Goal: Transaction & Acquisition: Download file/media

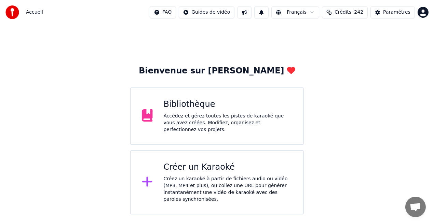
click at [219, 97] on div "Bibliothèque Accédez et gérez toutes les pistes de karaoké que vous avez créées…" at bounding box center [217, 116] width 174 height 57
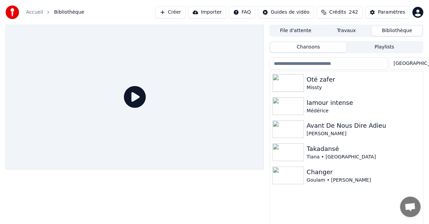
click at [220, 99] on div at bounding box center [134, 97] width 258 height 145
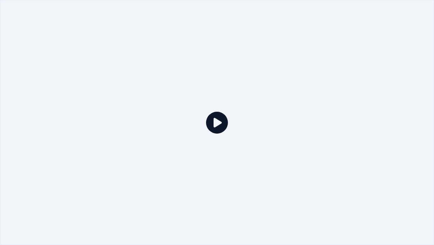
click at [220, 106] on div at bounding box center [217, 122] width 434 height 244
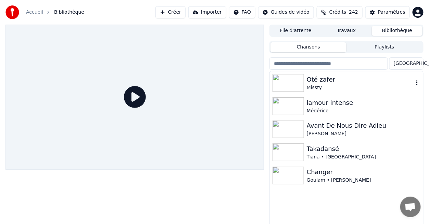
click at [321, 89] on div "Missty" at bounding box center [360, 87] width 107 height 7
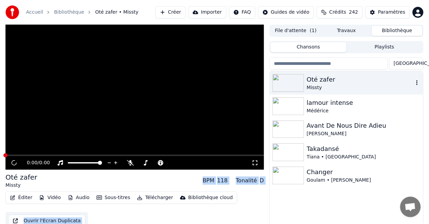
click at [321, 89] on div "Missty" at bounding box center [360, 87] width 107 height 7
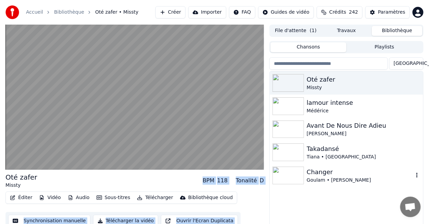
click at [402, 181] on div "Goulam • [PERSON_NAME]" at bounding box center [360, 180] width 107 height 7
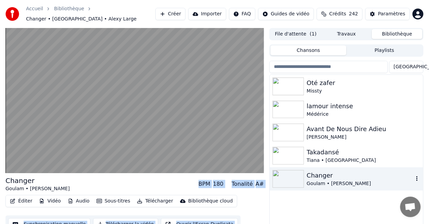
click at [402, 181] on div "Goulam • [PERSON_NAME]" at bounding box center [360, 184] width 107 height 7
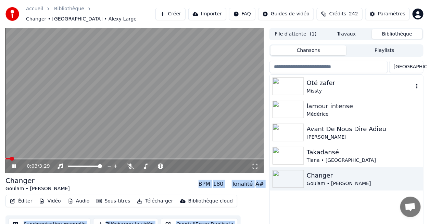
click at [328, 88] on div "Missty" at bounding box center [360, 91] width 107 height 7
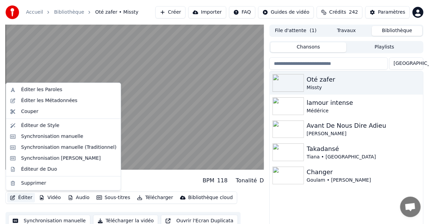
click at [20, 199] on button "Éditer" at bounding box center [21, 198] width 28 height 10
click at [41, 91] on div "Éditer les Paroles" at bounding box center [41, 90] width 41 height 7
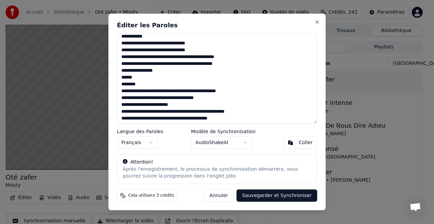
scroll to position [84, 0]
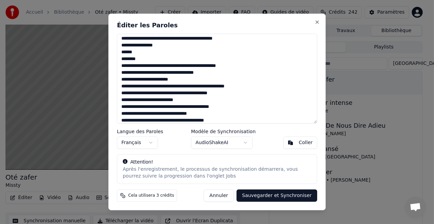
drag, startPoint x: 119, startPoint y: 42, endPoint x: 171, endPoint y: 59, distance: 54.1
click at [171, 59] on textarea at bounding box center [217, 79] width 200 height 90
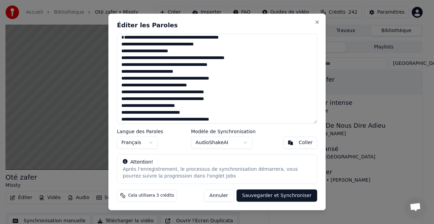
scroll to position [0, 0]
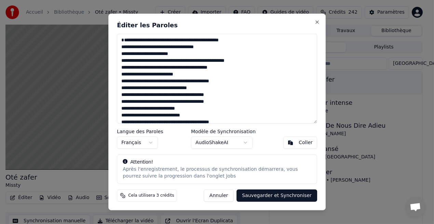
click at [121, 46] on textarea at bounding box center [217, 79] width 200 height 90
drag, startPoint x: 191, startPoint y: 41, endPoint x: 186, endPoint y: 41, distance: 5.5
click at [186, 41] on textarea at bounding box center [217, 79] width 200 height 90
click at [205, 40] on textarea at bounding box center [217, 79] width 200 height 90
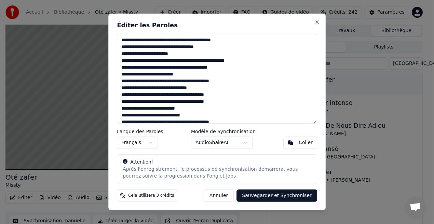
drag, startPoint x: 216, startPoint y: 41, endPoint x: 233, endPoint y: 41, distance: 17.8
click at [233, 41] on textarea at bounding box center [217, 79] width 200 height 90
click at [144, 49] on textarea at bounding box center [217, 79] width 200 height 90
click at [153, 48] on textarea at bounding box center [217, 79] width 200 height 90
click at [156, 48] on textarea at bounding box center [217, 79] width 200 height 90
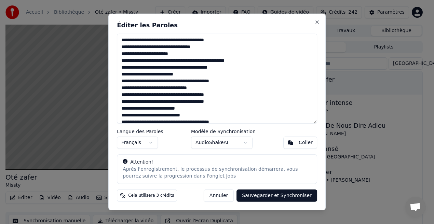
click at [162, 48] on textarea at bounding box center [217, 79] width 200 height 90
click at [147, 55] on textarea at bounding box center [217, 79] width 200 height 90
click at [155, 55] on textarea at bounding box center [217, 79] width 200 height 90
click at [174, 62] on textarea at bounding box center [217, 79] width 200 height 90
click at [175, 62] on textarea at bounding box center [217, 79] width 200 height 90
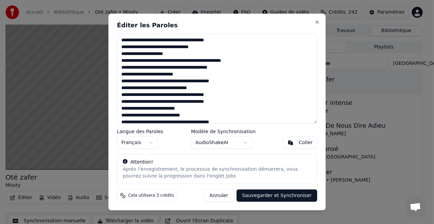
drag, startPoint x: 237, startPoint y: 59, endPoint x: 251, endPoint y: 61, distance: 14.5
click at [251, 61] on textarea at bounding box center [217, 79] width 200 height 90
drag, startPoint x: 142, startPoint y: 68, endPoint x: 158, endPoint y: 69, distance: 16.1
click at [158, 69] on textarea at bounding box center [217, 79] width 200 height 90
click at [151, 68] on textarea at bounding box center [217, 79] width 200 height 90
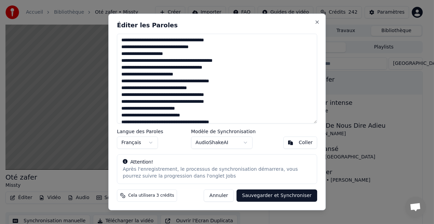
click at [151, 68] on textarea at bounding box center [217, 79] width 200 height 90
drag, startPoint x: 151, startPoint y: 68, endPoint x: 194, endPoint y: 69, distance: 43.1
click at [194, 69] on textarea at bounding box center [217, 79] width 200 height 90
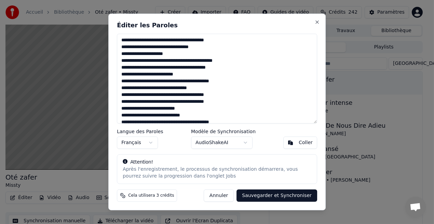
click at [143, 68] on textarea at bounding box center [217, 79] width 200 height 90
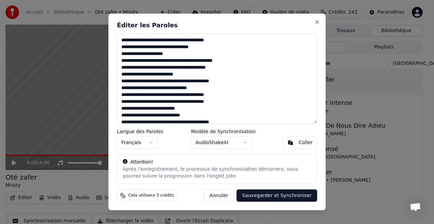
click at [198, 69] on textarea at bounding box center [217, 79] width 200 height 90
click at [201, 69] on textarea at bounding box center [217, 79] width 200 height 90
click at [199, 67] on textarea at bounding box center [217, 79] width 200 height 90
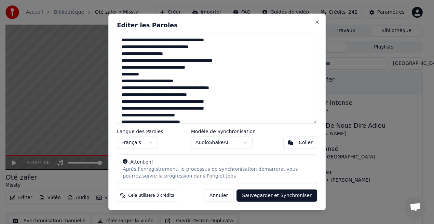
click at [121, 81] on textarea at bounding box center [217, 79] width 200 height 90
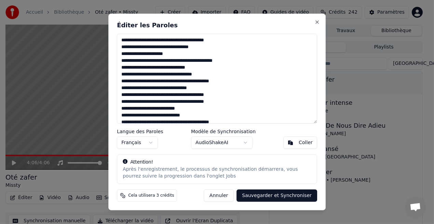
click at [147, 75] on textarea at bounding box center [217, 79] width 200 height 90
drag, startPoint x: 167, startPoint y: 75, endPoint x: 199, endPoint y: 75, distance: 32.2
click at [199, 75] on textarea at bounding box center [217, 79] width 200 height 90
drag, startPoint x: 125, startPoint y: 82, endPoint x: 206, endPoint y: 80, distance: 81.5
click at [206, 80] on textarea at bounding box center [217, 79] width 200 height 90
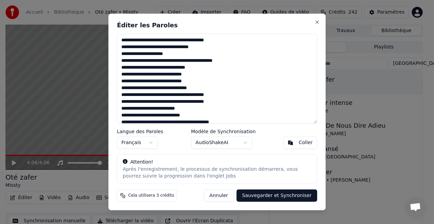
drag, startPoint x: 177, startPoint y: 81, endPoint x: 199, endPoint y: 81, distance: 21.9
click at [199, 81] on textarea at bounding box center [217, 79] width 200 height 90
click at [165, 82] on textarea at bounding box center [217, 79] width 200 height 90
click at [171, 81] on textarea at bounding box center [217, 79] width 200 height 90
click at [156, 89] on textarea at bounding box center [217, 79] width 200 height 90
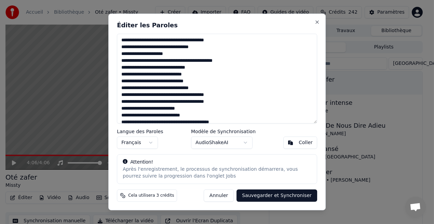
click at [165, 91] on textarea at bounding box center [217, 79] width 200 height 90
click at [174, 90] on textarea at bounding box center [217, 79] width 200 height 90
click at [181, 89] on textarea at bounding box center [217, 79] width 200 height 90
drag, startPoint x: 126, startPoint y: 95, endPoint x: 214, endPoint y: 96, distance: 88.3
click at [214, 96] on textarea at bounding box center [217, 79] width 200 height 90
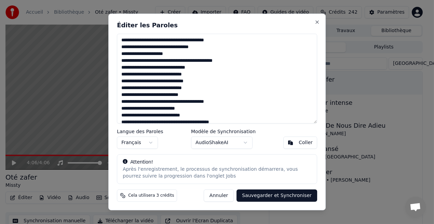
drag, startPoint x: 125, startPoint y: 102, endPoint x: 200, endPoint y: 104, distance: 75.3
click at [200, 104] on textarea at bounding box center [217, 79] width 200 height 90
click at [192, 102] on textarea at bounding box center [217, 79] width 200 height 90
click at [210, 103] on textarea at bounding box center [217, 79] width 200 height 90
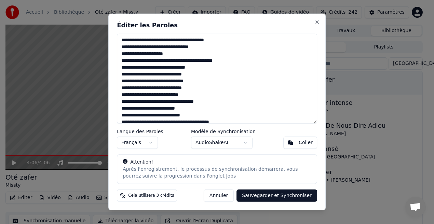
click at [141, 109] on textarea at bounding box center [217, 79] width 200 height 90
click at [145, 109] on textarea at bounding box center [217, 79] width 200 height 90
click at [146, 108] on textarea at bounding box center [217, 79] width 200 height 90
click at [146, 111] on textarea at bounding box center [217, 79] width 200 height 90
click at [144, 111] on textarea at bounding box center [217, 79] width 200 height 90
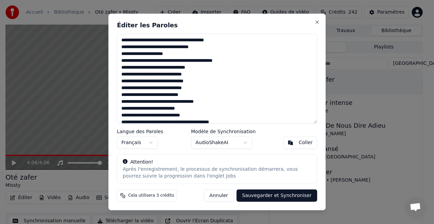
click at [145, 109] on textarea at bounding box center [217, 79] width 200 height 90
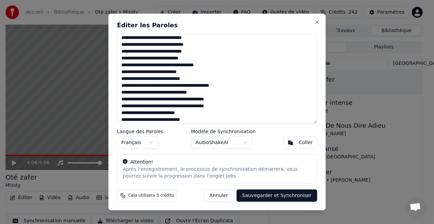
scroll to position [41, 0]
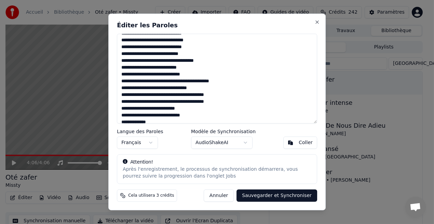
drag, startPoint x: 122, startPoint y: 75, endPoint x: 163, endPoint y: 74, distance: 41.1
click at [163, 74] on textarea at bounding box center [217, 79] width 200 height 90
click at [179, 75] on textarea at bounding box center [217, 79] width 200 height 90
click at [178, 75] on textarea at bounding box center [217, 79] width 200 height 90
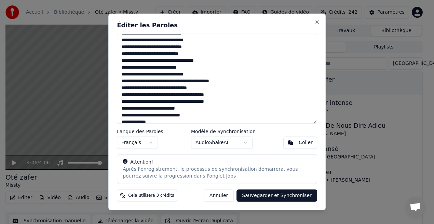
click at [178, 75] on textarea at bounding box center [217, 79] width 200 height 90
click at [237, 61] on textarea at bounding box center [217, 79] width 200 height 90
click at [178, 75] on textarea at bounding box center [217, 79] width 200 height 90
click at [198, 75] on textarea at bounding box center [217, 79] width 200 height 90
drag, startPoint x: 125, startPoint y: 83, endPoint x: 203, endPoint y: 82, distance: 77.3
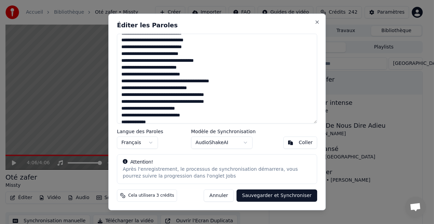
click at [203, 82] on textarea at bounding box center [217, 79] width 200 height 90
drag, startPoint x: 197, startPoint y: 82, endPoint x: 240, endPoint y: 80, distance: 43.1
click at [240, 80] on textarea at bounding box center [217, 79] width 200 height 90
click at [156, 89] on textarea at bounding box center [217, 79] width 200 height 90
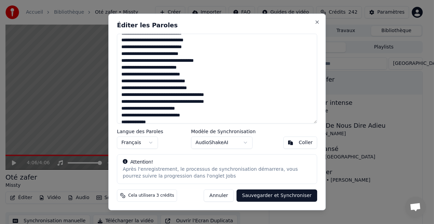
click at [156, 89] on textarea at bounding box center [217, 79] width 200 height 90
click at [165, 89] on textarea at bounding box center [217, 79] width 200 height 90
click at [175, 88] on textarea at bounding box center [217, 79] width 200 height 90
drag, startPoint x: 180, startPoint y: 89, endPoint x: 176, endPoint y: 89, distance: 4.1
click at [176, 89] on textarea at bounding box center [217, 79] width 200 height 90
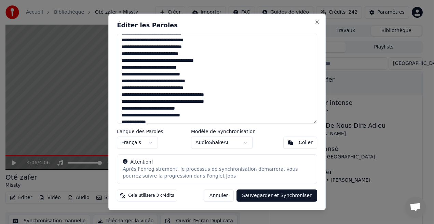
click at [177, 87] on textarea at bounding box center [217, 79] width 200 height 90
drag, startPoint x: 124, startPoint y: 96, endPoint x: 211, endPoint y: 95, distance: 87.2
click at [211, 95] on textarea at bounding box center [217, 79] width 200 height 90
drag, startPoint x: 126, startPoint y: 103, endPoint x: 196, endPoint y: 102, distance: 69.8
click at [196, 102] on textarea at bounding box center [217, 79] width 200 height 90
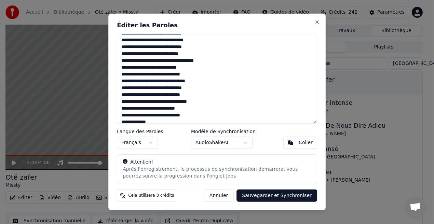
click at [179, 103] on textarea at bounding box center [217, 79] width 200 height 90
click at [174, 103] on textarea at bounding box center [217, 79] width 200 height 90
click at [193, 103] on textarea at bounding box center [217, 79] width 200 height 90
click at [141, 109] on textarea at bounding box center [217, 79] width 200 height 90
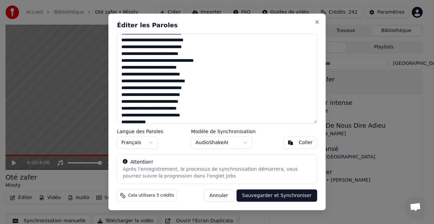
click at [146, 109] on textarea at bounding box center [217, 79] width 200 height 90
drag, startPoint x: 121, startPoint y: 116, endPoint x: 174, endPoint y: 117, distance: 53.0
click at [174, 117] on textarea at bounding box center [217, 79] width 200 height 90
click at [193, 76] on textarea at bounding box center [217, 79] width 200 height 90
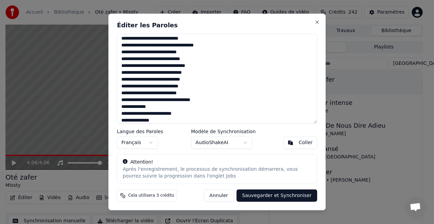
scroll to position [63, 0]
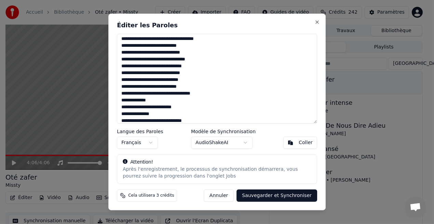
drag, startPoint x: 121, startPoint y: 101, endPoint x: 151, endPoint y: 103, distance: 30.2
click at [151, 103] on textarea at bounding box center [217, 79] width 200 height 90
click at [127, 109] on textarea at bounding box center [217, 79] width 200 height 90
click at [144, 109] on textarea at bounding box center [217, 79] width 200 height 90
click at [163, 107] on textarea at bounding box center [217, 79] width 200 height 90
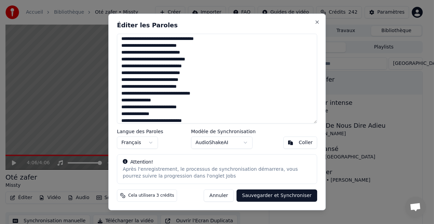
click at [165, 107] on textarea at bounding box center [217, 79] width 200 height 90
drag, startPoint x: 181, startPoint y: 108, endPoint x: 216, endPoint y: 108, distance: 34.9
click at [216, 108] on textarea at bounding box center [217, 79] width 200 height 90
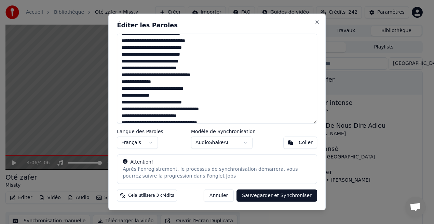
scroll to position [85, 0]
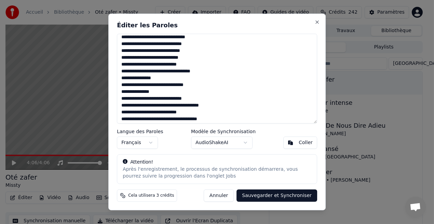
drag, startPoint x: 125, startPoint y: 100, endPoint x: 176, endPoint y: 102, distance: 51.3
click at [176, 102] on textarea at bounding box center [217, 79] width 200 height 90
drag, startPoint x: 123, startPoint y: 105, endPoint x: 144, endPoint y: 107, distance: 21.0
click at [144, 107] on textarea at bounding box center [217, 79] width 200 height 90
click at [149, 107] on textarea at bounding box center [217, 79] width 200 height 90
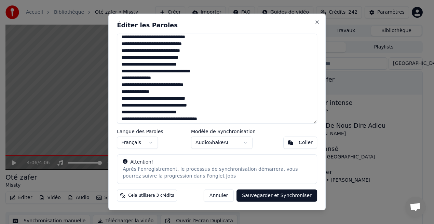
drag, startPoint x: 173, startPoint y: 107, endPoint x: 191, endPoint y: 107, distance: 18.1
click at [191, 107] on textarea at bounding box center [217, 79] width 200 height 90
drag, startPoint x: 197, startPoint y: 110, endPoint x: 251, endPoint y: 81, distance: 60.8
click at [251, 81] on textarea at bounding box center [217, 79] width 200 height 90
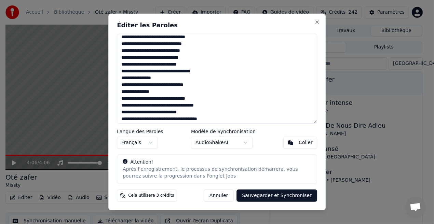
click at [206, 105] on textarea at bounding box center [217, 79] width 200 height 90
click at [127, 113] on textarea at bounding box center [217, 79] width 200 height 90
click at [132, 114] on textarea at bounding box center [217, 79] width 200 height 90
click at [146, 114] on textarea at bounding box center [217, 79] width 200 height 90
click at [153, 113] on textarea at bounding box center [217, 79] width 200 height 90
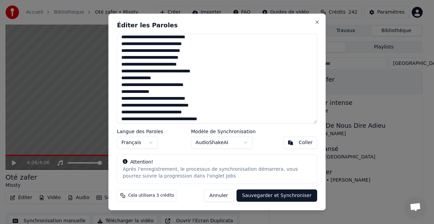
click at [165, 113] on textarea at bounding box center [217, 79] width 200 height 90
click at [156, 115] on textarea at bounding box center [217, 79] width 200 height 90
click at [189, 111] on textarea at bounding box center [217, 79] width 200 height 90
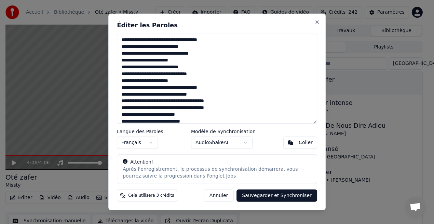
scroll to position [159, 0]
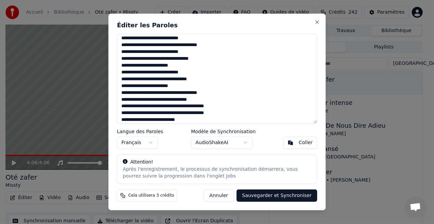
click at [127, 45] on textarea at bounding box center [217, 79] width 200 height 90
click at [139, 46] on textarea at bounding box center [217, 79] width 200 height 90
click at [133, 45] on textarea at bounding box center [217, 79] width 200 height 90
click at [129, 47] on textarea at bounding box center [217, 79] width 200 height 90
drag, startPoint x: 171, startPoint y: 46, endPoint x: 217, endPoint y: 44, distance: 45.2
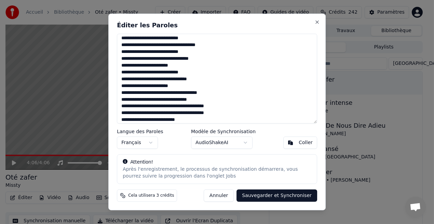
click at [217, 44] on textarea at bounding box center [217, 79] width 200 height 90
click at [150, 46] on textarea at bounding box center [217, 79] width 200 height 90
click at [173, 46] on textarea at bounding box center [217, 79] width 200 height 90
click at [161, 46] on textarea at bounding box center [217, 79] width 200 height 90
click at [133, 53] on textarea at bounding box center [217, 79] width 200 height 90
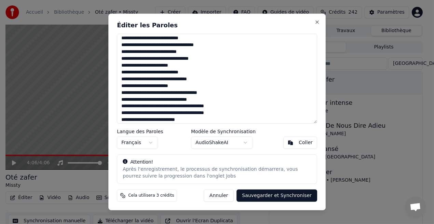
drag, startPoint x: 149, startPoint y: 53, endPoint x: 168, endPoint y: 53, distance: 18.5
click at [168, 53] on textarea at bounding box center [217, 79] width 200 height 90
click at [177, 54] on textarea at bounding box center [217, 79] width 200 height 90
click at [180, 52] on textarea at bounding box center [217, 79] width 200 height 90
click at [129, 60] on textarea at bounding box center [217, 79] width 200 height 90
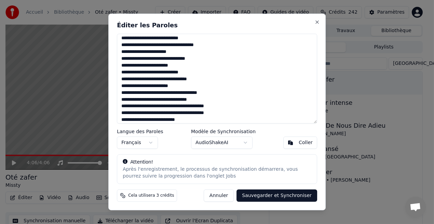
click at [133, 60] on textarea at bounding box center [217, 79] width 200 height 90
click at [135, 60] on textarea at bounding box center [217, 79] width 200 height 90
click at [171, 59] on textarea at bounding box center [217, 79] width 200 height 90
click at [174, 59] on textarea at bounding box center [217, 79] width 200 height 90
click at [173, 58] on textarea at bounding box center [217, 79] width 200 height 90
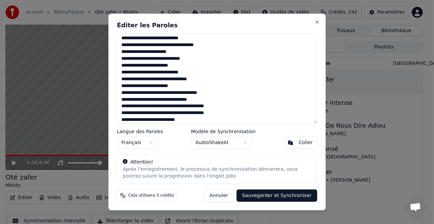
click at [150, 66] on textarea at bounding box center [217, 79] width 200 height 90
click at [132, 75] on textarea at bounding box center [217, 79] width 200 height 90
click at [133, 73] on textarea at bounding box center [217, 79] width 200 height 90
drag, startPoint x: 162, startPoint y: 73, endPoint x: 149, endPoint y: 73, distance: 13.3
click at [149, 73] on textarea at bounding box center [217, 79] width 200 height 90
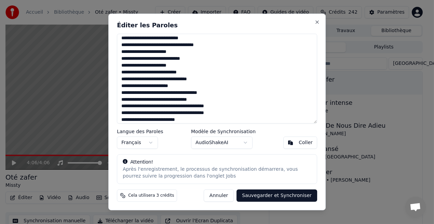
drag, startPoint x: 170, startPoint y: 73, endPoint x: 149, endPoint y: 76, distance: 21.8
click at [149, 76] on textarea at bounding box center [217, 79] width 200 height 90
click at [177, 75] on textarea at bounding box center [217, 79] width 200 height 90
click at [179, 73] on textarea at bounding box center [217, 79] width 200 height 90
click at [175, 81] on textarea at bounding box center [217, 79] width 200 height 90
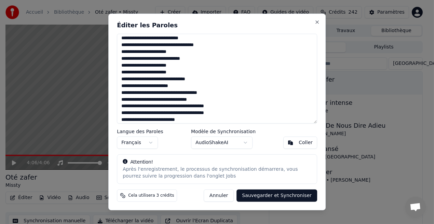
click at [177, 79] on textarea at bounding box center [217, 79] width 200 height 90
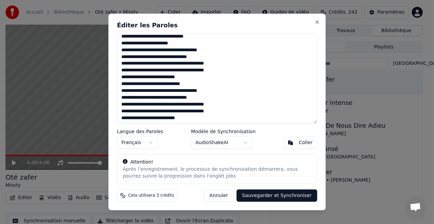
scroll to position [209, 0]
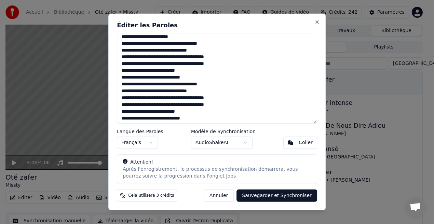
drag, startPoint x: 151, startPoint y: 45, endPoint x: 126, endPoint y: 46, distance: 25.7
click at [126, 46] on textarea at bounding box center [217, 79] width 200 height 90
click at [151, 45] on textarea at bounding box center [217, 79] width 200 height 90
click at [149, 44] on textarea at bounding box center [217, 79] width 200 height 90
click at [165, 44] on textarea at bounding box center [217, 79] width 200 height 90
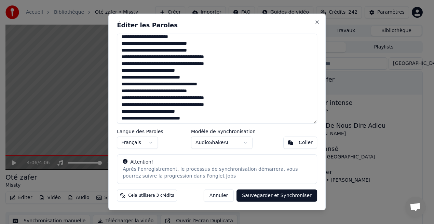
click at [164, 44] on textarea at bounding box center [217, 79] width 200 height 90
click at [170, 44] on textarea at bounding box center [217, 79] width 200 height 90
click at [187, 44] on textarea at bounding box center [217, 79] width 200 height 90
click at [156, 52] on textarea at bounding box center [217, 79] width 200 height 90
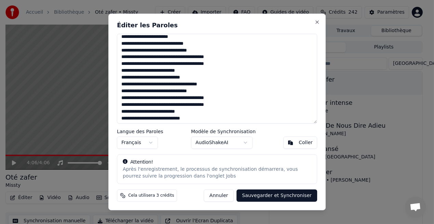
click at [229, 42] on textarea at bounding box center [217, 79] width 200 height 90
click at [156, 50] on textarea at bounding box center [217, 79] width 200 height 90
click at [165, 52] on textarea at bounding box center [217, 79] width 200 height 90
click at [173, 52] on textarea at bounding box center [217, 79] width 200 height 90
click at [175, 51] on textarea at bounding box center [217, 79] width 200 height 90
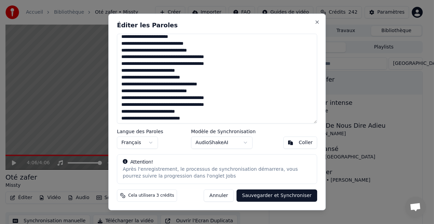
click at [182, 50] on textarea at bounding box center [217, 79] width 200 height 90
drag, startPoint x: 126, startPoint y: 58, endPoint x: 213, endPoint y: 55, distance: 87.3
click at [213, 55] on textarea at bounding box center [217, 79] width 200 height 90
drag, startPoint x: 124, startPoint y: 65, endPoint x: 152, endPoint y: 66, distance: 27.7
click at [152, 66] on textarea at bounding box center [217, 79] width 200 height 90
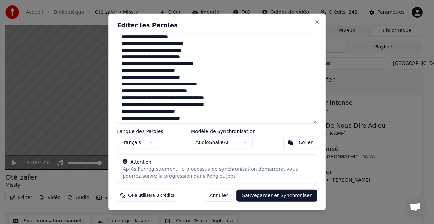
click at [168, 66] on textarea at bounding box center [217, 79] width 200 height 90
click at [181, 65] on textarea at bounding box center [217, 79] width 200 height 90
click at [188, 65] on textarea at bounding box center [217, 79] width 200 height 90
click at [206, 64] on textarea at bounding box center [217, 79] width 200 height 90
click at [141, 71] on textarea at bounding box center [217, 79] width 200 height 90
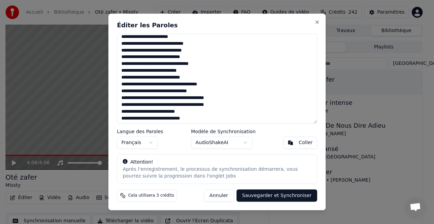
click at [146, 72] on textarea at bounding box center [217, 79] width 200 height 90
click at [156, 70] on textarea at bounding box center [217, 79] width 200 height 90
click at [188, 72] on textarea at bounding box center [217, 79] width 200 height 90
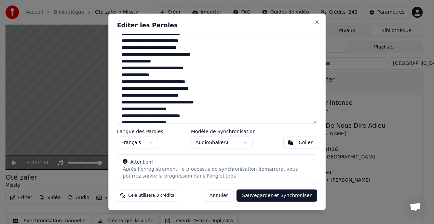
scroll to position [94, 0]
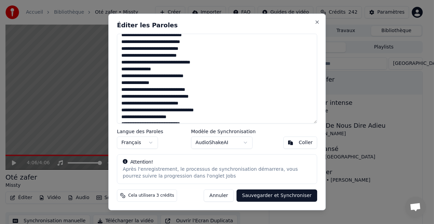
click at [166, 49] on textarea at bounding box center [217, 79] width 200 height 90
drag, startPoint x: 192, startPoint y: 64, endPoint x: 211, endPoint y: 63, distance: 19.9
click at [211, 63] on textarea at bounding box center [217, 79] width 200 height 90
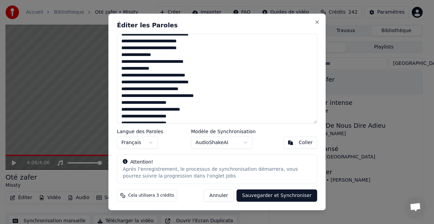
scroll to position [93, 0]
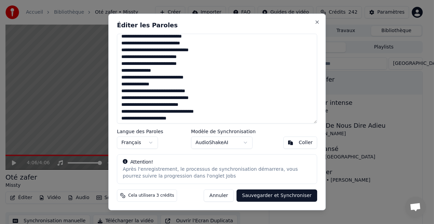
click at [157, 57] on textarea at bounding box center [217, 79] width 200 height 90
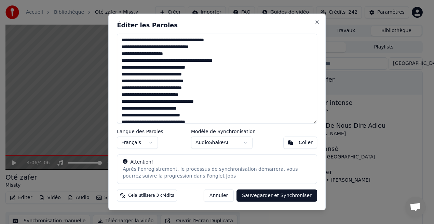
drag, startPoint x: 137, startPoint y: 62, endPoint x: 120, endPoint y: 62, distance: 17.4
click at [120, 62] on textarea at bounding box center [217, 79] width 200 height 90
drag, startPoint x: 137, startPoint y: 40, endPoint x: 113, endPoint y: 45, distance: 25.0
click at [113, 45] on div "Éditer les Paroles Langue des Paroles Français Modèle de Synchronisation AudioS…" at bounding box center [217, 112] width 218 height 197
click at [138, 41] on textarea at bounding box center [217, 79] width 200 height 90
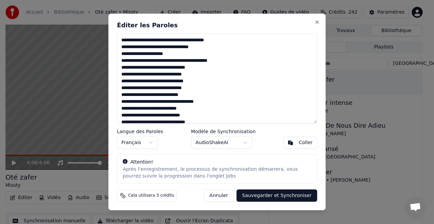
drag, startPoint x: 138, startPoint y: 41, endPoint x: 120, endPoint y: 43, distance: 18.0
click at [120, 43] on textarea at bounding box center [217, 79] width 200 height 90
click at [157, 108] on textarea at bounding box center [217, 79] width 200 height 90
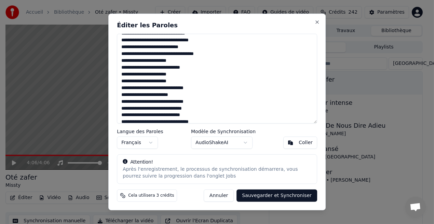
scroll to position [164, 0]
click at [176, 103] on textarea at bounding box center [217, 79] width 200 height 90
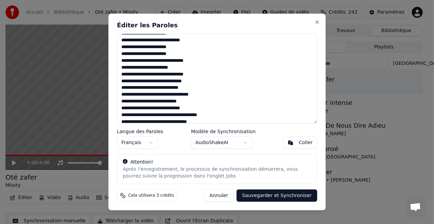
scroll to position [192, 0]
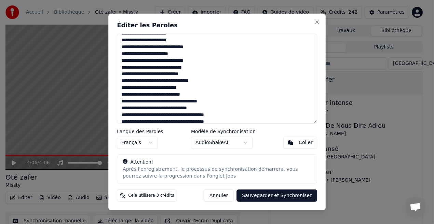
drag, startPoint x: 121, startPoint y: 96, endPoint x: 195, endPoint y: 95, distance: 74.2
click at [195, 95] on textarea at bounding box center [217, 79] width 200 height 90
drag, startPoint x: 124, startPoint y: 101, endPoint x: 213, endPoint y: 100, distance: 89.3
click at [213, 100] on textarea at bounding box center [217, 79] width 200 height 90
click at [156, 110] on textarea at bounding box center [217, 79] width 200 height 90
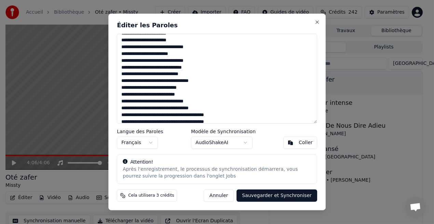
click at [165, 109] on textarea at bounding box center [217, 79] width 200 height 90
click at [174, 109] on textarea at bounding box center [217, 79] width 200 height 90
drag, startPoint x: 176, startPoint y: 109, endPoint x: 183, endPoint y: 109, distance: 6.8
click at [183, 109] on textarea at bounding box center [217, 79] width 200 height 90
click at [124, 117] on textarea at bounding box center [217, 79] width 200 height 90
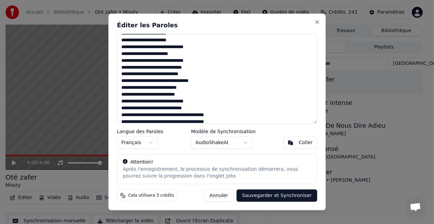
drag, startPoint x: 124, startPoint y: 116, endPoint x: 212, endPoint y: 118, distance: 87.9
click at [212, 118] on textarea at bounding box center [217, 79] width 200 height 90
click at [124, 117] on textarea at bounding box center [217, 79] width 200 height 90
click at [190, 116] on textarea at bounding box center [217, 79] width 200 height 90
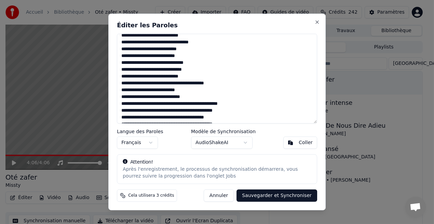
scroll to position [235, 0]
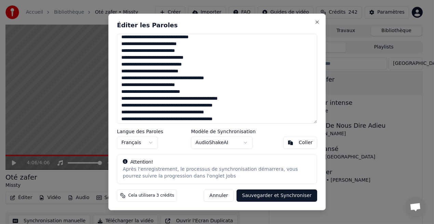
drag, startPoint x: 125, startPoint y: 79, endPoint x: 151, endPoint y: 80, distance: 26.0
click at [151, 80] on textarea at bounding box center [217, 79] width 200 height 90
click at [168, 80] on textarea at bounding box center [217, 79] width 200 height 90
click at [182, 81] on textarea at bounding box center [217, 79] width 200 height 90
click at [188, 78] on textarea at bounding box center [217, 79] width 200 height 90
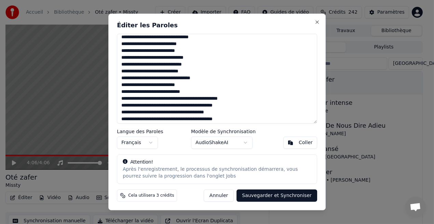
click at [207, 78] on textarea at bounding box center [217, 79] width 200 height 90
click at [141, 86] on textarea at bounding box center [217, 79] width 200 height 90
click at [146, 86] on textarea at bounding box center [217, 79] width 200 height 90
click at [156, 87] on textarea at bounding box center [217, 79] width 200 height 90
drag, startPoint x: 122, startPoint y: 92, endPoint x: 196, endPoint y: 93, distance: 74.6
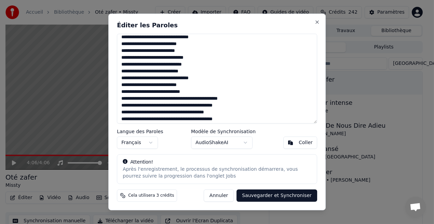
click at [196, 93] on textarea at bounding box center [217, 79] width 200 height 90
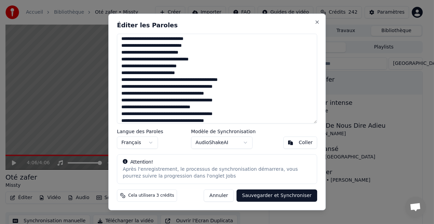
scroll to position [326, 0]
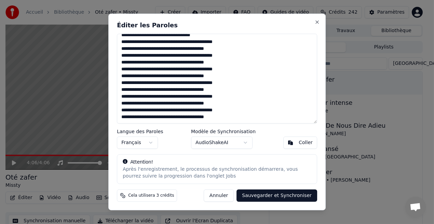
drag, startPoint x: 121, startPoint y: 110, endPoint x: 223, endPoint y: 132, distance: 104.3
click at [223, 132] on div "Éditer les Paroles Langue des Paroles Français Modèle de Synchronisation AudioS…" at bounding box center [217, 112] width 218 height 197
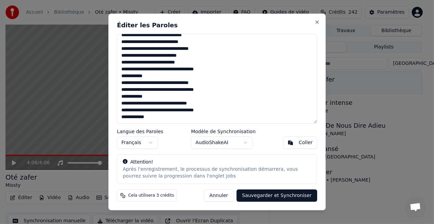
scroll to position [272, 0]
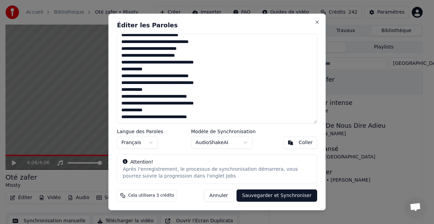
click at [124, 118] on textarea at bounding box center [217, 79] width 200 height 90
click at [200, 118] on textarea at bounding box center [217, 79] width 200 height 90
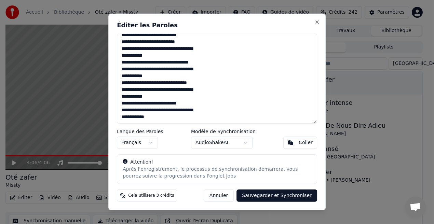
scroll to position [292, 0]
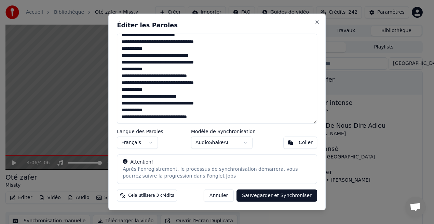
click at [188, 97] on textarea at bounding box center [217, 79] width 200 height 90
click at [200, 119] on textarea at bounding box center [217, 79] width 200 height 90
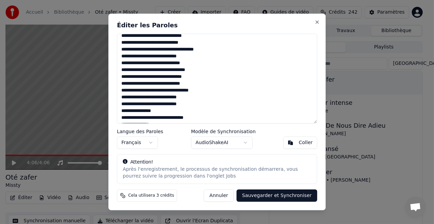
scroll to position [0, 0]
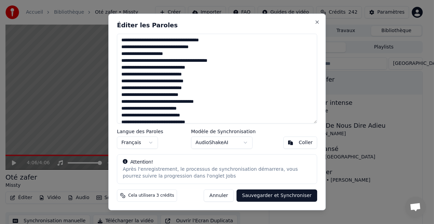
click at [131, 49] on textarea at bounding box center [217, 79] width 200 height 90
click at [125, 76] on textarea at bounding box center [217, 79] width 200 height 90
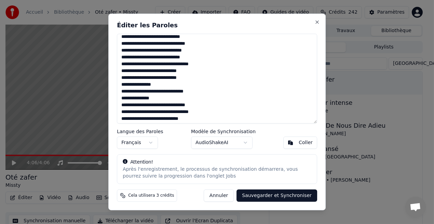
scroll to position [82, 0]
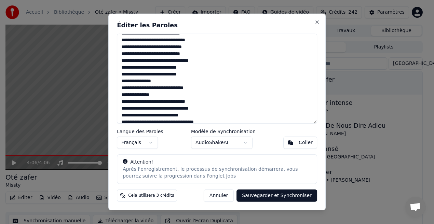
click at [142, 102] on textarea at bounding box center [217, 79] width 200 height 90
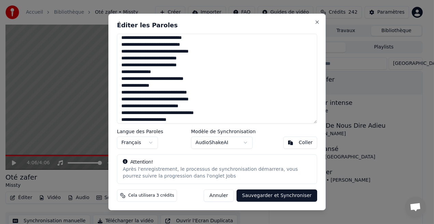
scroll to position [96, 0]
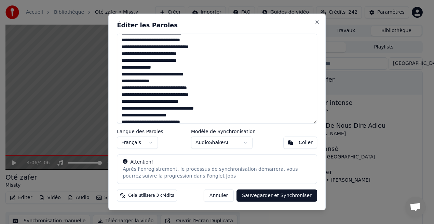
click at [171, 103] on textarea at bounding box center [217, 79] width 200 height 90
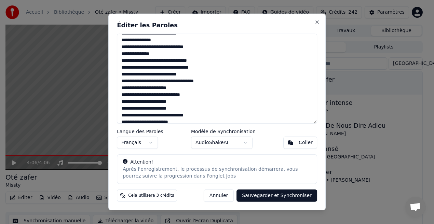
scroll to position [137, 0]
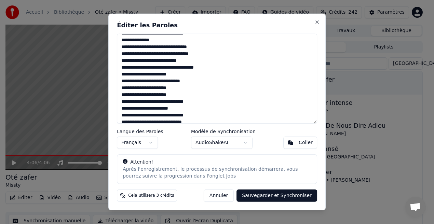
click at [151, 109] on textarea at bounding box center [217, 79] width 200 height 90
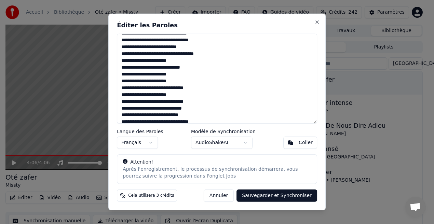
scroll to position [164, 0]
click at [193, 104] on textarea at bounding box center [217, 79] width 200 height 90
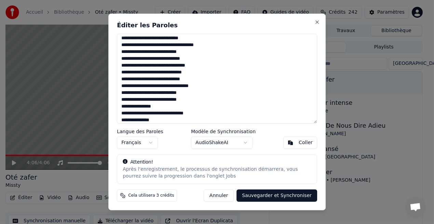
scroll to position [62, 0]
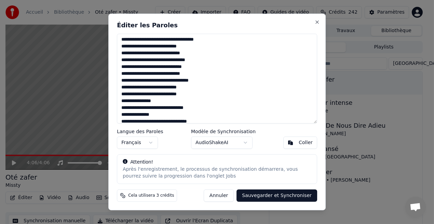
click at [191, 74] on textarea at bounding box center [217, 79] width 200 height 90
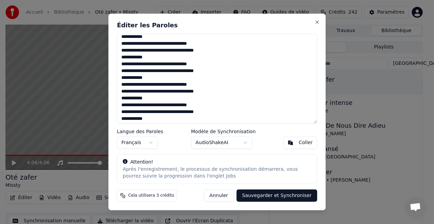
scroll to position [333, 0]
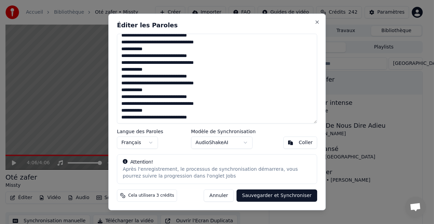
type textarea "**********"
click at [289, 193] on button "Sauvegarder et Synchroniser" at bounding box center [277, 196] width 81 height 12
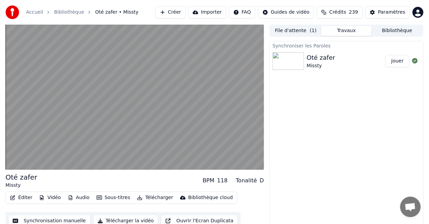
click at [400, 64] on button "Jouer" at bounding box center [397, 61] width 24 height 12
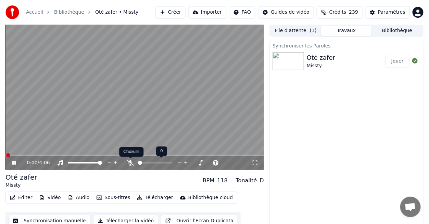
click at [132, 161] on icon at bounding box center [130, 162] width 7 height 5
click at [254, 161] on icon at bounding box center [254, 163] width 5 height 5
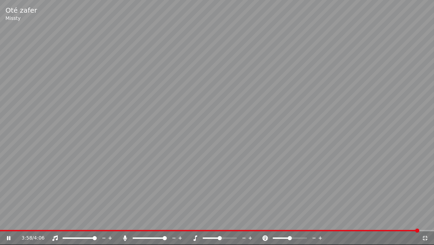
click at [424, 224] on icon at bounding box center [425, 237] width 5 height 5
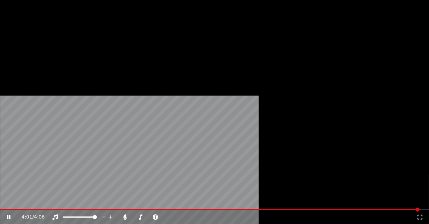
click at [27, 57] on button "Éditer" at bounding box center [21, 53] width 28 height 10
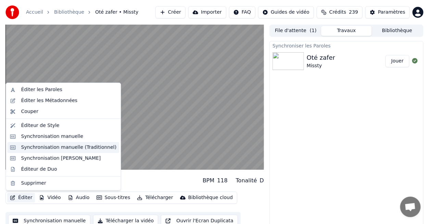
click at [41, 150] on div "Synchronisation manuelle (Traditionnel)" at bounding box center [68, 147] width 95 height 7
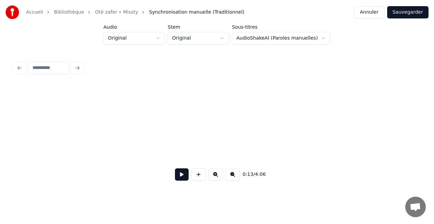
scroll to position [0, 932]
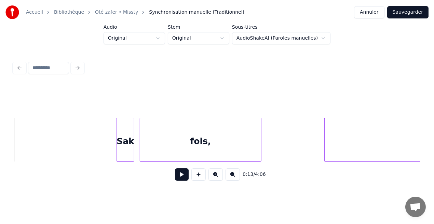
click at [117, 147] on div at bounding box center [118, 139] width 2 height 43
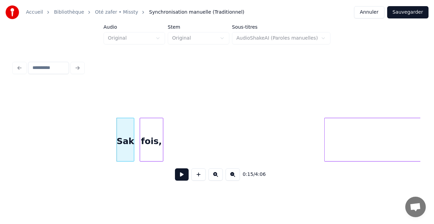
click at [162, 155] on div at bounding box center [162, 139] width 2 height 43
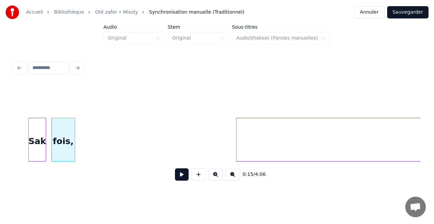
scroll to position [0, 1029]
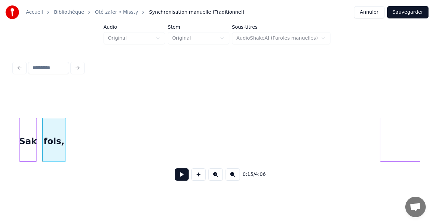
click at [382, 154] on div at bounding box center [382, 139] width 2 height 43
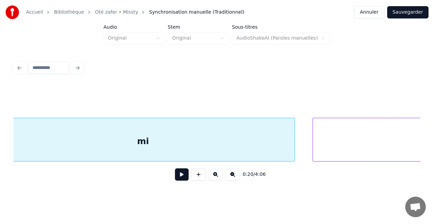
scroll to position [0, 1421]
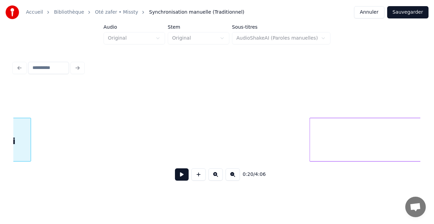
click at [30, 145] on div at bounding box center [30, 139] width 2 height 43
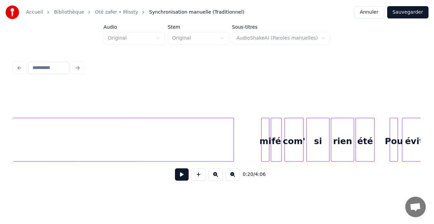
scroll to position [0, 3188]
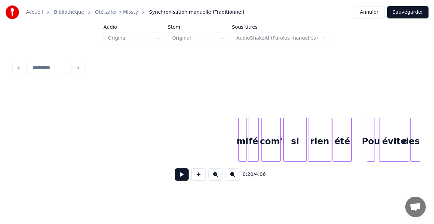
click at [0, 151] on div "Accueil Bibliothèque Oté zafer • Missty Synchronisation manuelle (Traditionnel)…" at bounding box center [217, 95] width 434 height 190
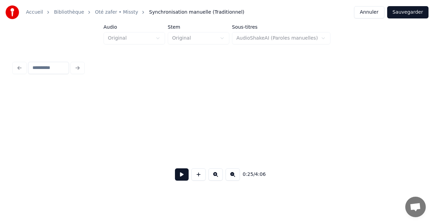
scroll to position [0, 1717]
click at [409, 145] on div at bounding box center [409, 139] width 2 height 43
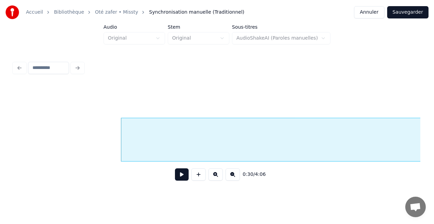
scroll to position [0, 2018]
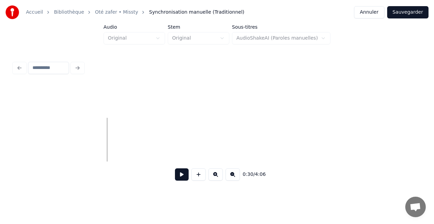
click at [422, 134] on div "0:30 / 4:06" at bounding box center [217, 122] width 413 height 135
click at [420, 147] on div at bounding box center [420, 139] width 2 height 43
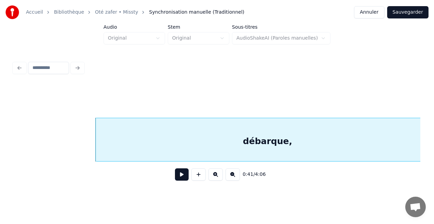
scroll to position [0, 2776]
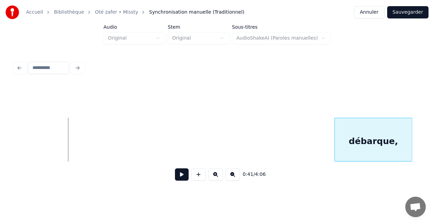
click at [336, 145] on div at bounding box center [336, 139] width 2 height 43
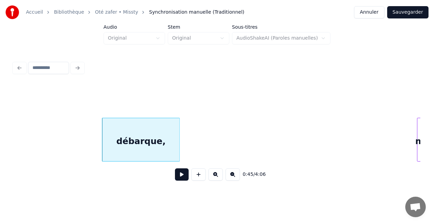
scroll to position [0, 3036]
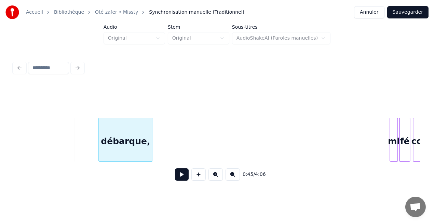
click at [100, 132] on div at bounding box center [100, 139] width 2 height 43
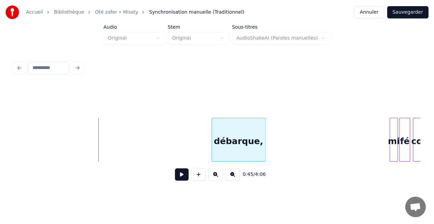
click at [223, 133] on div "débarque," at bounding box center [238, 141] width 53 height 47
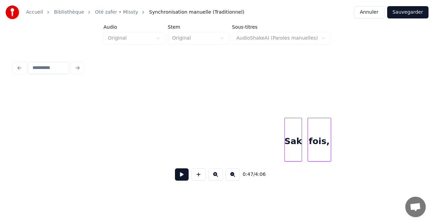
scroll to position [0, 783]
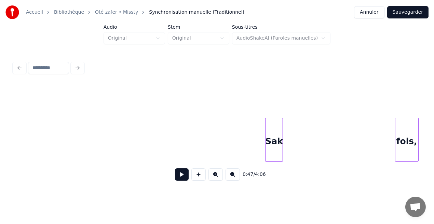
click at [421, 151] on div "0:47 / 4:06" at bounding box center [217, 122] width 413 height 135
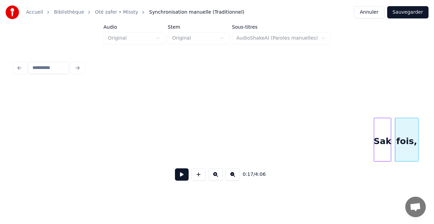
click at [383, 144] on div "Sak" at bounding box center [383, 141] width 17 height 47
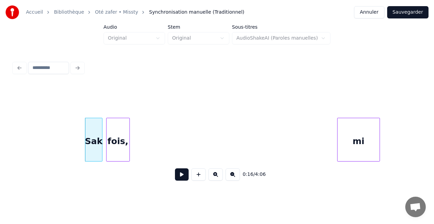
scroll to position [0, 1062]
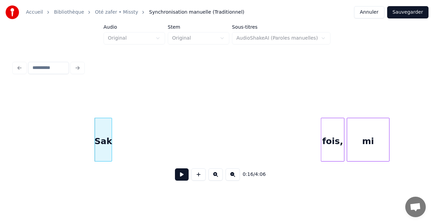
click at [340, 126] on div "fois," at bounding box center [333, 141] width 23 height 47
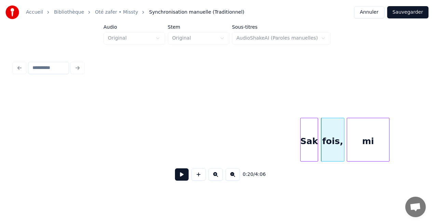
click at [305, 140] on div "Sak" at bounding box center [309, 141] width 17 height 47
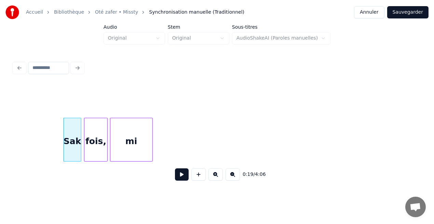
scroll to position [0, 1313]
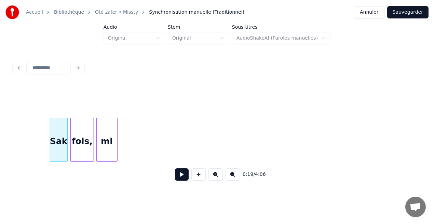
click at [116, 151] on div at bounding box center [116, 139] width 2 height 43
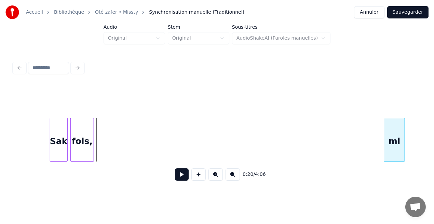
click at [399, 157] on div "mi" at bounding box center [395, 141] width 21 height 47
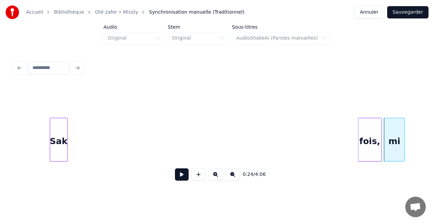
click at [366, 145] on div "fois," at bounding box center [370, 141] width 23 height 47
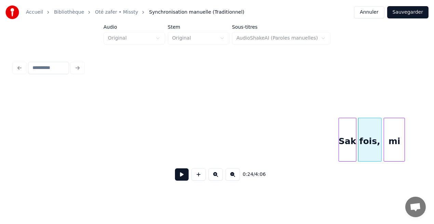
click at [349, 145] on div "Sak" at bounding box center [347, 141] width 17 height 47
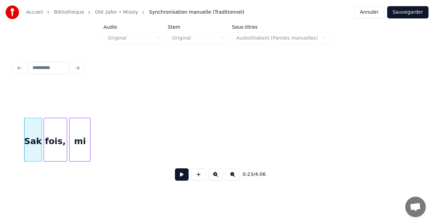
scroll to position [0, 1641]
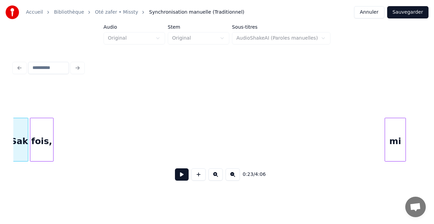
click at [401, 147] on div "mi" at bounding box center [396, 141] width 21 height 47
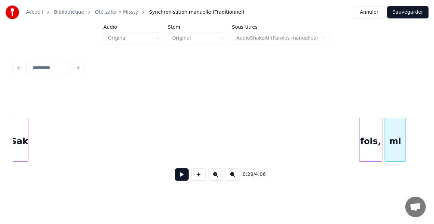
click at [376, 148] on div "fois," at bounding box center [371, 141] width 23 height 47
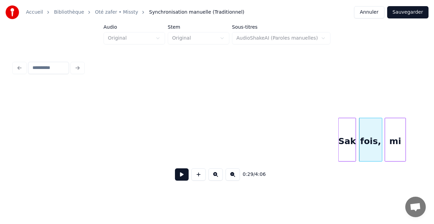
click at [350, 122] on div "Sak" at bounding box center [347, 141] width 17 height 47
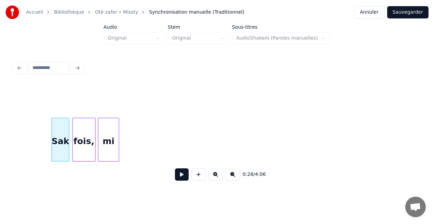
scroll to position [0, 1933]
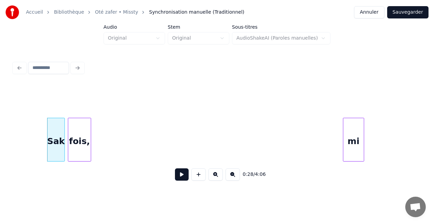
click at [360, 144] on div "mi" at bounding box center [354, 141] width 21 height 47
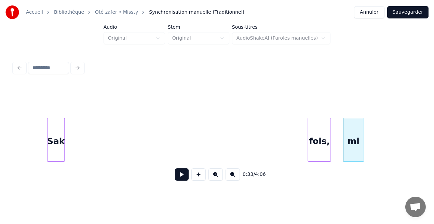
click at [321, 132] on div "fois," at bounding box center [320, 141] width 23 height 47
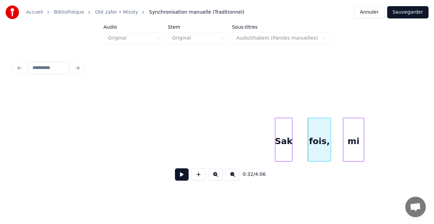
click at [286, 127] on div "Sak" at bounding box center [284, 141] width 17 height 47
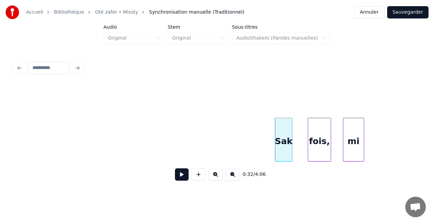
click at [183, 178] on button at bounding box center [182, 175] width 14 height 12
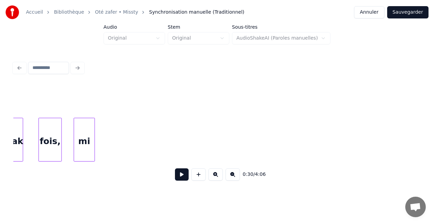
scroll to position [0, 2198]
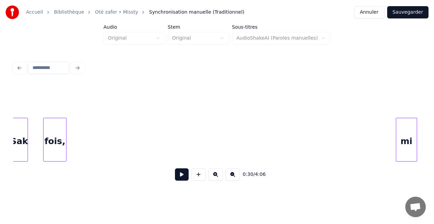
click at [407, 121] on div "mi" at bounding box center [407, 141] width 21 height 47
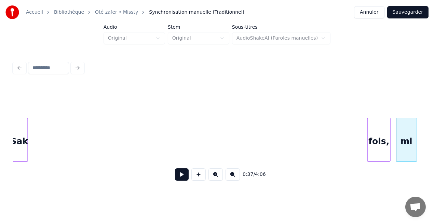
click at [383, 120] on div "fois," at bounding box center [379, 141] width 23 height 47
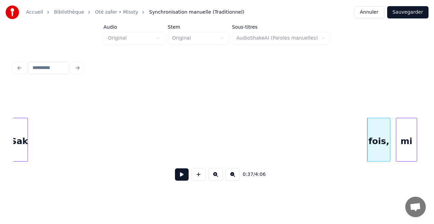
scroll to position [0, 2197]
click at [360, 133] on div "Sak" at bounding box center [357, 141] width 17 height 47
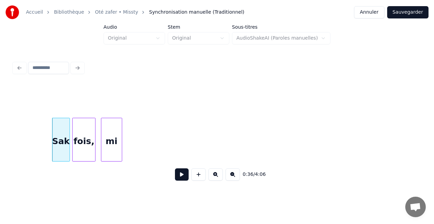
scroll to position [0, 2507]
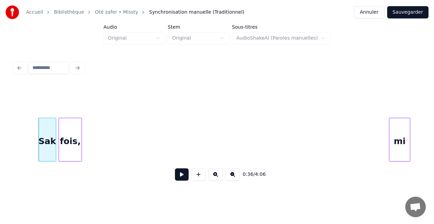
click at [405, 131] on div "mi" at bounding box center [400, 141] width 21 height 47
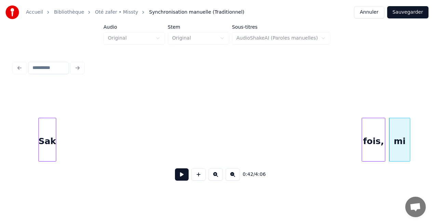
click at [378, 131] on div "fois," at bounding box center [374, 141] width 23 height 47
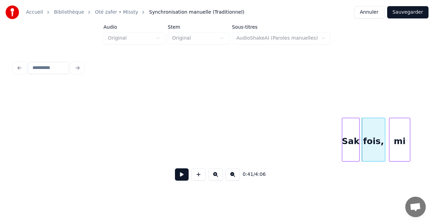
click at [356, 142] on div "Sak" at bounding box center [351, 141] width 17 height 47
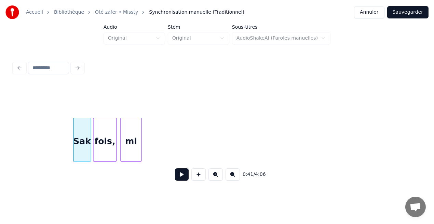
scroll to position [0, 2789]
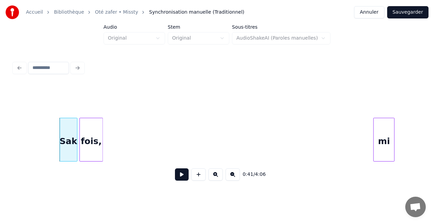
click at [388, 154] on div "mi" at bounding box center [384, 141] width 21 height 47
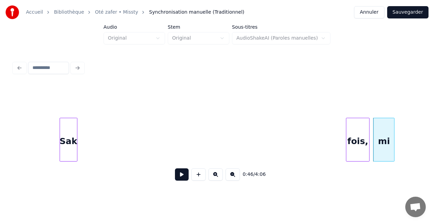
click at [362, 135] on div "fois," at bounding box center [358, 141] width 23 height 47
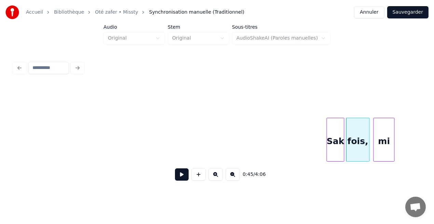
click at [336, 145] on div "Sak" at bounding box center [335, 141] width 17 height 47
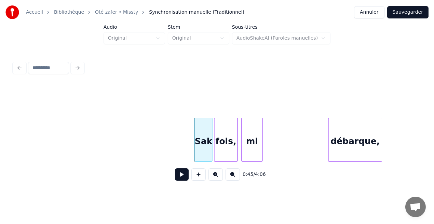
scroll to position [0, 2977]
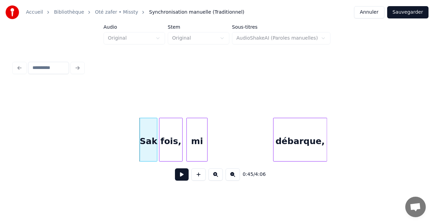
click at [181, 178] on button at bounding box center [182, 175] width 14 height 12
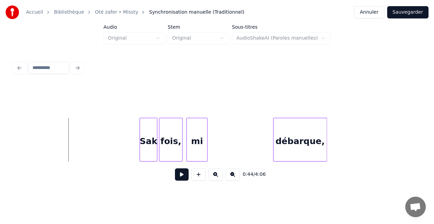
click at [181, 178] on button at bounding box center [182, 175] width 14 height 12
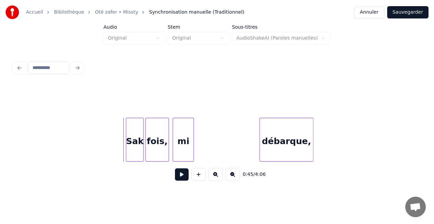
scroll to position [0, 3049]
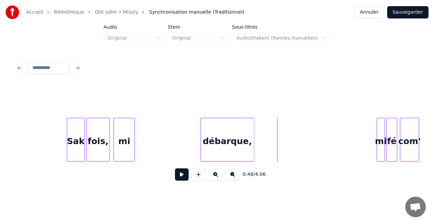
click at [180, 175] on button at bounding box center [182, 175] width 14 height 12
click at [228, 168] on div "0:49 / 4:06" at bounding box center [217, 175] width 407 height 26
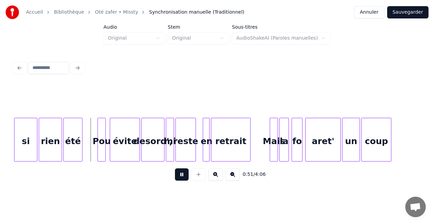
click at [183, 177] on button at bounding box center [182, 175] width 14 height 12
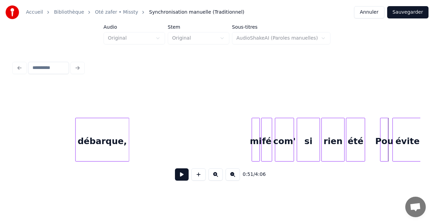
scroll to position [0, 3166]
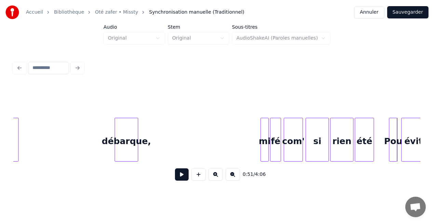
click at [116, 148] on div at bounding box center [116, 139] width 2 height 43
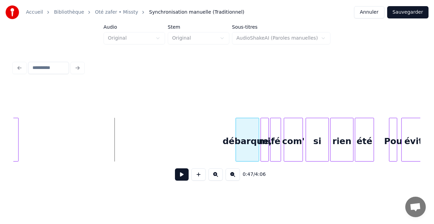
click at [251, 153] on div "débarque," at bounding box center [247, 141] width 23 height 47
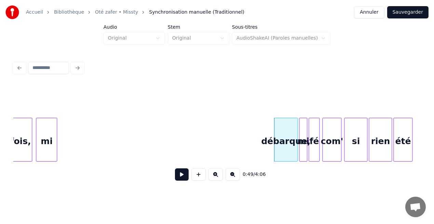
scroll to position [0, 3108]
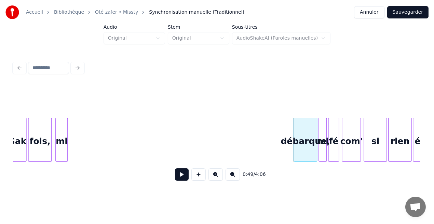
click at [66, 155] on div at bounding box center [66, 139] width 2 height 43
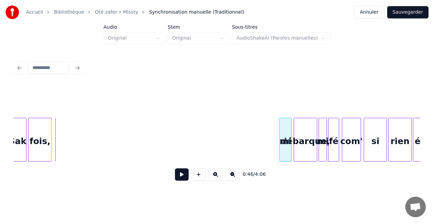
click at [287, 150] on div "mi" at bounding box center [286, 141] width 12 height 47
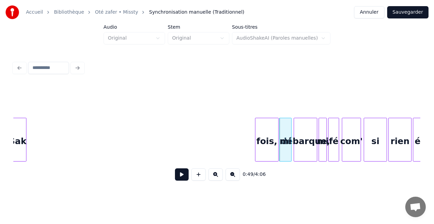
click at [262, 150] on div "fois," at bounding box center [267, 141] width 23 height 47
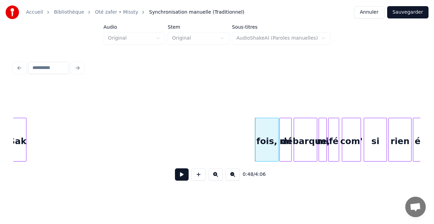
click at [256, 149] on div at bounding box center [257, 139] width 2 height 43
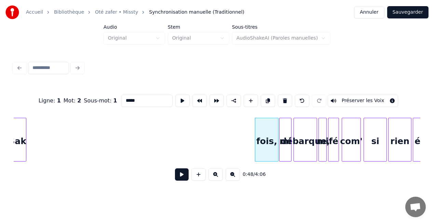
scroll to position [0, 3105]
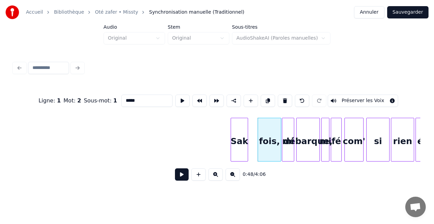
click at [239, 150] on div "Sak" at bounding box center [239, 141] width 17 height 47
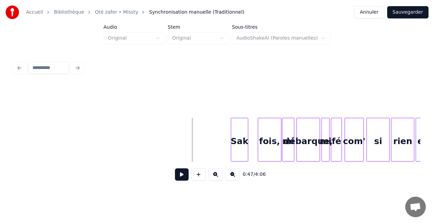
click at [183, 176] on button at bounding box center [182, 175] width 14 height 12
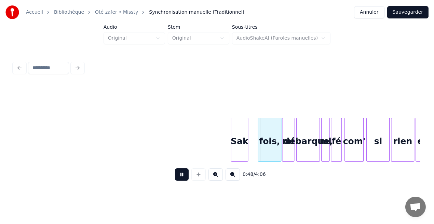
click at [183, 176] on button at bounding box center [182, 175] width 14 height 12
click at [237, 152] on div "Sak" at bounding box center [239, 141] width 17 height 47
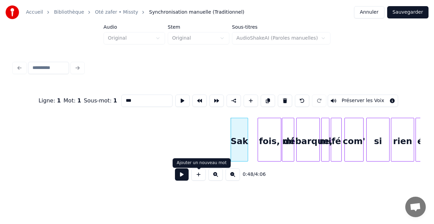
click at [184, 173] on button at bounding box center [182, 175] width 14 height 12
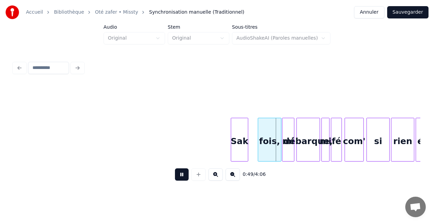
click at [184, 173] on button at bounding box center [182, 175] width 14 height 12
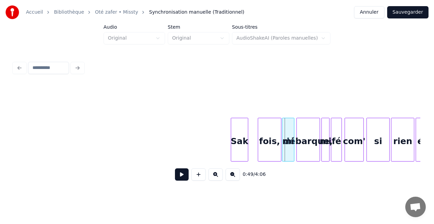
click at [243, 147] on div "Sak" at bounding box center [239, 141] width 17 height 47
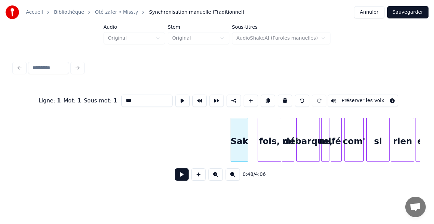
click at [186, 178] on button at bounding box center [182, 175] width 14 height 12
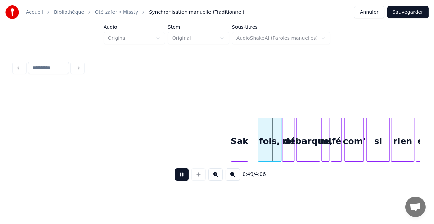
click at [186, 178] on button at bounding box center [182, 175] width 14 height 12
click at [239, 144] on div "Sak" at bounding box center [239, 141] width 17 height 47
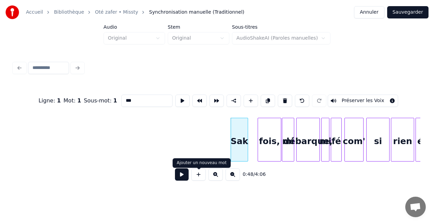
click at [188, 175] on button at bounding box center [182, 175] width 14 height 12
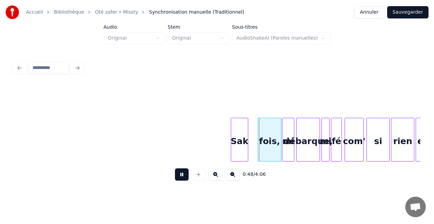
click at [188, 175] on button at bounding box center [182, 175] width 14 height 12
click at [247, 156] on div at bounding box center [247, 139] width 2 height 43
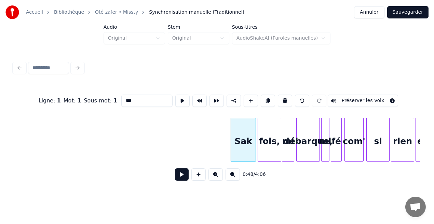
click at [255, 155] on div at bounding box center [255, 139] width 2 height 43
click at [185, 176] on button at bounding box center [182, 175] width 14 height 12
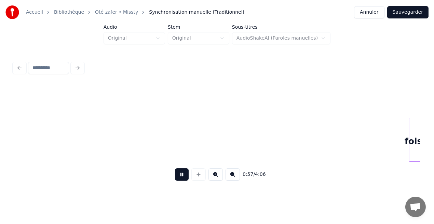
scroll to position [0, 3920]
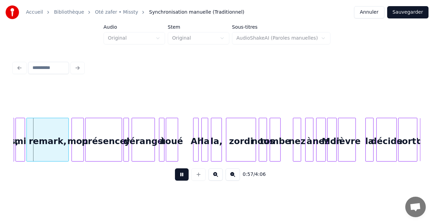
click at [185, 176] on button at bounding box center [182, 175] width 14 height 12
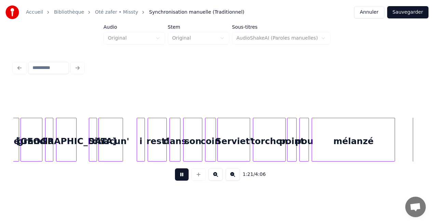
scroll to position [0, 5552]
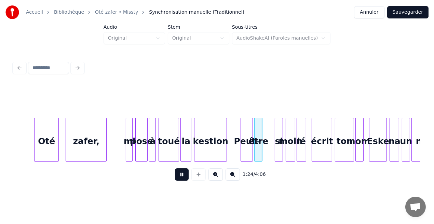
click at [184, 178] on button at bounding box center [182, 175] width 14 height 12
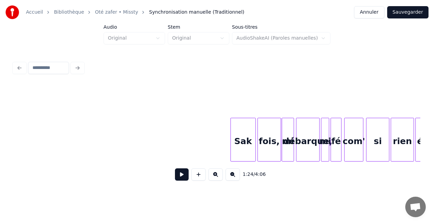
scroll to position [0, 3124]
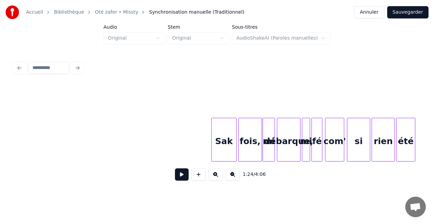
click at [232, 145] on div "Sak" at bounding box center [224, 141] width 25 height 47
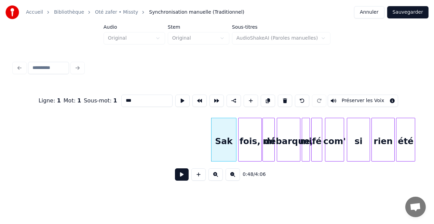
click at [135, 98] on input "***" at bounding box center [146, 101] width 51 height 12
type input "*"
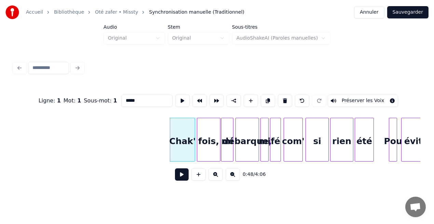
scroll to position [0, 3179]
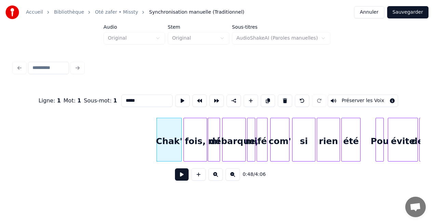
click at [198, 153] on div "fois," at bounding box center [195, 141] width 23 height 47
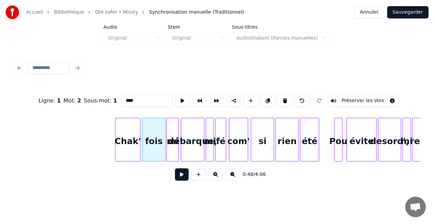
scroll to position [0, 3261]
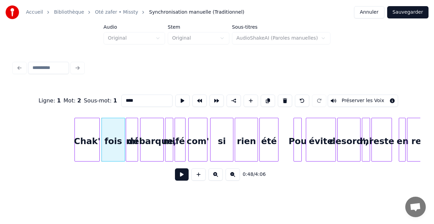
click at [343, 148] on div "desord'," at bounding box center [349, 141] width 23 height 47
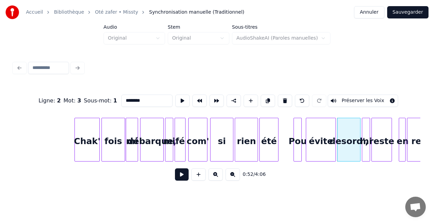
click at [130, 100] on input "********" at bounding box center [146, 101] width 51 height 12
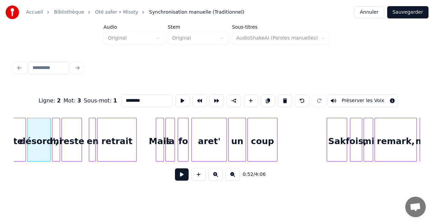
scroll to position [0, 3585]
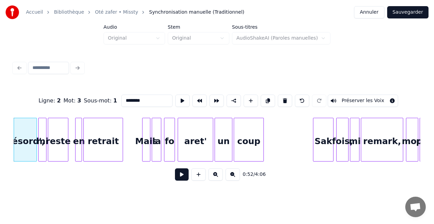
type input "********"
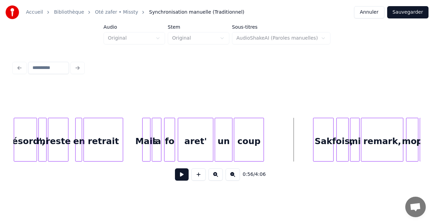
click at [181, 178] on button at bounding box center [182, 175] width 14 height 12
click at [311, 149] on div at bounding box center [311, 139] width 2 height 43
click at [323, 148] on div "Sak" at bounding box center [321, 141] width 23 height 47
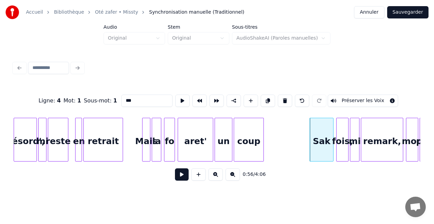
click at [137, 99] on input "***" at bounding box center [146, 101] width 51 height 12
click at [127, 100] on input "***" at bounding box center [146, 101] width 51 height 12
click at [136, 100] on input "****" at bounding box center [146, 101] width 51 height 12
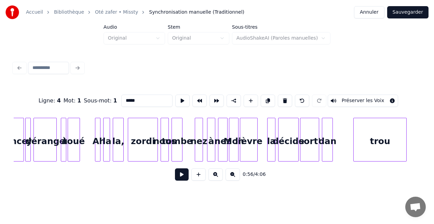
scroll to position [0, 4028]
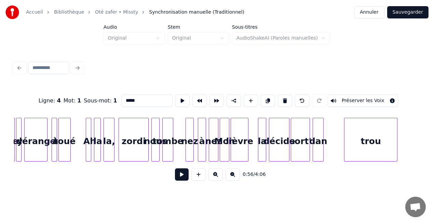
click at [318, 155] on div "dan" at bounding box center [318, 141] width 10 height 47
type input "***"
click at [179, 179] on button at bounding box center [182, 175] width 14 height 12
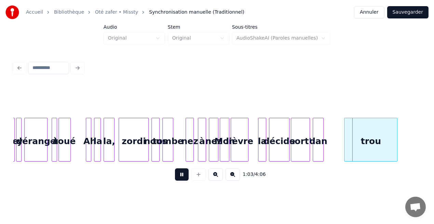
click at [179, 179] on button at bounding box center [182, 175] width 14 height 12
click at [321, 144] on div "dan" at bounding box center [318, 141] width 10 height 47
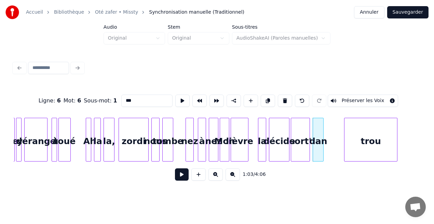
click at [179, 175] on button at bounding box center [182, 175] width 14 height 12
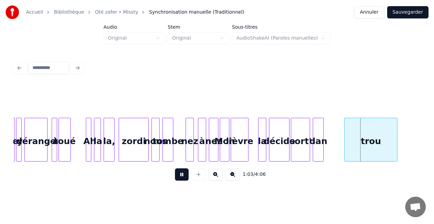
click at [179, 175] on button at bounding box center [182, 175] width 14 height 12
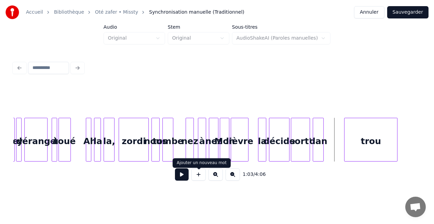
click at [200, 181] on button at bounding box center [199, 175] width 14 height 12
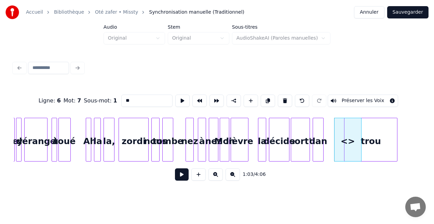
click at [127, 98] on input "**" at bounding box center [146, 101] width 51 height 12
click at [138, 99] on input "*****" at bounding box center [146, 101] width 51 height 12
click at [128, 99] on input "****" at bounding box center [146, 101] width 51 height 12
click at [349, 139] on div at bounding box center [350, 139] width 2 height 43
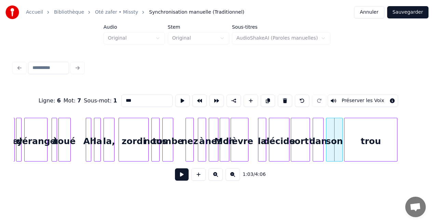
click at [338, 141] on div "son" at bounding box center [335, 141] width 16 height 47
click at [321, 149] on div "dan" at bounding box center [318, 141] width 10 height 47
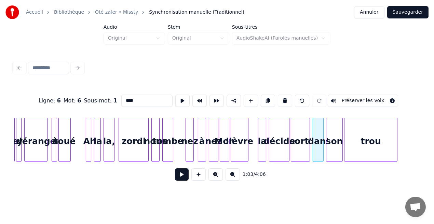
type input "****"
click at [180, 178] on button at bounding box center [182, 175] width 14 height 12
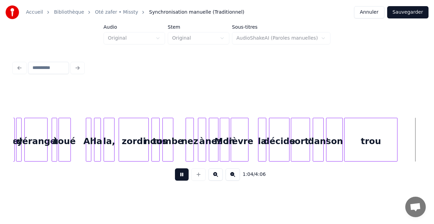
scroll to position [0, 4435]
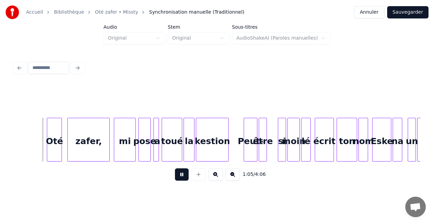
click at [180, 178] on button at bounding box center [182, 175] width 14 height 12
click at [178, 174] on button at bounding box center [182, 175] width 14 height 12
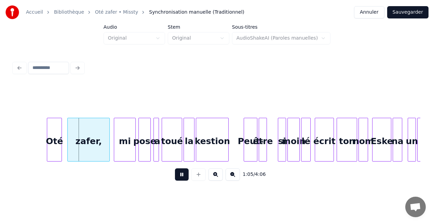
click at [178, 174] on button at bounding box center [182, 175] width 14 height 12
click at [45, 152] on div at bounding box center [46, 139] width 2 height 43
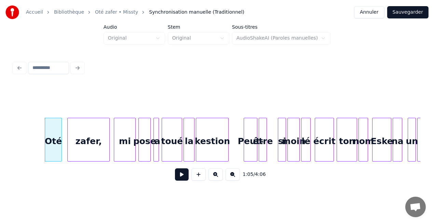
click at [178, 175] on button at bounding box center [182, 175] width 14 height 12
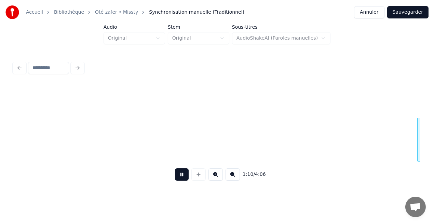
scroll to position [0, 4842]
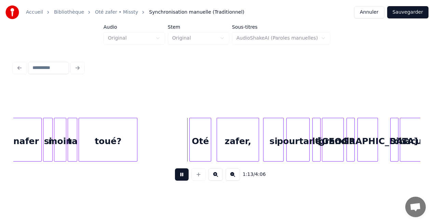
click at [178, 175] on button at bounding box center [182, 175] width 14 height 12
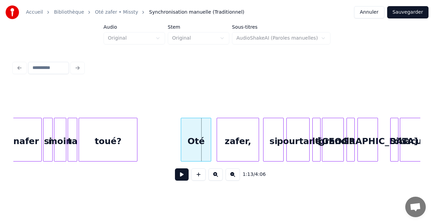
click at [181, 145] on div at bounding box center [182, 139] width 2 height 43
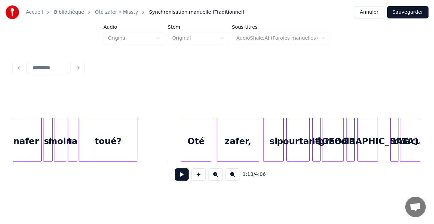
click at [186, 179] on button at bounding box center [182, 175] width 14 height 12
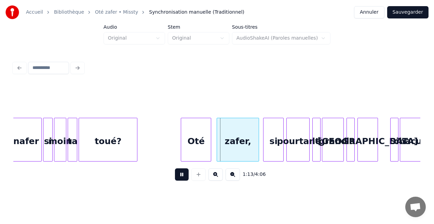
click at [186, 179] on button at bounding box center [182, 175] width 14 height 12
click at [188, 147] on div "Oté" at bounding box center [196, 141] width 30 height 47
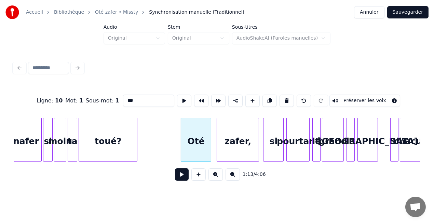
click at [185, 172] on button at bounding box center [182, 175] width 14 height 12
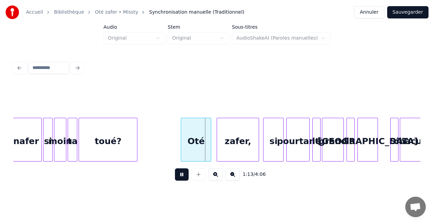
click at [185, 172] on button at bounding box center [182, 175] width 14 height 12
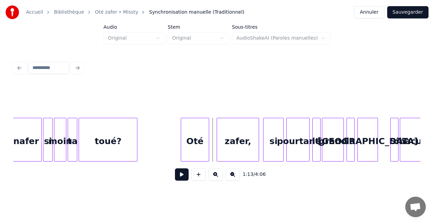
click at [209, 147] on div at bounding box center [208, 139] width 2 height 43
click at [207, 149] on div at bounding box center [207, 139] width 2 height 43
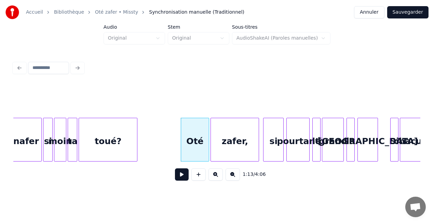
click at [211, 145] on div at bounding box center [212, 139] width 2 height 43
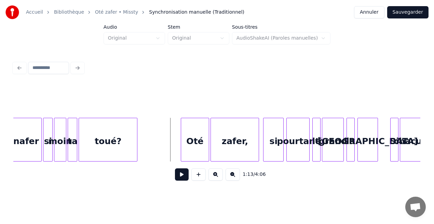
click at [187, 175] on button at bounding box center [182, 175] width 14 height 12
click at [235, 148] on div "zafer," at bounding box center [235, 141] width 48 height 47
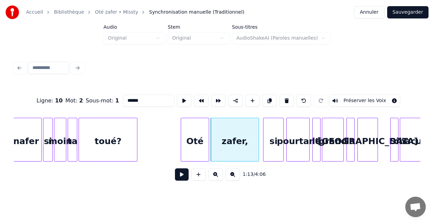
click at [179, 176] on button at bounding box center [182, 175] width 14 height 12
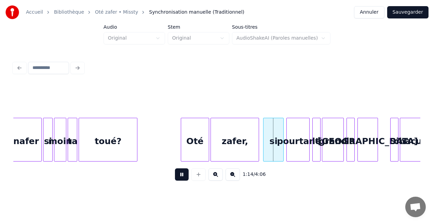
click at [179, 176] on button at bounding box center [182, 175] width 14 height 12
click at [273, 148] on div at bounding box center [274, 139] width 2 height 43
click at [249, 150] on div "zafer," at bounding box center [235, 141] width 48 height 47
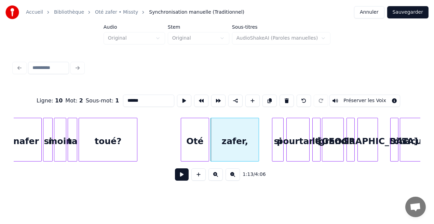
click at [181, 178] on button at bounding box center [182, 175] width 14 height 12
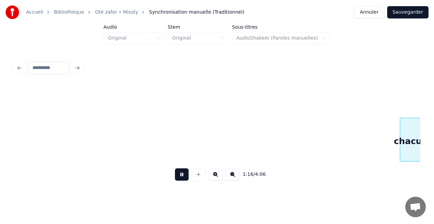
scroll to position [0, 5250]
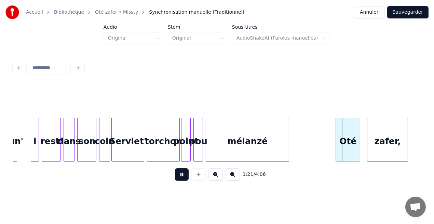
click at [181, 178] on button at bounding box center [182, 175] width 14 height 12
click at [333, 155] on div at bounding box center [334, 139] width 2 height 43
click at [184, 179] on button at bounding box center [182, 175] width 14 height 12
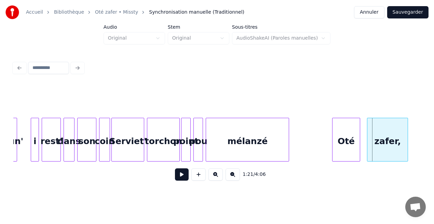
click at [346, 148] on div "Oté" at bounding box center [347, 141] width 28 height 47
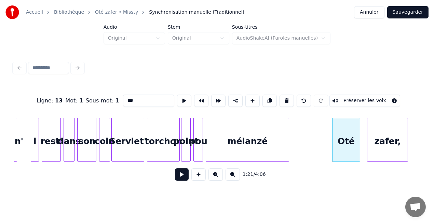
click at [183, 180] on button at bounding box center [182, 175] width 14 height 12
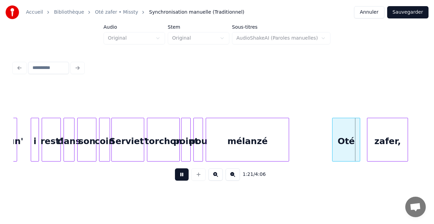
click at [183, 180] on button at bounding box center [182, 175] width 14 height 12
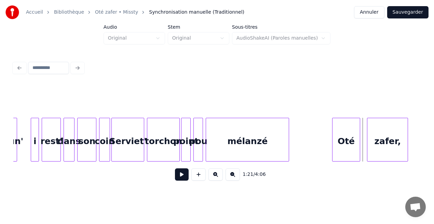
click at [183, 180] on button at bounding box center [182, 175] width 14 height 12
click at [363, 149] on div at bounding box center [364, 139] width 2 height 43
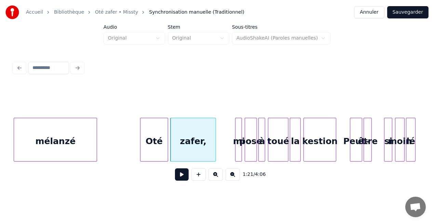
scroll to position [0, 5471]
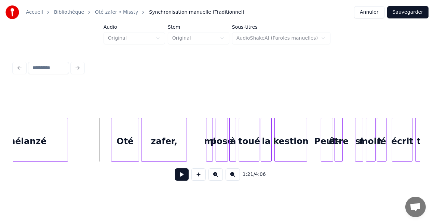
click at [183, 179] on button at bounding box center [182, 175] width 14 height 12
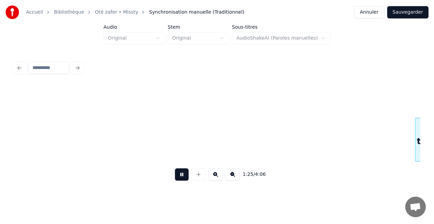
scroll to position [0, 5879]
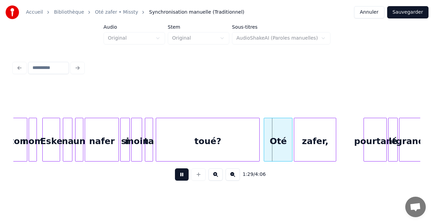
drag, startPoint x: 183, startPoint y: 179, endPoint x: 191, endPoint y: 217, distance: 39.1
click at [191, 201] on html "Accueil Bibliothèque Oté zafer • Missty Synchronisation manuelle (Traditionnel)…" at bounding box center [217, 100] width 434 height 201
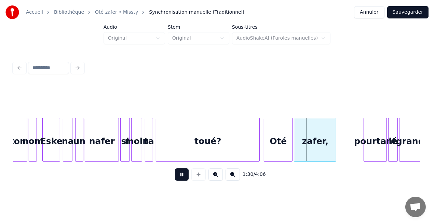
click at [191, 201] on html "Accueil Bibliothèque Oté zafer • Missty Synchronisation manuelle (Traditionnel)…" at bounding box center [217, 100] width 434 height 201
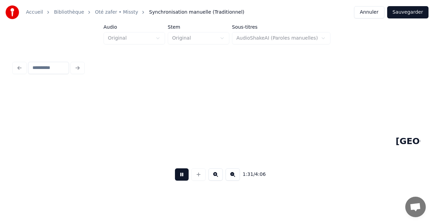
scroll to position [0, 6286]
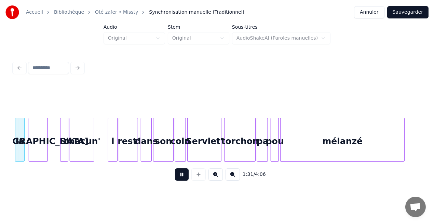
click at [177, 180] on button at bounding box center [182, 175] width 14 height 12
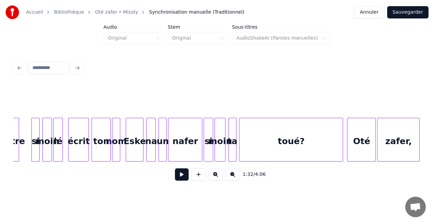
click at [272, 147] on div "toué?" at bounding box center [291, 141] width 103 height 47
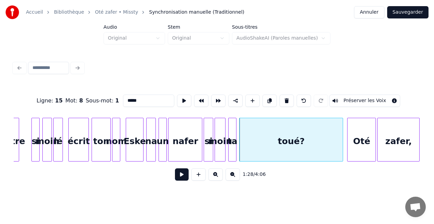
click at [181, 179] on button at bounding box center [182, 175] width 14 height 12
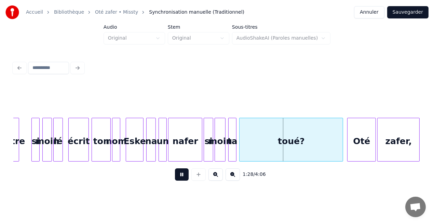
click at [181, 179] on button at bounding box center [182, 175] width 14 height 12
click at [343, 155] on div "toué?" at bounding box center [292, 140] width 104 height 44
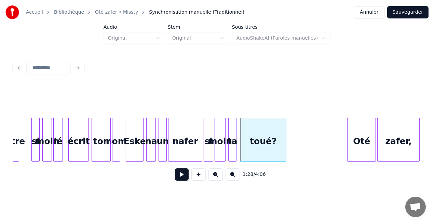
click at [284, 160] on div "zafer, toué? Oté nafer si moin ta nom Eske na un lé écrit ton si moin être" at bounding box center [217, 140] width 407 height 44
click at [182, 178] on button at bounding box center [182, 175] width 14 height 12
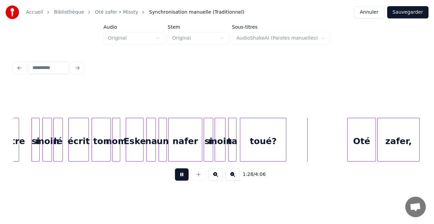
click at [182, 178] on button at bounding box center [182, 175] width 14 height 12
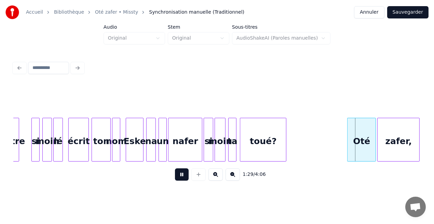
click at [182, 178] on button at bounding box center [182, 175] width 14 height 12
click at [345, 157] on div at bounding box center [345, 139] width 2 height 43
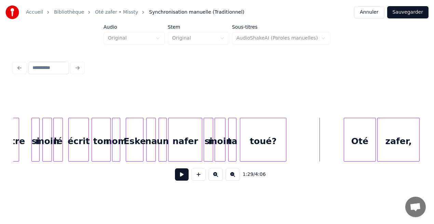
click at [184, 177] on button at bounding box center [182, 175] width 14 height 12
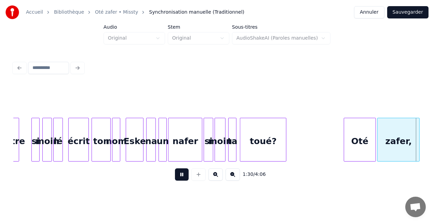
scroll to position [0, 6204]
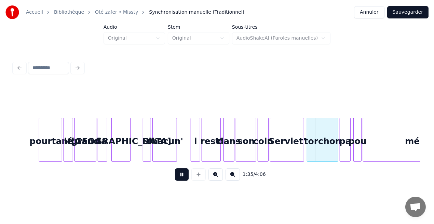
click at [184, 177] on button at bounding box center [182, 175] width 14 height 12
click at [190, 146] on div at bounding box center [190, 139] width 2 height 43
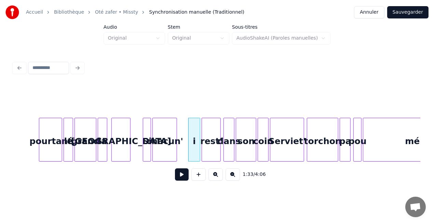
click at [185, 178] on button at bounding box center [182, 175] width 14 height 12
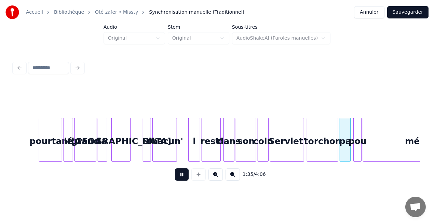
click at [185, 178] on button at bounding box center [182, 175] width 14 height 12
click at [344, 149] on div "pa" at bounding box center [345, 141] width 10 height 47
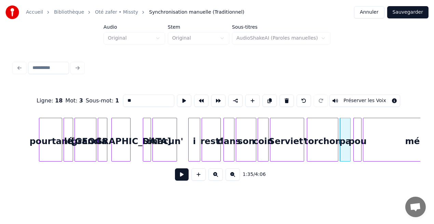
click at [135, 100] on input "**" at bounding box center [148, 101] width 51 height 12
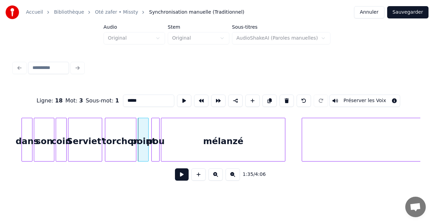
scroll to position [0, 6415]
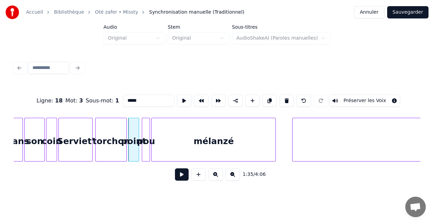
click at [149, 156] on div at bounding box center [149, 139] width 2 height 43
type input "***"
click at [187, 180] on button at bounding box center [182, 175] width 14 height 12
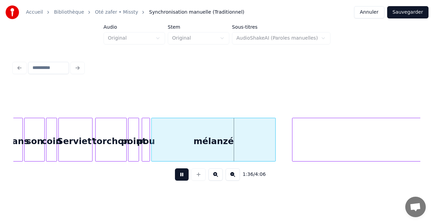
click at [187, 180] on button at bounding box center [182, 175] width 14 height 12
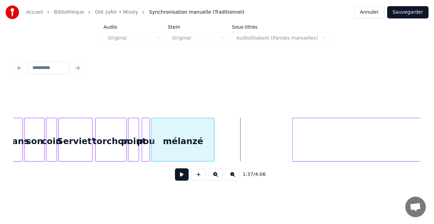
click at [214, 153] on div at bounding box center [213, 139] width 2 height 43
click at [147, 153] on div "pou" at bounding box center [146, 141] width 8 height 47
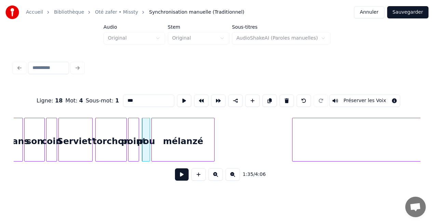
click at [182, 176] on button at bounding box center [182, 175] width 14 height 12
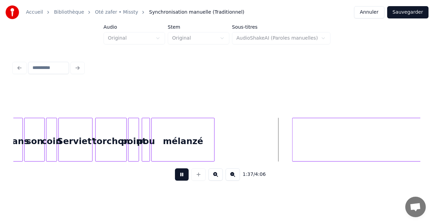
click at [182, 176] on button at bounding box center [182, 175] width 14 height 12
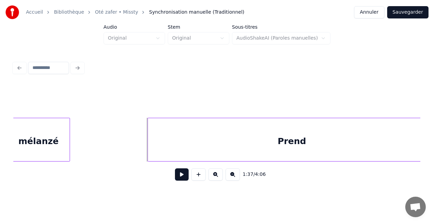
scroll to position [0, 6569]
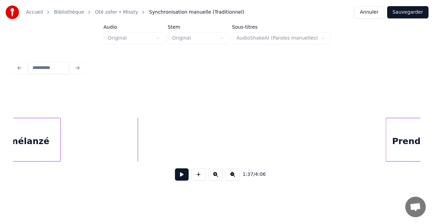
click at [387, 143] on div at bounding box center [388, 139] width 2 height 43
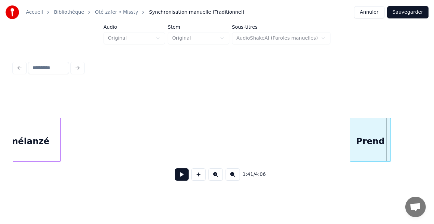
scroll to position [0, 6574]
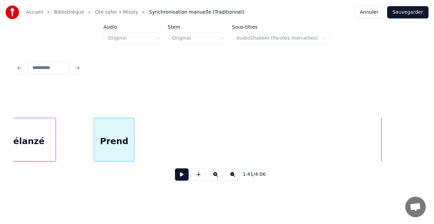
click at [109, 162] on div "mélanzé Prend" at bounding box center [217, 140] width 407 height 44
click at [119, 152] on div at bounding box center [118, 139] width 2 height 43
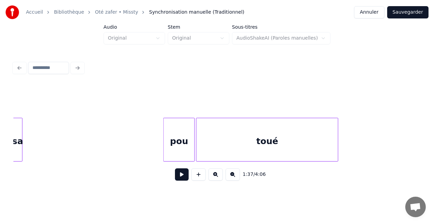
scroll to position [0, 6939]
click at [18, 143] on div "sa" at bounding box center [18, 141] width 9 height 47
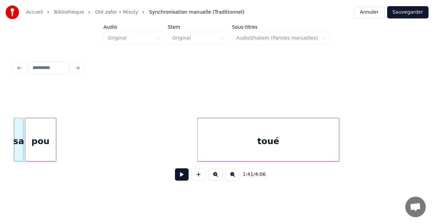
click at [39, 145] on div "pou" at bounding box center [40, 141] width 31 height 47
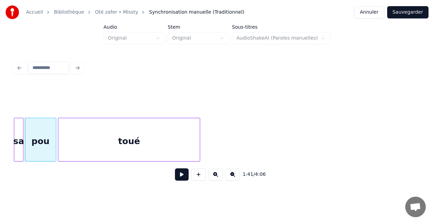
click at [69, 139] on div "toué" at bounding box center [129, 141] width 142 height 47
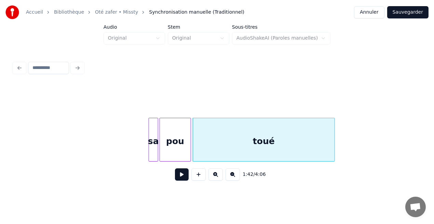
scroll to position [0, 6698]
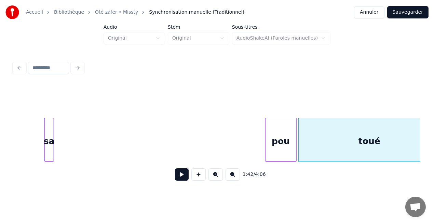
click at [48, 153] on div "sa" at bounding box center [49, 141] width 9 height 47
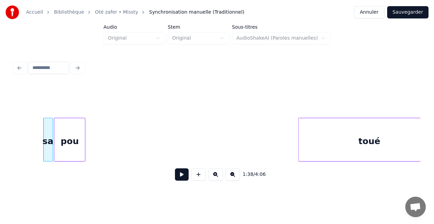
click at [71, 142] on div "pou" at bounding box center [69, 141] width 31 height 47
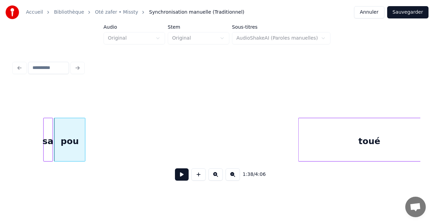
scroll to position [0, 6716]
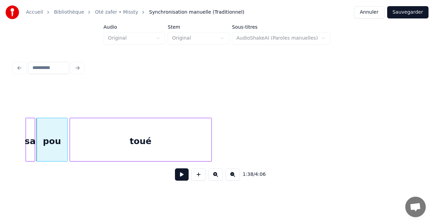
click at [162, 148] on div "toué" at bounding box center [141, 141] width 142 height 47
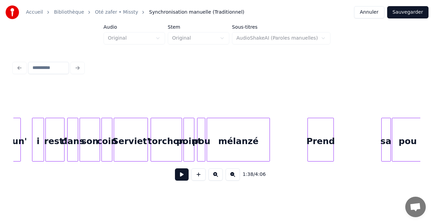
scroll to position [0, 6379]
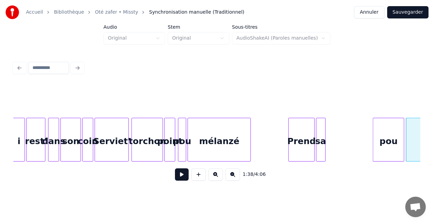
click at [322, 151] on div "sa" at bounding box center [321, 141] width 9 height 47
click at [301, 150] on div "Prend" at bounding box center [301, 141] width 25 height 47
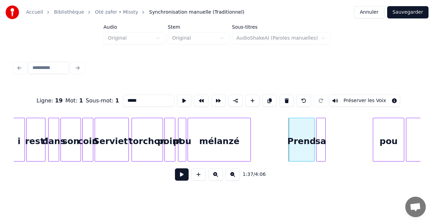
click at [181, 177] on button at bounding box center [182, 175] width 14 height 12
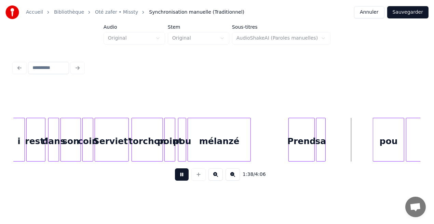
click at [181, 177] on button at bounding box center [182, 175] width 14 height 12
click at [394, 156] on div at bounding box center [395, 139] width 2 height 43
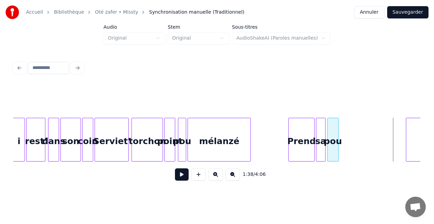
click at [331, 153] on div "pou" at bounding box center [333, 141] width 11 height 47
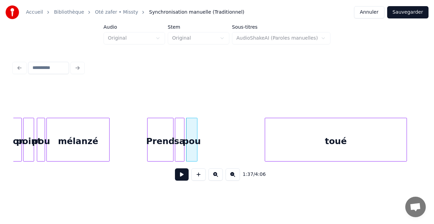
scroll to position [0, 6557]
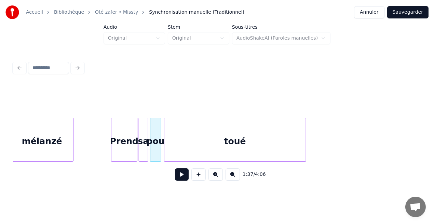
click at [223, 154] on div "toué" at bounding box center [236, 141] width 142 height 47
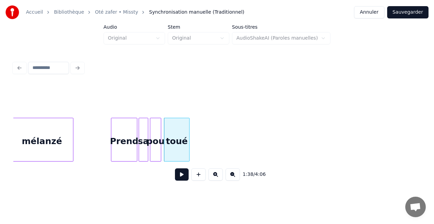
click at [187, 143] on div at bounding box center [188, 139] width 2 height 43
click at [184, 175] on button at bounding box center [182, 175] width 14 height 12
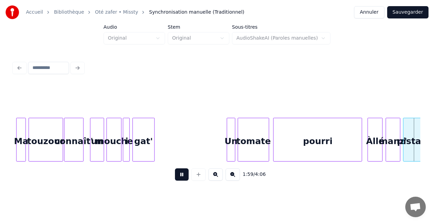
scroll to position [0, 8187]
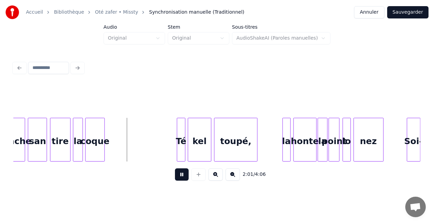
click at [182, 177] on button at bounding box center [182, 175] width 14 height 12
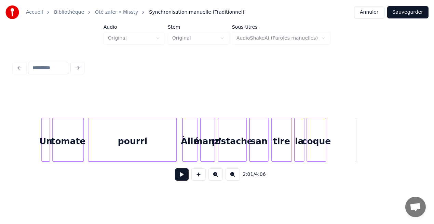
scroll to position [0, 7869]
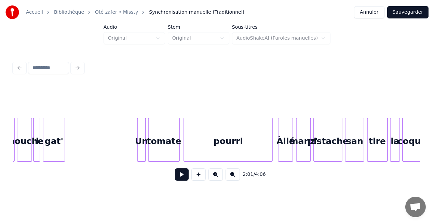
click at [143, 146] on div "Un" at bounding box center [142, 141] width 8 height 47
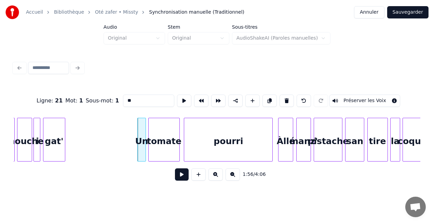
click at [185, 177] on button at bounding box center [182, 175] width 14 height 12
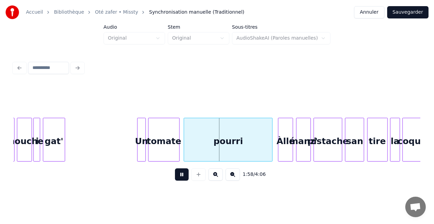
click at [185, 177] on button at bounding box center [182, 175] width 14 height 12
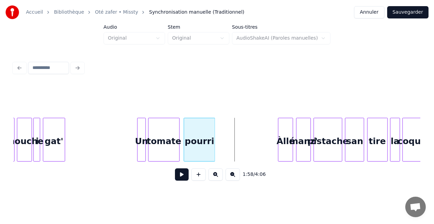
click at [214, 149] on div at bounding box center [214, 139] width 2 height 43
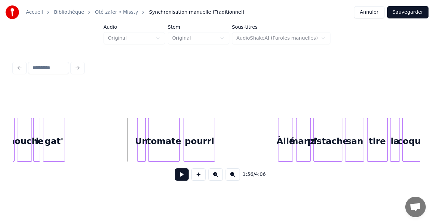
click at [182, 178] on button at bounding box center [182, 175] width 14 height 12
click at [277, 140] on div at bounding box center [277, 139] width 2 height 43
click at [182, 177] on button at bounding box center [182, 175] width 14 height 12
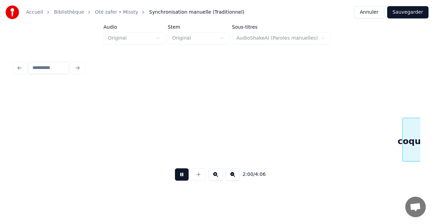
scroll to position [0, 8276]
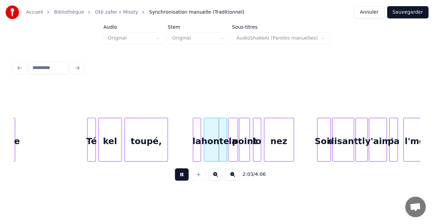
click at [182, 177] on button at bounding box center [182, 175] width 14 height 12
click at [191, 154] on div at bounding box center [191, 139] width 2 height 43
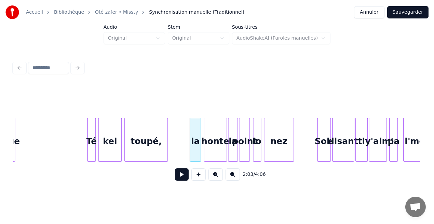
click at [149, 155] on div "toupé," at bounding box center [146, 141] width 43 height 47
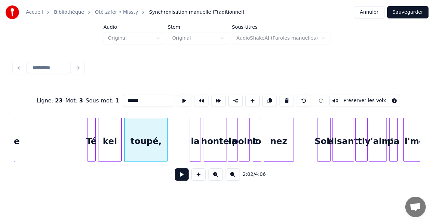
click at [181, 174] on button at bounding box center [182, 175] width 14 height 12
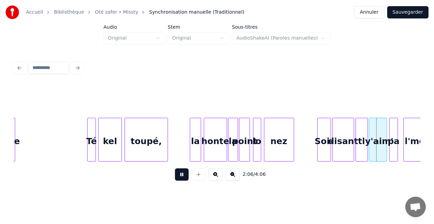
click at [181, 174] on button at bounding box center [182, 175] width 14 height 12
click at [310, 139] on div "coque Té kel toupé, la honte la point lo nez Soi- disant ti 'y'aim' pa l'moun" at bounding box center [170, 140] width 16866 height 44
click at [185, 175] on button at bounding box center [182, 175] width 14 height 12
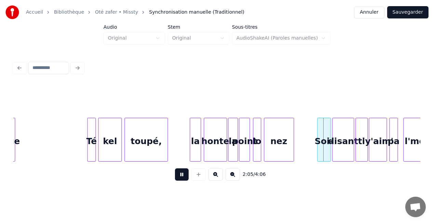
click at [185, 175] on button at bounding box center [182, 175] width 14 height 12
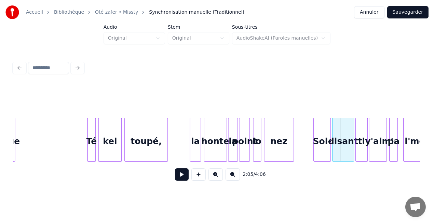
click at [314, 154] on div at bounding box center [315, 139] width 2 height 43
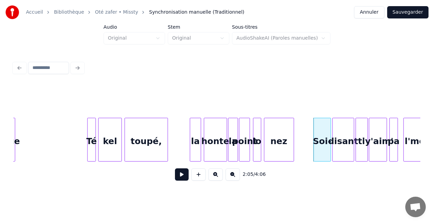
click at [289, 147] on div "nez" at bounding box center [278, 141] width 29 height 47
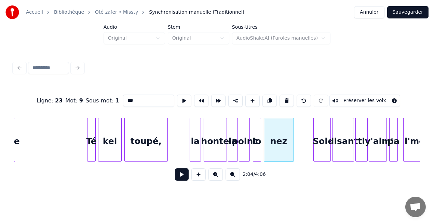
click at [185, 178] on button at bounding box center [182, 175] width 14 height 12
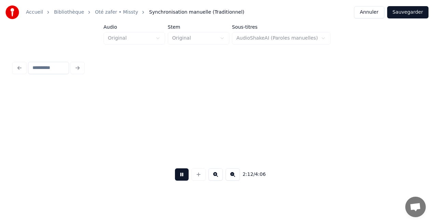
scroll to position [0, 9092]
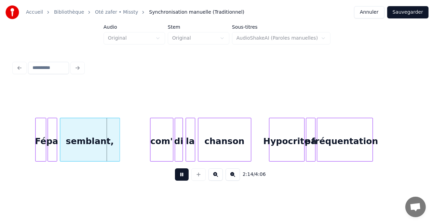
click at [185, 178] on button at bounding box center [182, 175] width 14 height 12
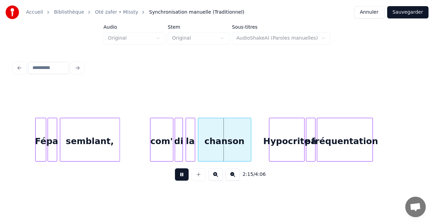
click at [179, 177] on button at bounding box center [182, 175] width 14 height 12
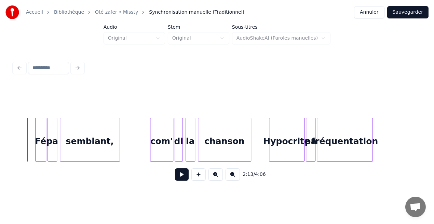
click at [186, 180] on button at bounding box center [182, 175] width 14 height 12
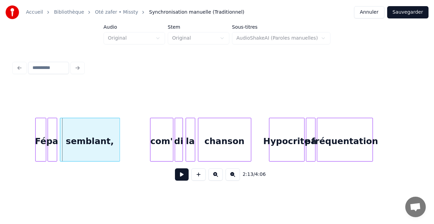
click at [40, 151] on div "Fé" at bounding box center [41, 141] width 10 height 47
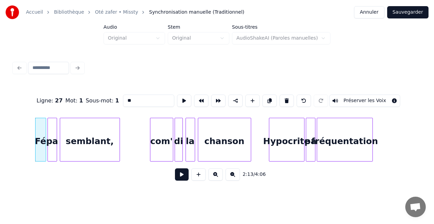
click at [40, 151] on div "Fé" at bounding box center [41, 141] width 10 height 47
click at [184, 179] on button at bounding box center [182, 175] width 14 height 12
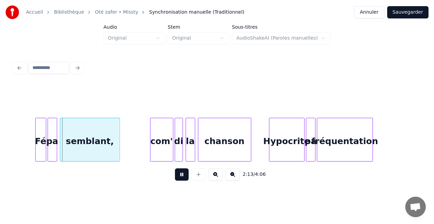
click at [184, 179] on button at bounding box center [182, 175] width 14 height 12
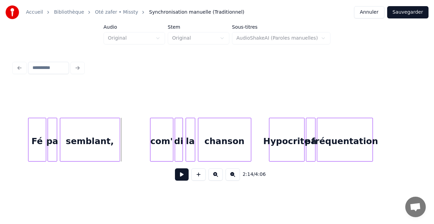
click at [28, 153] on div at bounding box center [29, 139] width 2 height 43
click at [185, 175] on button at bounding box center [182, 175] width 14 height 12
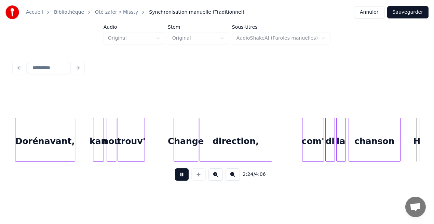
scroll to position [0, 9907]
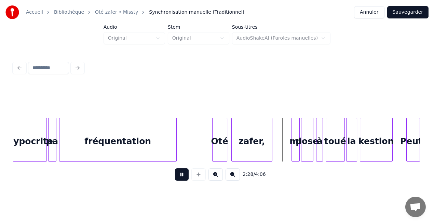
click at [185, 175] on button at bounding box center [182, 175] width 14 height 12
click at [211, 156] on div at bounding box center [212, 139] width 2 height 43
click at [183, 178] on button at bounding box center [182, 175] width 14 height 12
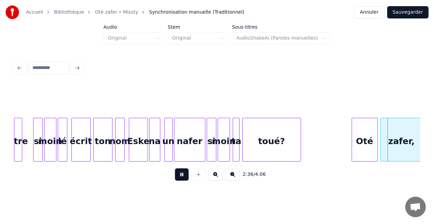
click at [183, 178] on button at bounding box center [182, 175] width 14 height 12
click at [348, 154] on div at bounding box center [349, 139] width 2 height 43
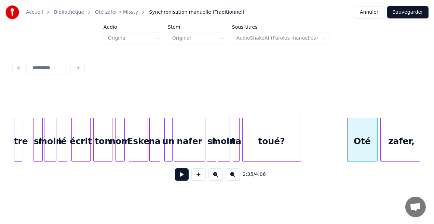
click at [183, 177] on button at bounding box center [182, 175] width 14 height 12
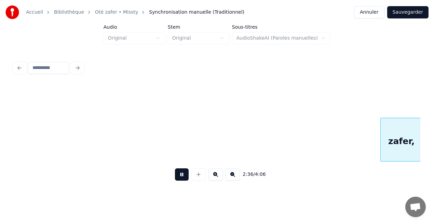
scroll to position [0, 10722]
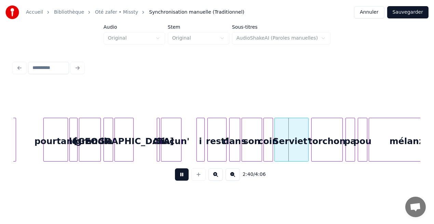
click at [183, 177] on button at bounding box center [182, 175] width 14 height 12
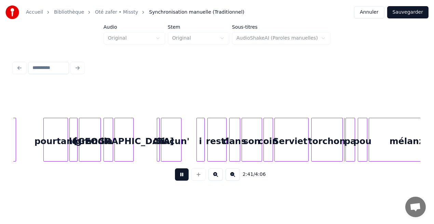
click at [183, 177] on button at bounding box center [182, 175] width 14 height 12
click at [337, 153] on div "torchon" at bounding box center [327, 141] width 31 height 47
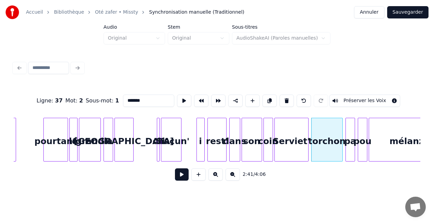
click at [184, 179] on button at bounding box center [182, 175] width 14 height 12
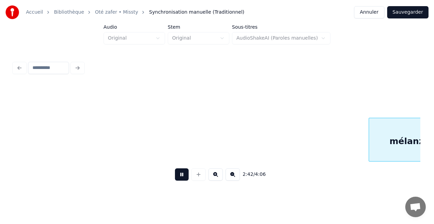
scroll to position [0, 11130]
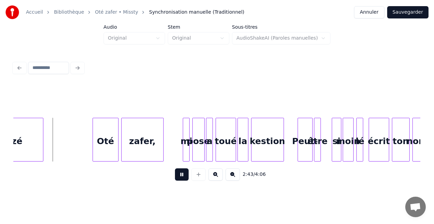
click at [184, 179] on button at bounding box center [182, 175] width 14 height 12
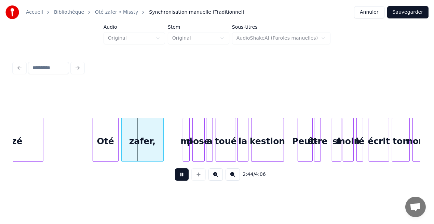
click at [184, 179] on button at bounding box center [182, 175] width 14 height 12
click at [89, 152] on div at bounding box center [90, 139] width 2 height 43
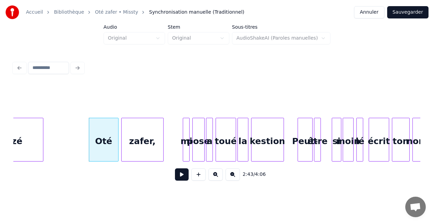
click at [180, 178] on button at bounding box center [182, 175] width 14 height 12
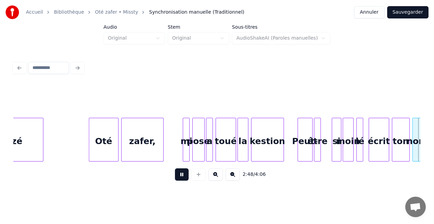
scroll to position [0, 11537]
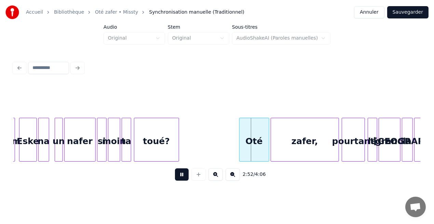
click at [180, 178] on button at bounding box center [182, 175] width 14 height 12
click at [238, 146] on div at bounding box center [238, 139] width 2 height 43
click at [181, 177] on button at bounding box center [182, 175] width 14 height 12
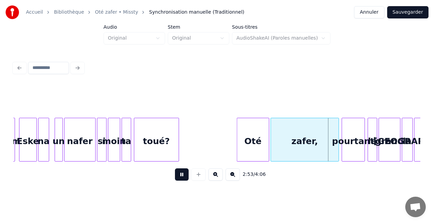
click at [181, 177] on button at bounding box center [182, 175] width 14 height 12
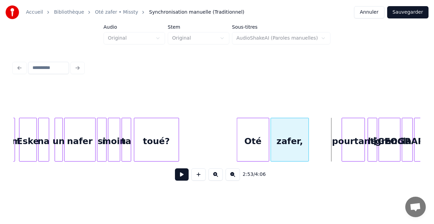
click at [308, 152] on div at bounding box center [308, 139] width 2 height 43
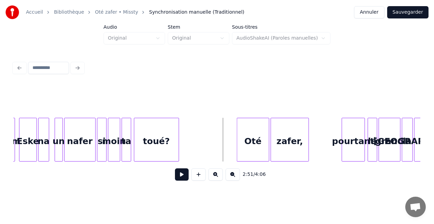
click at [183, 177] on button at bounding box center [182, 175] width 14 height 12
click at [183, 176] on button at bounding box center [182, 175] width 14 height 12
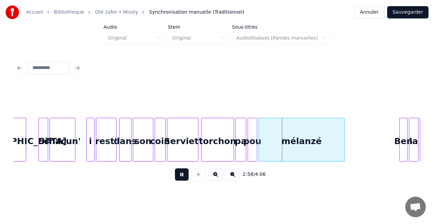
click at [183, 176] on button at bounding box center [182, 175] width 14 height 12
click at [239, 151] on div "pa" at bounding box center [241, 141] width 10 height 47
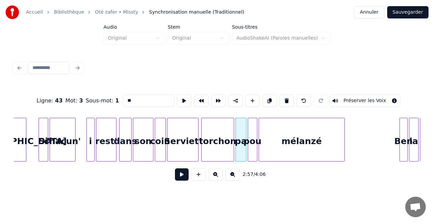
click at [134, 98] on input "**" at bounding box center [148, 101] width 51 height 12
type input "*****"
click at [182, 178] on button at bounding box center [182, 175] width 14 height 12
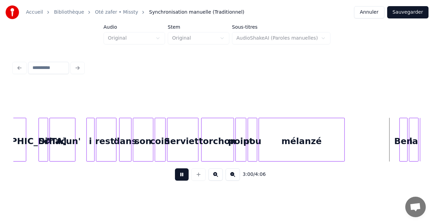
click at [182, 178] on button at bounding box center [182, 175] width 14 height 12
click at [338, 141] on div "mélanzé" at bounding box center [302, 141] width 86 height 47
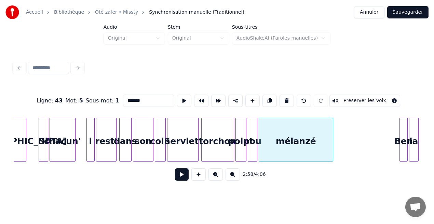
click at [333, 146] on div at bounding box center [332, 139] width 2 height 43
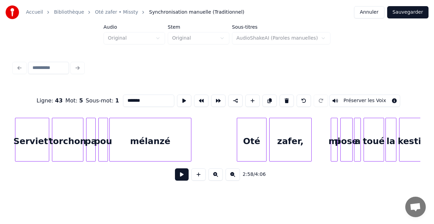
scroll to position [0, 10972]
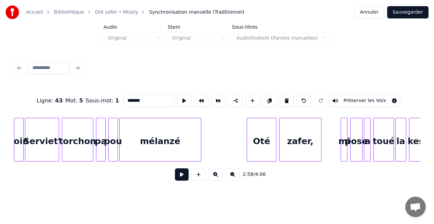
click at [101, 153] on div "pa" at bounding box center [100, 141] width 9 height 47
click at [135, 99] on input "**" at bounding box center [148, 101] width 51 height 12
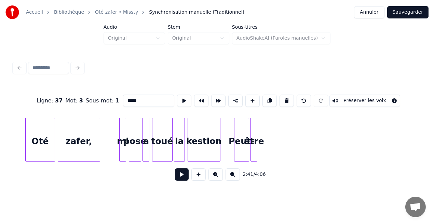
scroll to position [0, 11030]
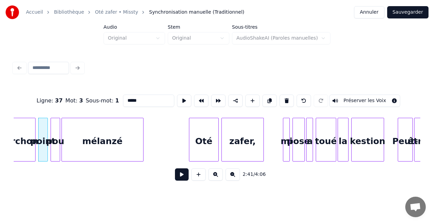
type input "*****"
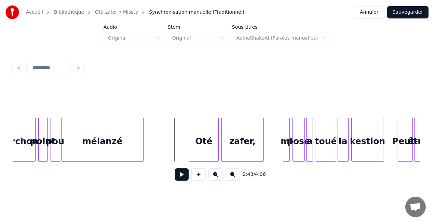
click at [187, 178] on button at bounding box center [182, 175] width 14 height 12
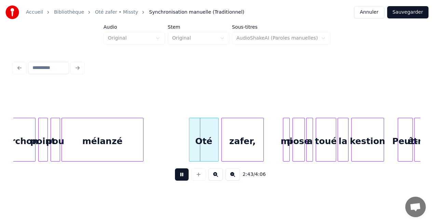
click at [187, 178] on button at bounding box center [182, 175] width 14 height 12
click at [56, 149] on div "pou" at bounding box center [55, 141] width 9 height 47
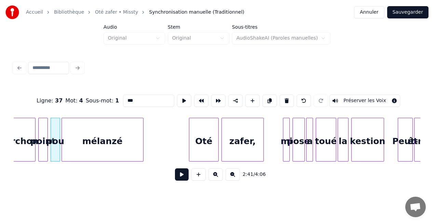
click at [180, 175] on button at bounding box center [182, 175] width 14 height 12
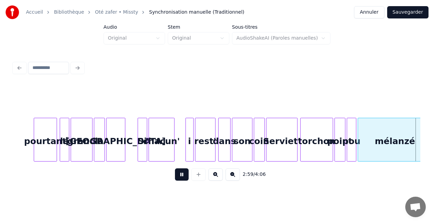
scroll to position [0, 12253]
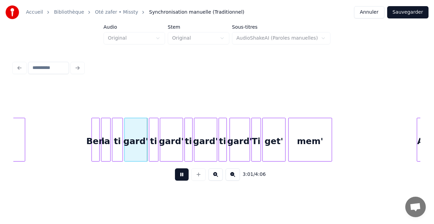
click at [180, 175] on button at bounding box center [182, 175] width 14 height 12
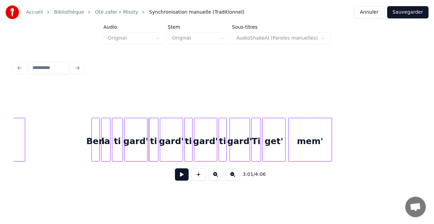
scroll to position [0, 12137]
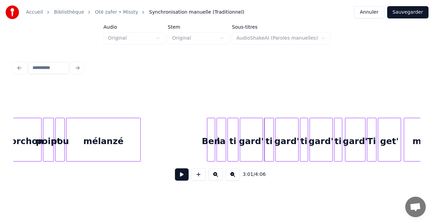
click at [114, 148] on div "mélanzé" at bounding box center [104, 141] width 74 height 47
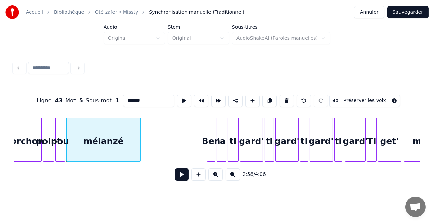
click at [179, 180] on button at bounding box center [182, 175] width 14 height 12
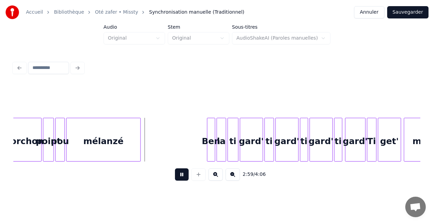
click at [179, 180] on button at bounding box center [182, 175] width 14 height 12
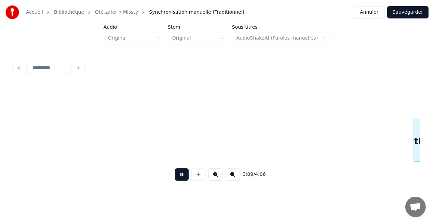
scroll to position [0, 12952]
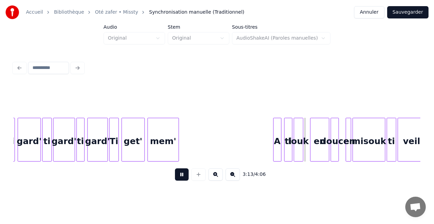
click at [179, 180] on button at bounding box center [182, 175] width 14 height 12
click at [273, 137] on div at bounding box center [273, 139] width 2 height 43
click at [186, 175] on button at bounding box center [182, 175] width 14 height 12
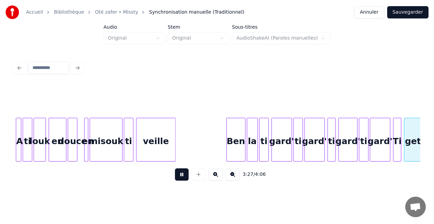
scroll to position [0, 14175]
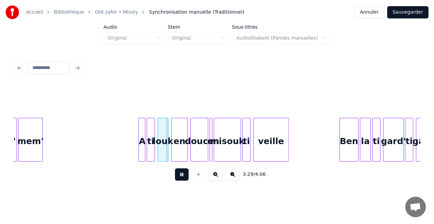
click at [186, 175] on button at bounding box center [182, 175] width 14 height 12
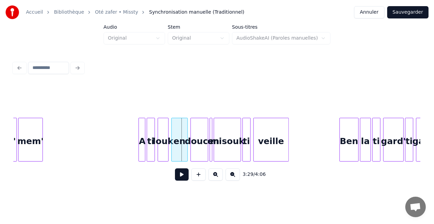
click at [186, 175] on button at bounding box center [182, 175] width 14 height 12
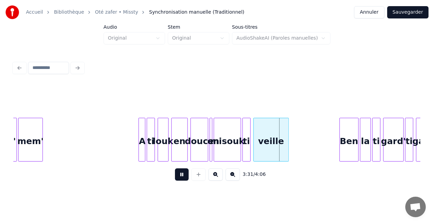
click at [185, 178] on button at bounding box center [182, 175] width 14 height 12
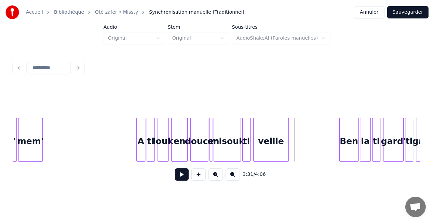
click at [137, 154] on div at bounding box center [138, 139] width 2 height 43
click at [183, 181] on button at bounding box center [182, 175] width 14 height 12
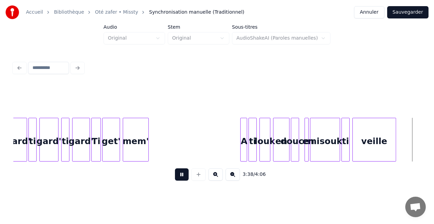
scroll to position [0, 14990]
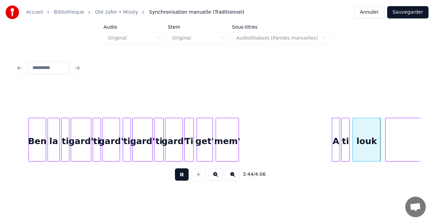
click at [183, 181] on button at bounding box center [182, 175] width 14 height 12
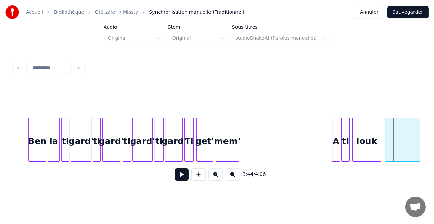
click at [183, 181] on button at bounding box center [182, 175] width 14 height 12
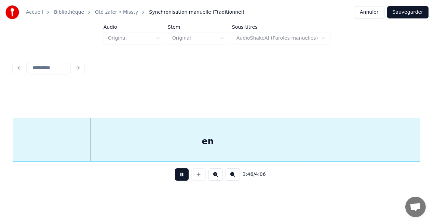
click at [181, 178] on button at bounding box center [182, 175] width 14 height 12
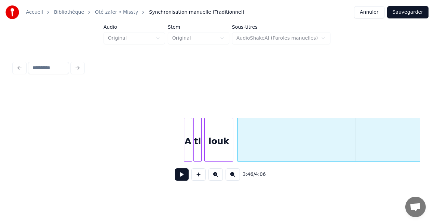
scroll to position [0, 15100]
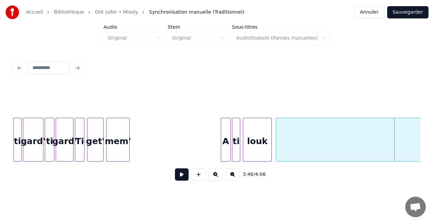
click at [222, 149] on div at bounding box center [222, 139] width 2 height 43
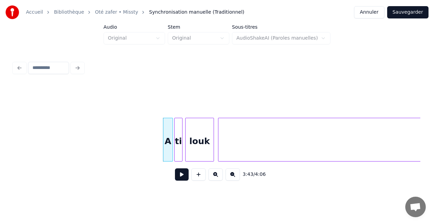
scroll to position [0, 15138]
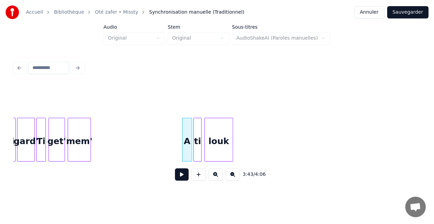
click at [434, 151] on div "Accueil Bibliothèque Oté zafer • Missty Synchronisation manuelle (Traditionnel)…" at bounding box center [217, 95] width 434 height 190
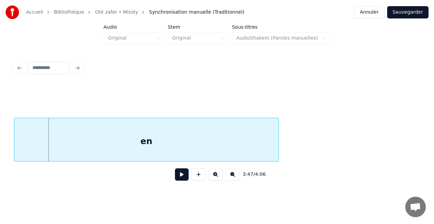
scroll to position [0, 15521]
click at [96, 145] on div "en" at bounding box center [146, 141] width 264 height 47
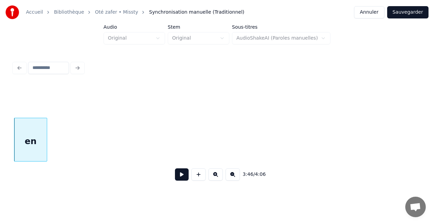
click at [45, 151] on div at bounding box center [46, 139] width 2 height 43
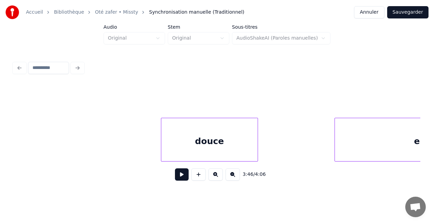
scroll to position [0, 15839]
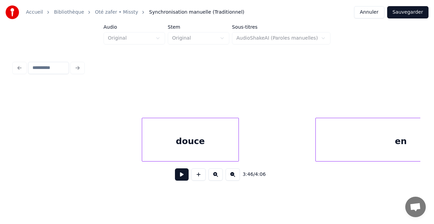
click at [237, 151] on div at bounding box center [238, 139] width 2 height 43
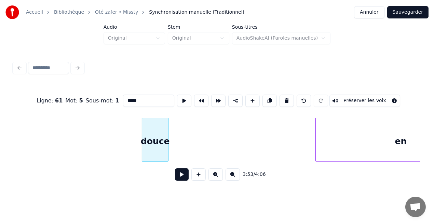
click at [167, 153] on div at bounding box center [167, 139] width 2 height 43
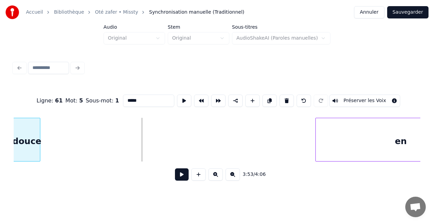
scroll to position [0, 15837]
click at [32, 162] on div "douce en" at bounding box center [217, 140] width 407 height 44
click at [413, 137] on div "en" at bounding box center [402, 141] width 170 height 47
type input "**"
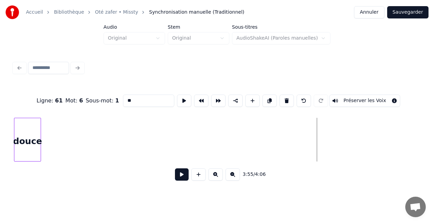
click at [433, 144] on div "Accueil Bibliothèque Oté zafer • Missty Synchronisation manuelle (Traditionnel)…" at bounding box center [217, 95] width 434 height 190
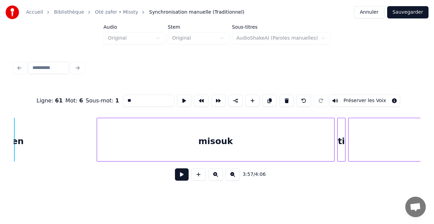
click at [13, 149] on div "Ligne : 61 Mot : 6 Sous-mot : 1 ** Préserver les Voix 3:57 / 4:06" at bounding box center [217, 122] width 413 height 135
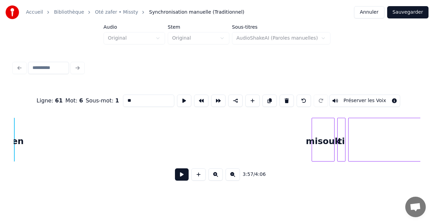
click at [312, 141] on div at bounding box center [313, 139] width 2 height 43
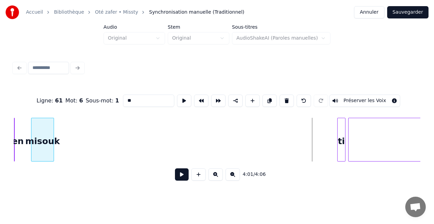
click at [48, 152] on div "misouk" at bounding box center [42, 141] width 22 height 47
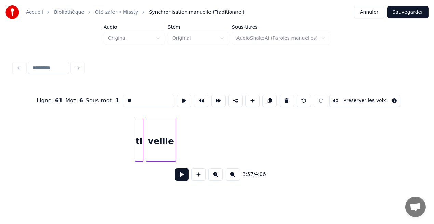
click at [175, 157] on div at bounding box center [175, 139] width 2 height 43
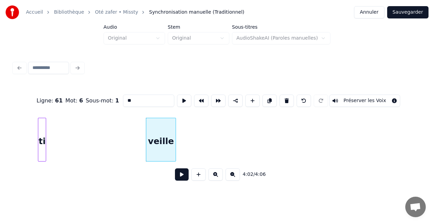
scroll to position [0, 16457]
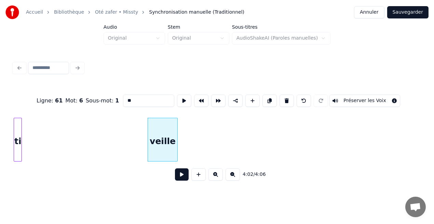
click at [16, 154] on div "ti" at bounding box center [18, 140] width 8 height 44
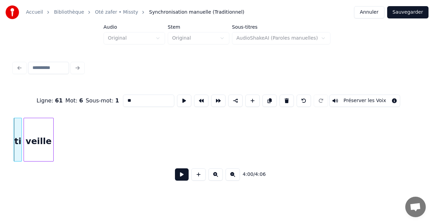
click at [41, 153] on div "veille" at bounding box center [38, 141] width 29 height 47
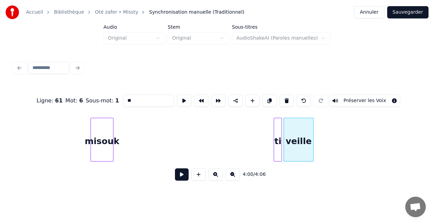
scroll to position [0, 16187]
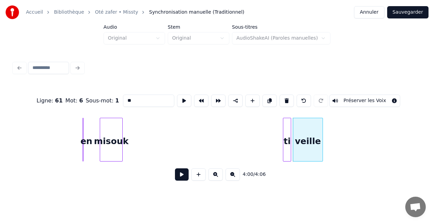
click at [85, 139] on div "en" at bounding box center [86, 141] width 7 height 47
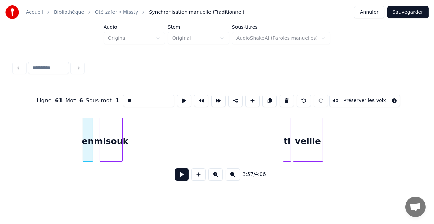
click at [91, 138] on div at bounding box center [92, 139] width 2 height 43
click at [130, 136] on div "ti" at bounding box center [131, 141] width 8 height 47
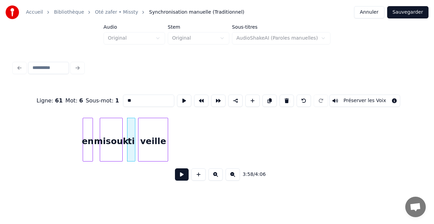
click at [148, 149] on div "veille" at bounding box center [153, 141] width 29 height 47
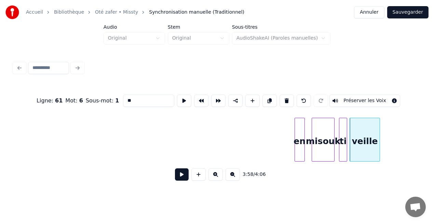
scroll to position [0, 15946]
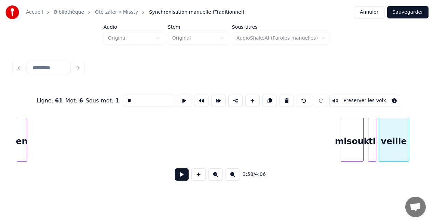
click at [20, 157] on div "en" at bounding box center [22, 141] width 10 height 47
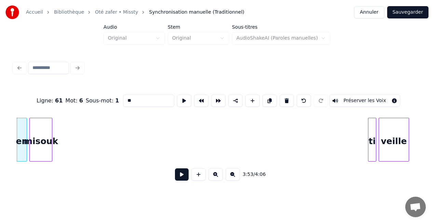
click at [42, 160] on div "ti veille misouk en" at bounding box center [217, 140] width 407 height 44
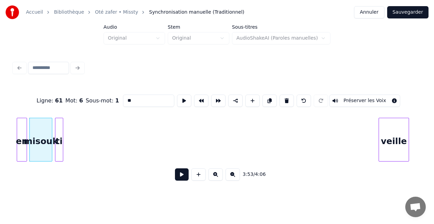
click at [58, 168] on div "Ligne : 61 Mot : 6 Sous-mot : 1 ** Préserver les Voix 3:53 / 4:06" at bounding box center [217, 136] width 407 height 104
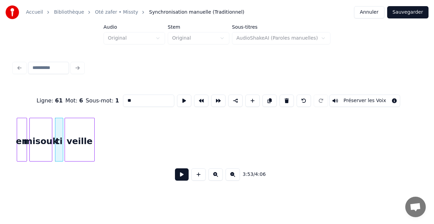
click at [88, 165] on div "Ligne : 61 Mot : 6 Sous-mot : 1 ** Préserver les Voix 3:53 / 4:06" at bounding box center [217, 136] width 407 height 104
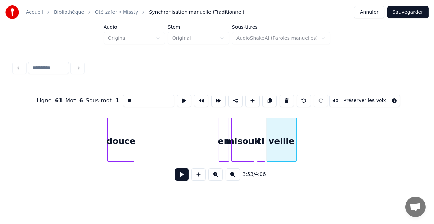
scroll to position [0, 15667]
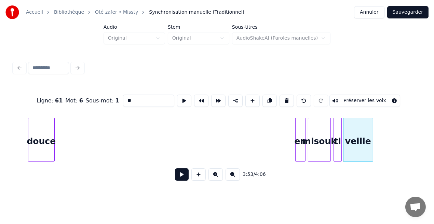
click at [41, 156] on div "douce" at bounding box center [41, 141] width 26 height 47
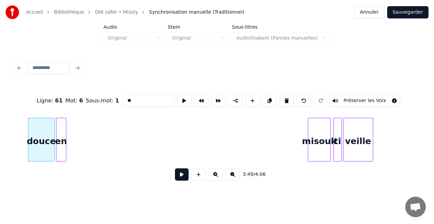
click at [60, 162] on div "ti veille misouk en douce" at bounding box center [217, 140] width 407 height 44
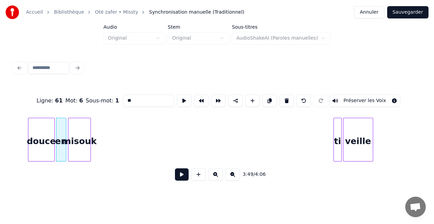
click at [83, 159] on div "ti veille misouk en douce" at bounding box center [217, 140] width 407 height 44
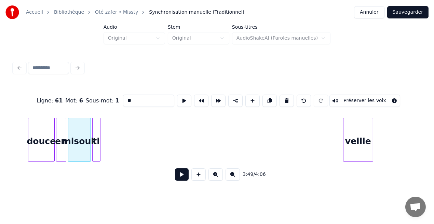
click at [95, 154] on div "ti" at bounding box center [97, 141] width 8 height 47
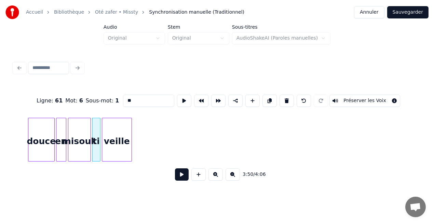
click at [126, 159] on div "ti veille misouk en douce" at bounding box center [217, 140] width 407 height 44
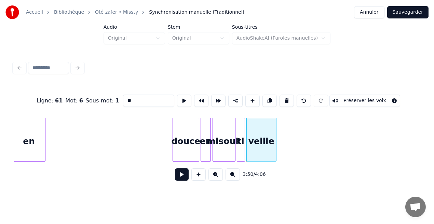
scroll to position [0, 15465]
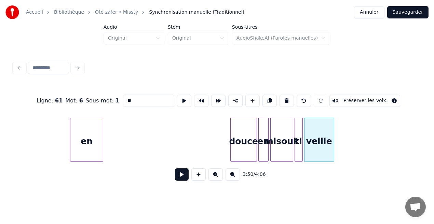
click at [75, 150] on div "en" at bounding box center [86, 141] width 32 height 47
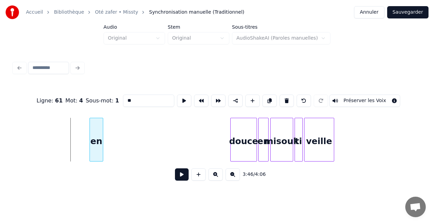
click at [90, 153] on div at bounding box center [91, 139] width 2 height 43
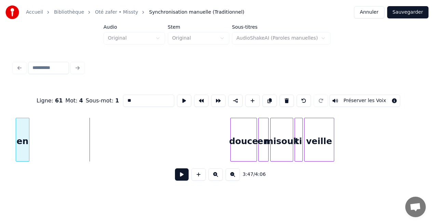
scroll to position [0, 15463]
click at [19, 147] on div "en" at bounding box center [20, 141] width 13 height 47
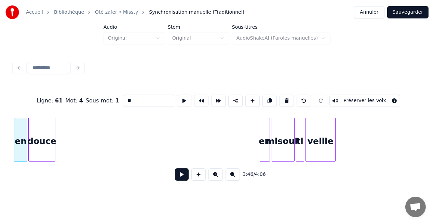
click at [36, 139] on div "douce" at bounding box center [42, 141] width 26 height 47
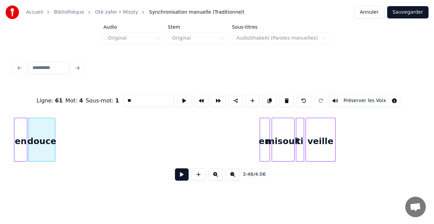
scroll to position [0, 15462]
click at [65, 152] on div "en" at bounding box center [63, 141] width 10 height 47
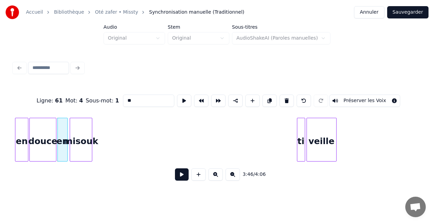
click at [84, 141] on div "misouk" at bounding box center [81, 141] width 22 height 47
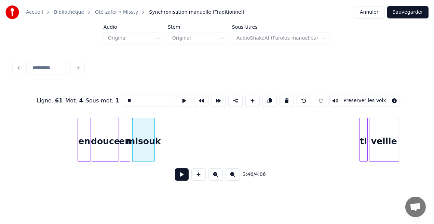
scroll to position [0, 15385]
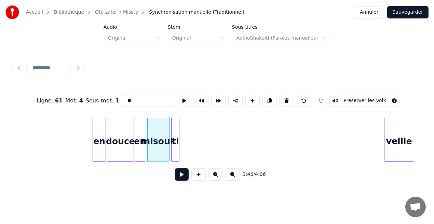
click at [175, 154] on div "ti" at bounding box center [176, 141] width 8 height 47
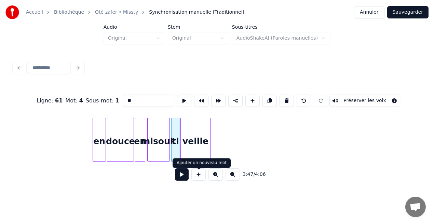
click at [198, 179] on div "Ligne : 61 Mot : 4 Sous-mot : 1 ** Préserver les Voix 3:47 / 4:06" at bounding box center [217, 136] width 407 height 104
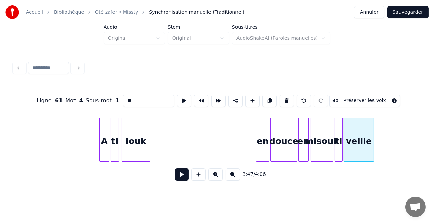
scroll to position [0, 15211]
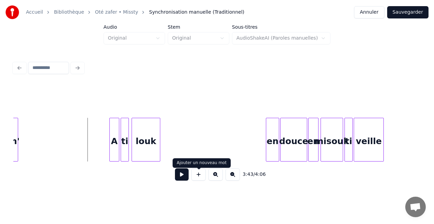
click at [185, 178] on button at bounding box center [182, 175] width 14 height 12
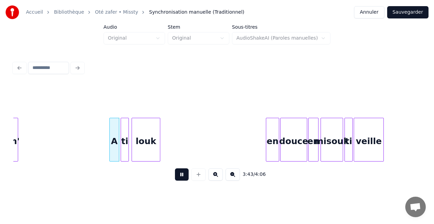
click at [185, 178] on button at bounding box center [182, 175] width 14 height 12
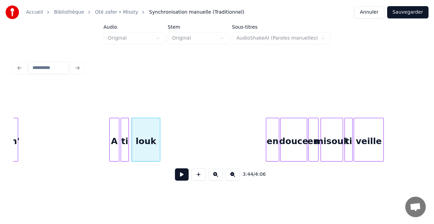
click at [185, 178] on button at bounding box center [182, 175] width 14 height 12
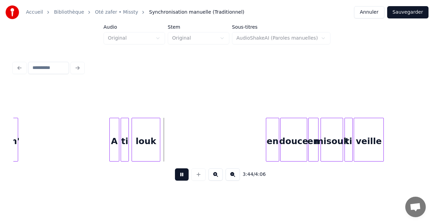
click at [185, 178] on button at bounding box center [182, 175] width 14 height 12
click at [149, 169] on div "3:44 / 4:06" at bounding box center [217, 136] width 407 height 104
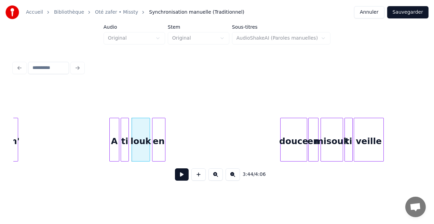
click at [161, 156] on div "en" at bounding box center [159, 141] width 13 height 47
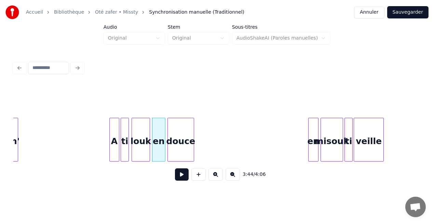
click at [178, 158] on div "douce" at bounding box center [181, 141] width 26 height 47
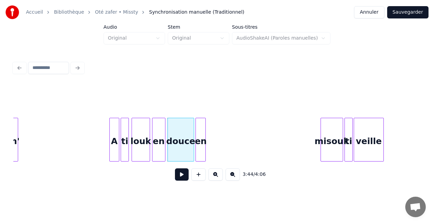
click at [199, 160] on div "ti veille misouk en douce en louk ti A mem'" at bounding box center [217, 140] width 407 height 44
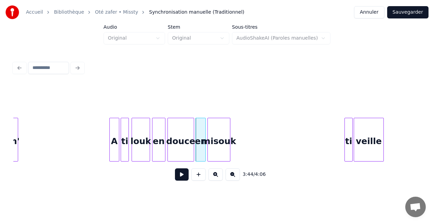
click at [219, 160] on div "ti veille misouk en douce en louk ti A mem'" at bounding box center [217, 140] width 407 height 44
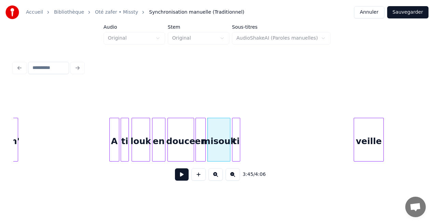
click at [237, 157] on div "ti" at bounding box center [237, 141] width 8 height 47
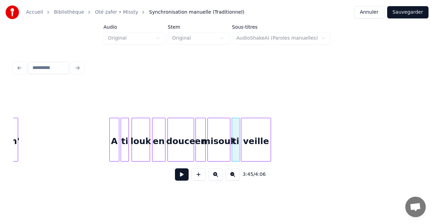
click at [263, 158] on div "veille" at bounding box center [256, 141] width 29 height 47
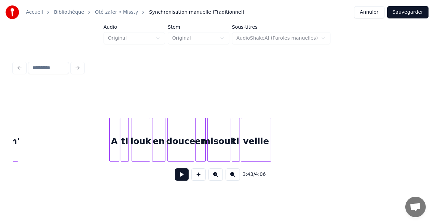
click at [181, 177] on button at bounding box center [182, 175] width 14 height 12
click at [190, 157] on div at bounding box center [190, 139] width 2 height 43
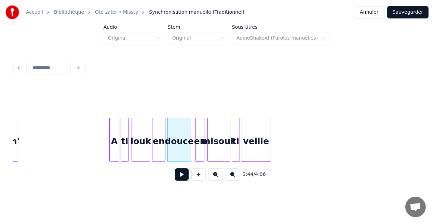
click at [202, 157] on div at bounding box center [203, 139] width 2 height 43
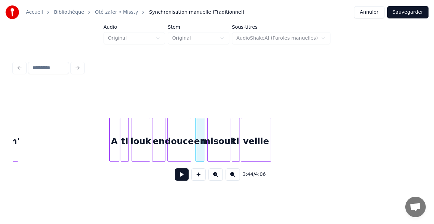
click at [198, 154] on div "en" at bounding box center [200, 141] width 8 height 47
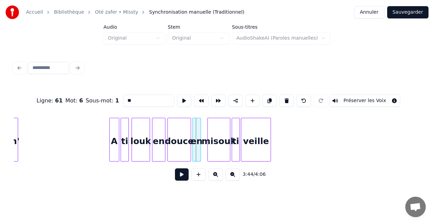
click at [195, 156] on div "en" at bounding box center [197, 141] width 8 height 47
click at [211, 155] on div "misouk" at bounding box center [214, 141] width 22 height 47
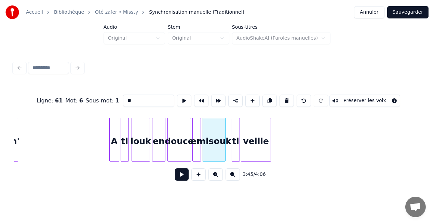
click at [233, 155] on div at bounding box center [233, 139] width 2 height 43
type input "**"
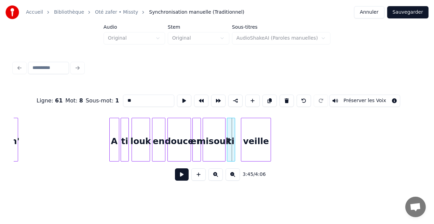
click at [231, 155] on div "ti" at bounding box center [231, 141] width 8 height 47
click at [261, 144] on div "veille" at bounding box center [251, 141] width 29 height 47
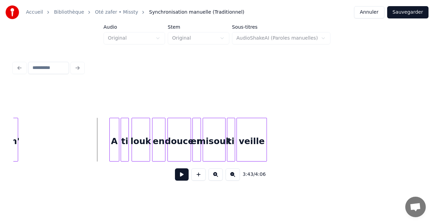
click at [181, 176] on button at bounding box center [182, 175] width 14 height 12
click at [181, 152] on div at bounding box center [181, 139] width 2 height 43
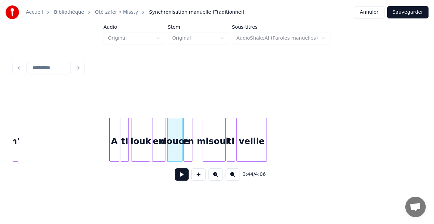
click at [189, 151] on div "en" at bounding box center [188, 141] width 8 height 47
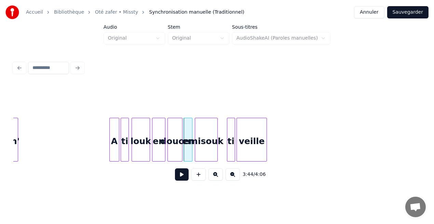
click at [203, 150] on div "misouk" at bounding box center [206, 141] width 22 height 47
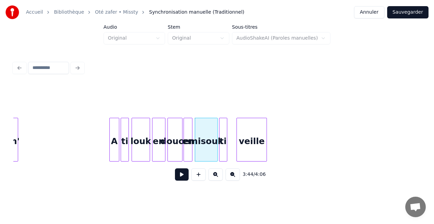
click at [224, 153] on div "ti" at bounding box center [224, 141] width 8 height 47
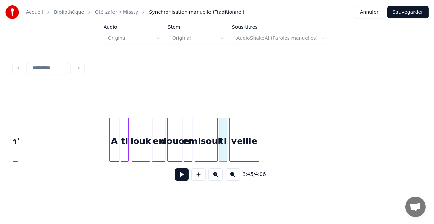
click at [238, 152] on div "veille" at bounding box center [244, 141] width 29 height 47
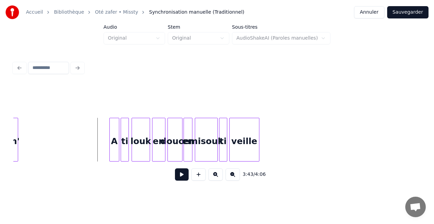
click at [183, 180] on button at bounding box center [182, 175] width 14 height 12
click at [144, 155] on div at bounding box center [145, 139] width 2 height 43
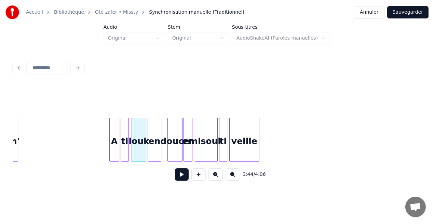
click at [151, 155] on div "en" at bounding box center [154, 141] width 13 height 47
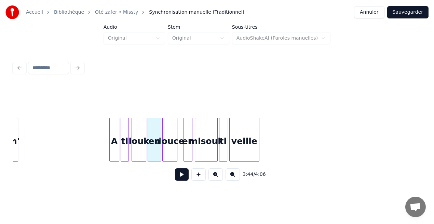
click at [168, 155] on div "douce" at bounding box center [170, 141] width 14 height 47
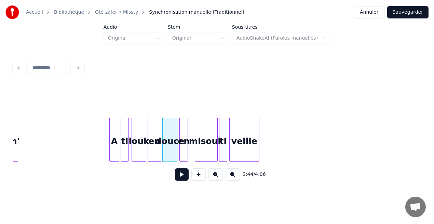
click at [182, 155] on div "en" at bounding box center [184, 141] width 8 height 47
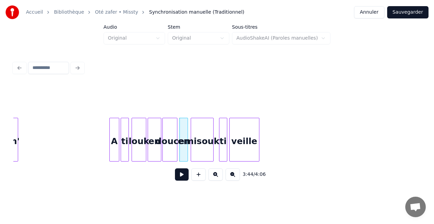
click at [196, 154] on div "misouk" at bounding box center [202, 141] width 22 height 47
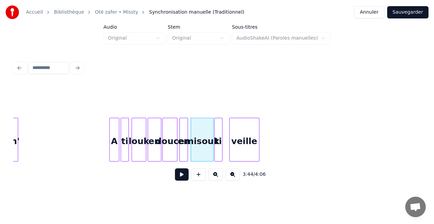
click at [216, 155] on div "ti" at bounding box center [219, 141] width 8 height 47
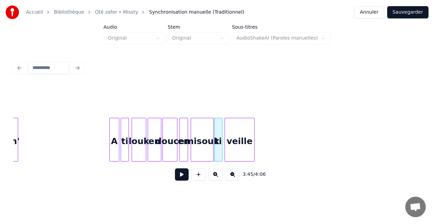
click at [236, 153] on div "veille" at bounding box center [239, 141] width 29 height 47
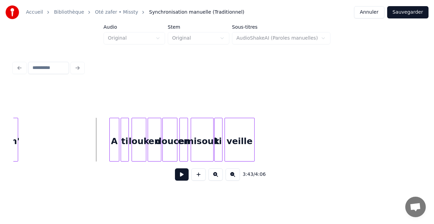
click at [179, 175] on button at bounding box center [182, 175] width 14 height 12
click at [114, 148] on div "A" at bounding box center [114, 141] width 9 height 47
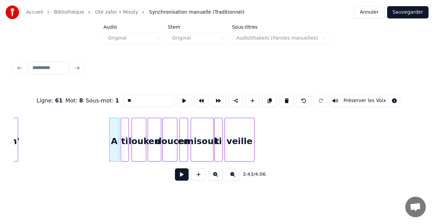
type input "*"
click at [182, 178] on button at bounding box center [182, 175] width 14 height 12
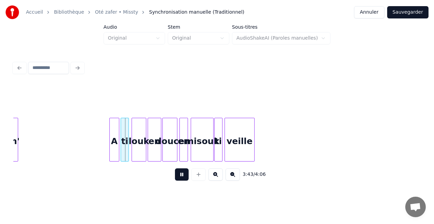
click at [182, 178] on button at bounding box center [182, 175] width 14 height 12
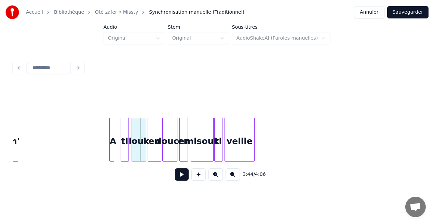
click at [114, 156] on div at bounding box center [113, 139] width 2 height 43
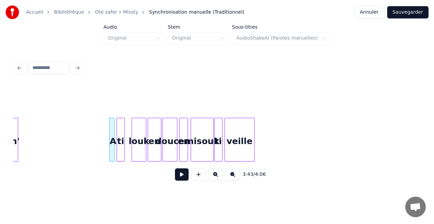
click at [121, 157] on div "ti" at bounding box center [121, 141] width 8 height 47
click at [178, 176] on button at bounding box center [182, 175] width 14 height 12
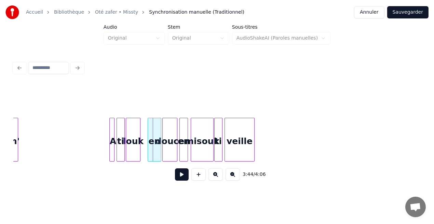
click at [135, 152] on div "louk" at bounding box center [133, 141] width 14 height 47
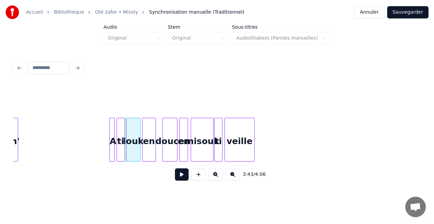
click at [151, 155] on div "en" at bounding box center [149, 141] width 13 height 47
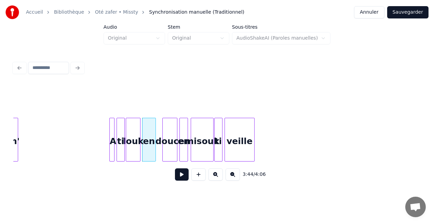
click at [113, 153] on div at bounding box center [113, 139] width 2 height 43
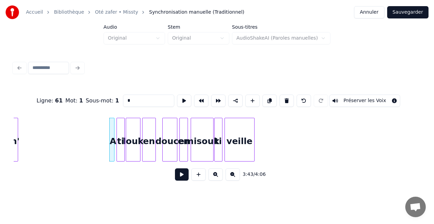
click at [181, 175] on button at bounding box center [182, 175] width 14 height 12
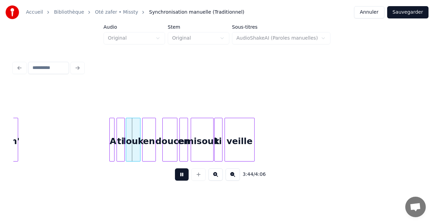
click at [181, 175] on button at bounding box center [182, 175] width 14 height 12
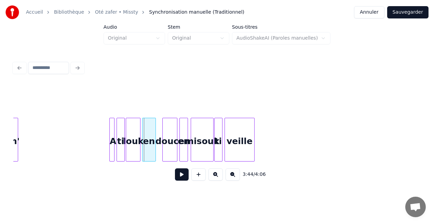
click at [181, 175] on button at bounding box center [182, 175] width 14 height 12
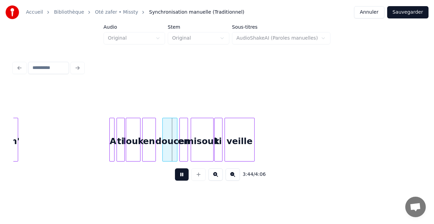
click at [181, 175] on button at bounding box center [182, 175] width 14 height 12
click at [154, 154] on div at bounding box center [154, 139] width 2 height 43
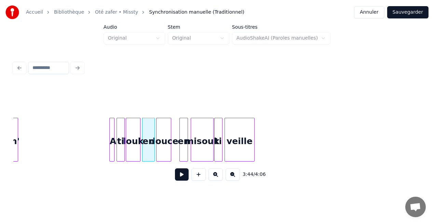
click at [162, 148] on div "douce" at bounding box center [164, 141] width 14 height 47
click at [110, 155] on div at bounding box center [111, 139] width 2 height 43
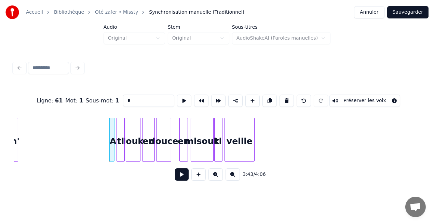
click at [184, 177] on button at bounding box center [182, 175] width 14 height 12
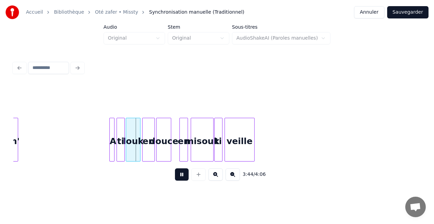
click at [184, 177] on button at bounding box center [182, 175] width 14 height 12
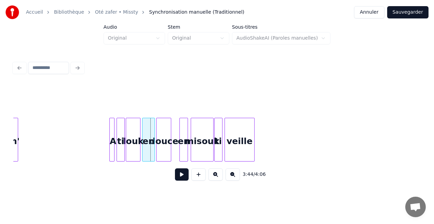
click at [184, 177] on button at bounding box center [182, 175] width 14 height 12
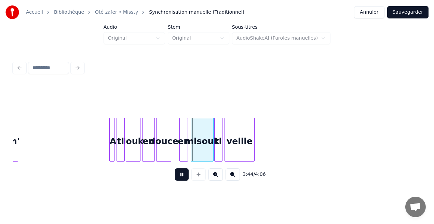
click at [184, 177] on button at bounding box center [182, 175] width 14 height 12
click at [169, 153] on div at bounding box center [170, 139] width 2 height 43
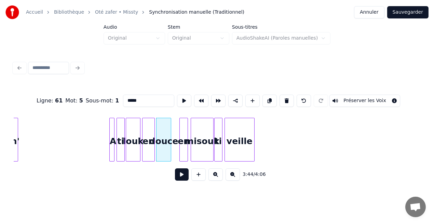
click at [181, 175] on button at bounding box center [182, 175] width 14 height 12
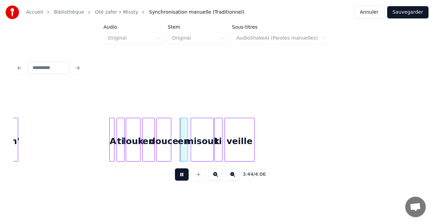
click at [181, 175] on button at bounding box center [182, 175] width 14 height 12
click at [175, 155] on div "en" at bounding box center [176, 141] width 8 height 47
click at [179, 152] on div at bounding box center [178, 139] width 2 height 43
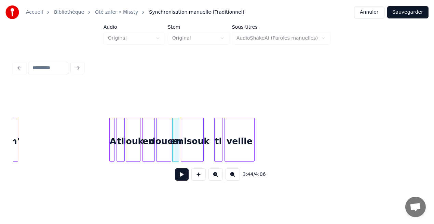
click at [190, 153] on div "misouk" at bounding box center [192, 141] width 22 height 47
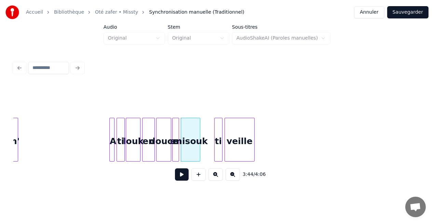
click at [199, 154] on div at bounding box center [199, 139] width 2 height 43
click at [206, 156] on div "ti" at bounding box center [207, 141] width 8 height 47
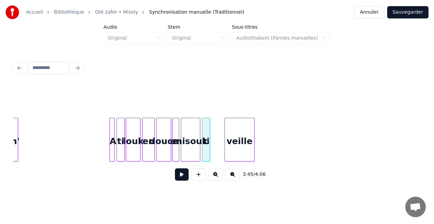
click at [114, 151] on div "A" at bounding box center [113, 141] width 7 height 47
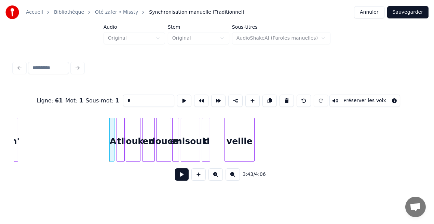
click at [181, 176] on button at bounding box center [182, 175] width 14 height 12
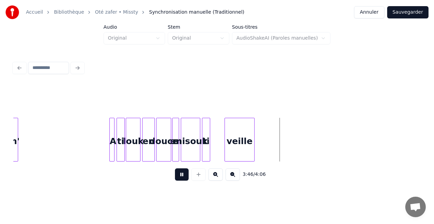
click at [181, 176] on button at bounding box center [182, 175] width 14 height 12
click at [205, 157] on div "ti" at bounding box center [207, 141] width 8 height 47
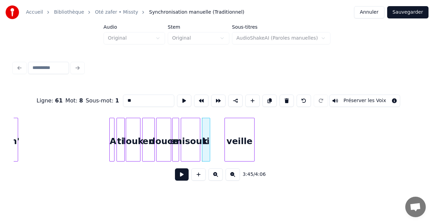
click at [183, 175] on button at bounding box center [182, 175] width 14 height 12
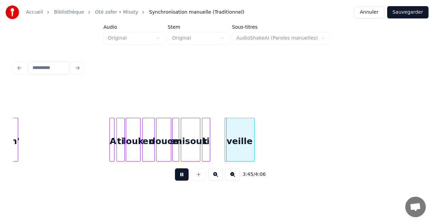
click at [183, 175] on button at bounding box center [182, 175] width 14 height 12
click at [205, 154] on div "ti" at bounding box center [207, 141] width 8 height 47
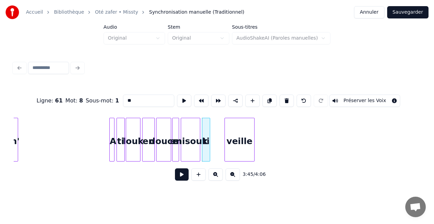
click at [180, 180] on button at bounding box center [182, 175] width 14 height 12
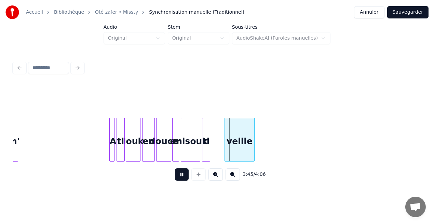
click at [180, 180] on button at bounding box center [182, 175] width 14 height 12
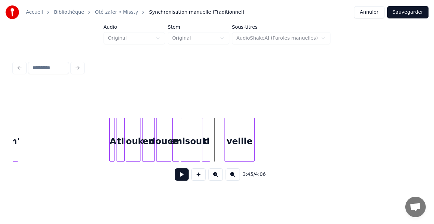
click at [185, 175] on button at bounding box center [182, 175] width 14 height 12
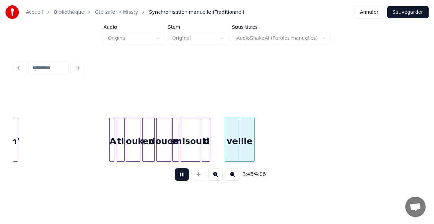
click at [185, 175] on button at bounding box center [182, 175] width 14 height 12
click at [213, 156] on div "ti" at bounding box center [211, 141] width 8 height 47
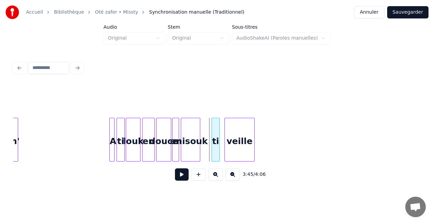
click at [215, 158] on div "ti" at bounding box center [216, 141] width 8 height 47
click at [234, 158] on div "veille" at bounding box center [235, 141] width 29 height 47
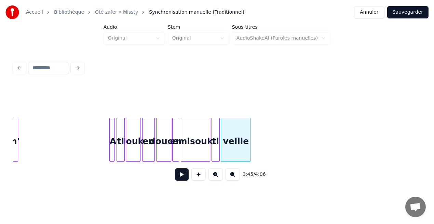
click at [209, 156] on div at bounding box center [209, 139] width 2 height 43
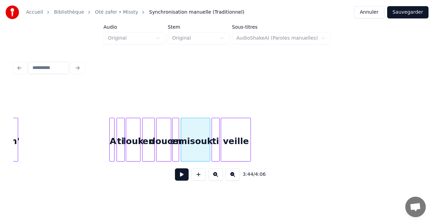
click at [183, 180] on button at bounding box center [182, 175] width 14 height 12
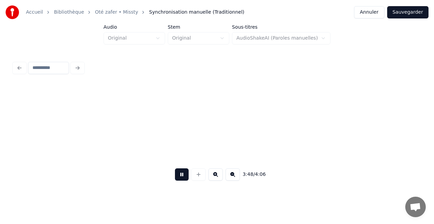
click at [416, 13] on button "Sauvegarder" at bounding box center [408, 12] width 41 height 12
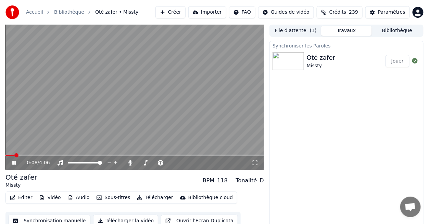
click at [256, 162] on icon at bounding box center [254, 162] width 7 height 5
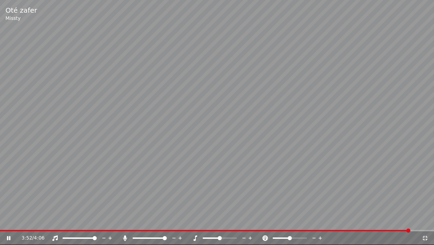
click at [426, 224] on icon at bounding box center [425, 237] width 7 height 5
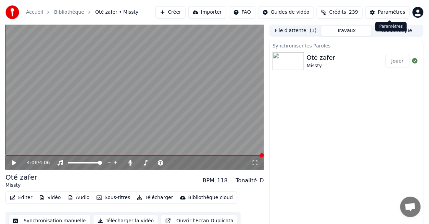
click at [393, 14] on div "Paramètres" at bounding box center [391, 12] width 27 height 7
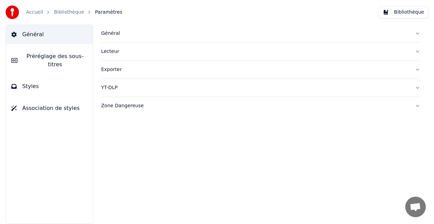
click at [77, 81] on button "Styles" at bounding box center [49, 86] width 87 height 19
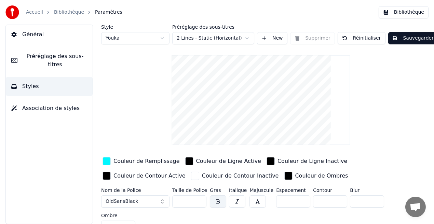
click at [76, 58] on span "Préréglage des sous-titres" at bounding box center [55, 60] width 64 height 16
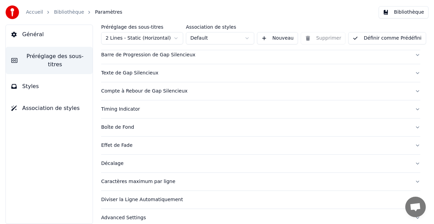
scroll to position [78, 0]
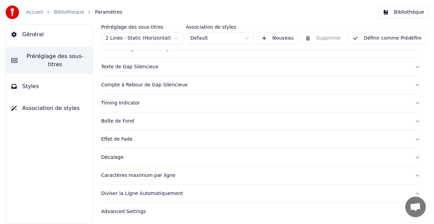
click at [163, 175] on div "Caractères maximum par ligne" at bounding box center [255, 175] width 309 height 7
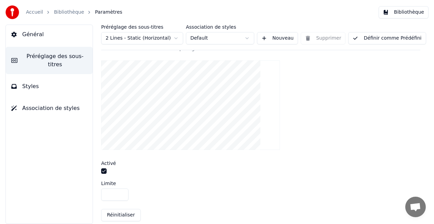
scroll to position [221, 0]
click at [104, 167] on button "button" at bounding box center [103, 167] width 5 height 5
click at [393, 39] on button "Définir comme Prédéfini" at bounding box center [388, 38] width 78 height 12
click at [415, 10] on button "Bibliothèque" at bounding box center [404, 12] width 50 height 12
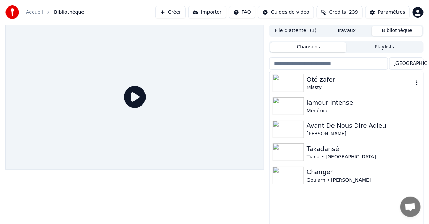
click at [322, 80] on div "Oté zafer" at bounding box center [360, 80] width 107 height 10
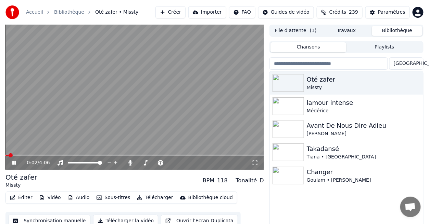
click at [13, 164] on icon at bounding box center [13, 163] width 3 height 4
click at [13, 164] on icon at bounding box center [14, 163] width 4 height 5
click at [253, 161] on icon at bounding box center [254, 163] width 5 height 5
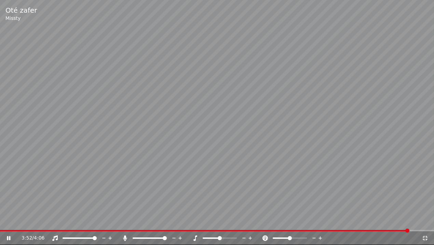
click at [425, 224] on icon at bounding box center [425, 237] width 7 height 5
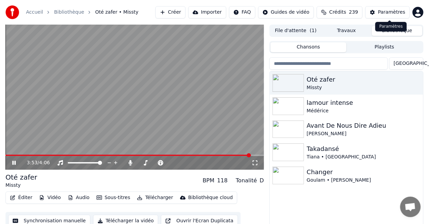
click at [398, 9] on div "Paramètres" at bounding box center [391, 12] width 27 height 7
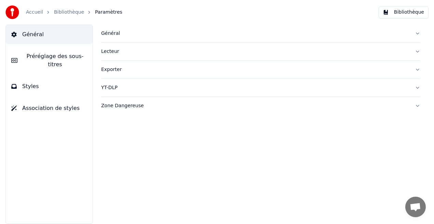
click at [68, 78] on button "Styles" at bounding box center [49, 86] width 87 height 19
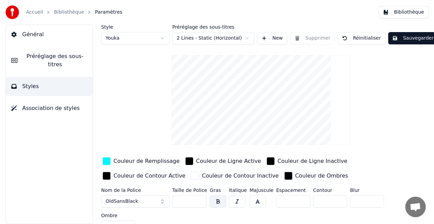
click at [200, 201] on input "**" at bounding box center [189, 202] width 34 height 12
type input "**"
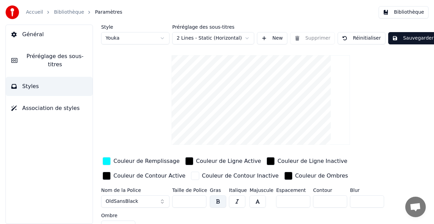
click at [200, 201] on input "**" at bounding box center [189, 202] width 34 height 12
click at [404, 39] on button "Sauvegarder" at bounding box center [414, 38] width 50 height 12
click at [413, 10] on button "Bibliothèque" at bounding box center [404, 12] width 50 height 12
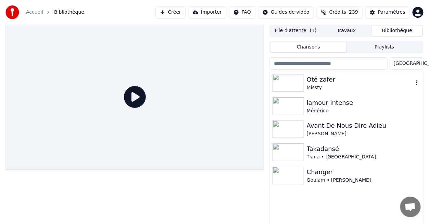
click at [317, 78] on div "Oté zafer" at bounding box center [360, 80] width 107 height 10
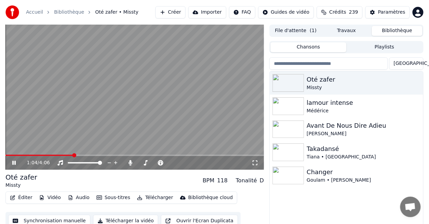
click at [65, 155] on span at bounding box center [39, 155] width 68 height 1
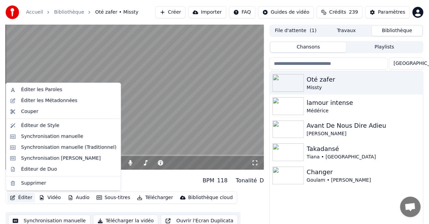
click at [28, 200] on button "Éditer" at bounding box center [21, 198] width 28 height 10
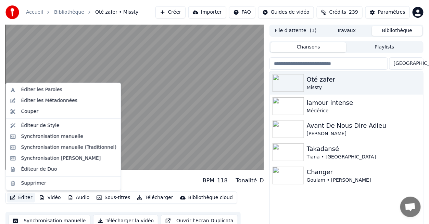
click at [133, 186] on div "Oté zafer Missty BPM 118 Tonalité D" at bounding box center [134, 181] width 258 height 16
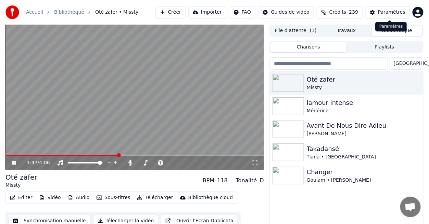
click at [393, 12] on div "Paramètres" at bounding box center [391, 12] width 27 height 7
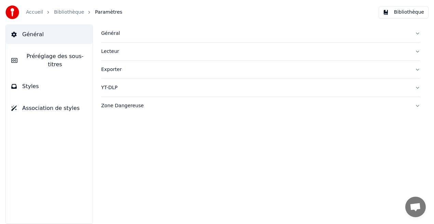
click at [75, 57] on span "Préréglage des sous-titres" at bounding box center [55, 60] width 64 height 16
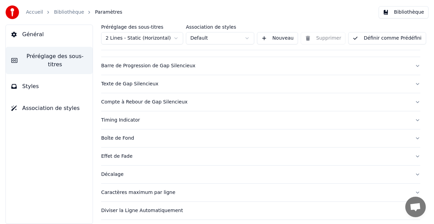
scroll to position [67, 0]
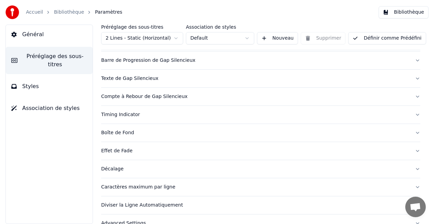
click at [143, 205] on div "Diviser la Ligne Automatiquement" at bounding box center [255, 205] width 309 height 7
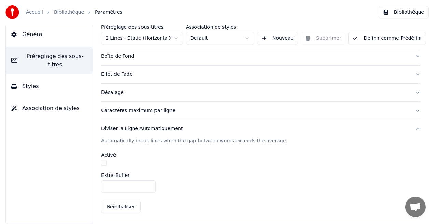
scroll to position [146, 0]
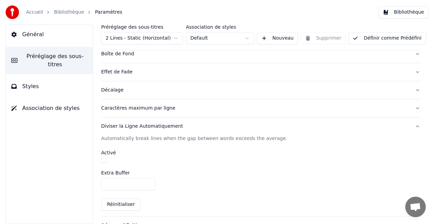
click at [104, 158] on button "button" at bounding box center [103, 160] width 5 height 5
click at [388, 37] on button "Définir comme Prédéfini" at bounding box center [388, 38] width 78 height 12
click at [409, 16] on button "Bibliothèque" at bounding box center [404, 12] width 50 height 12
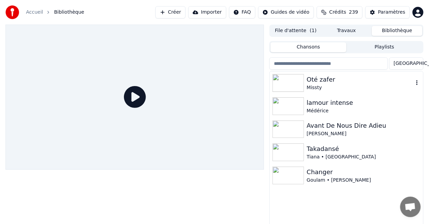
click at [329, 83] on div "Oté zafer" at bounding box center [360, 80] width 107 height 10
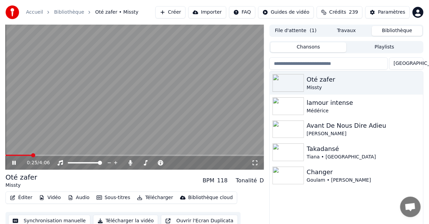
click at [32, 156] on span at bounding box center [18, 155] width 26 height 1
click at [32, 156] on span at bounding box center [33, 156] width 4 height 4
click at [14, 164] on icon at bounding box center [13, 163] width 3 height 4
click at [6, 156] on span at bounding box center [8, 156] width 4 height 4
click at [256, 162] on icon at bounding box center [254, 162] width 7 height 5
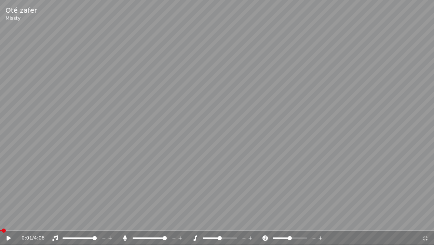
click at [7, 224] on icon at bounding box center [8, 237] width 4 height 5
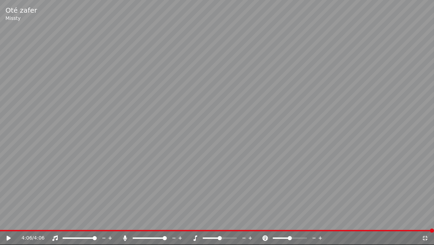
click at [9, 224] on icon at bounding box center [13, 237] width 16 height 5
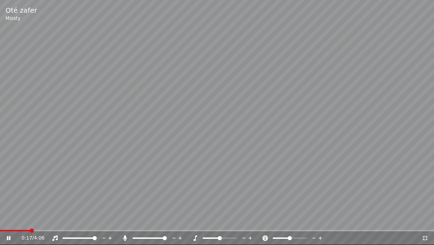
click at [30, 224] on span at bounding box center [15, 230] width 30 height 1
click at [53, 224] on span at bounding box center [26, 230] width 53 height 1
click at [10, 224] on icon at bounding box center [8, 238] width 3 height 4
click at [10, 224] on icon at bounding box center [8, 237] width 4 height 5
click at [11, 224] on icon at bounding box center [13, 237] width 16 height 5
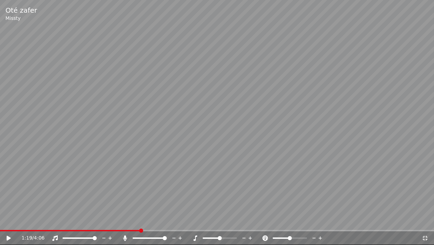
drag, startPoint x: 139, startPoint y: 229, endPoint x: 127, endPoint y: 230, distance: 12.1
click at [127, 224] on div "Oté zafer Missty 1:19 / 4:06" at bounding box center [217, 122] width 434 height 245
click at [127, 224] on span at bounding box center [63, 230] width 127 height 1
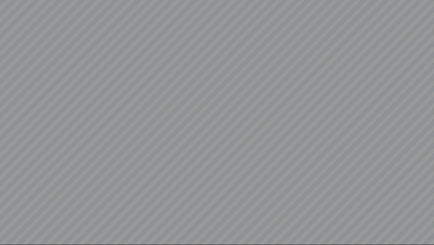
click at [127, 224] on video at bounding box center [217, 122] width 434 height 245
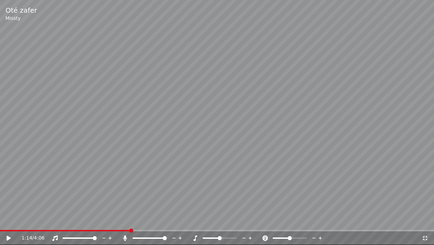
click at [130, 224] on span at bounding box center [65, 230] width 130 height 1
click at [131, 224] on span at bounding box center [133, 230] width 4 height 4
click at [131, 224] on span at bounding box center [131, 230] width 4 height 4
click at [9, 224] on div "1:14 / 4:06" at bounding box center [217, 237] width 429 height 7
click at [8, 224] on icon at bounding box center [8, 237] width 4 height 5
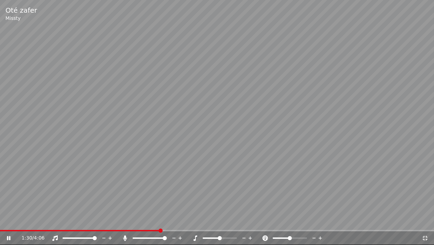
click at [11, 224] on icon at bounding box center [13, 237] width 16 height 5
click at [9, 224] on icon at bounding box center [13, 237] width 16 height 5
click at [225, 224] on span at bounding box center [225, 230] width 4 height 4
click at [222, 224] on span at bounding box center [222, 230] width 4 height 4
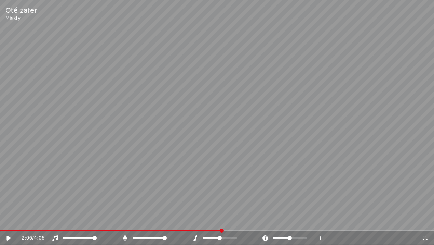
click at [8, 224] on icon at bounding box center [8, 237] width 4 height 5
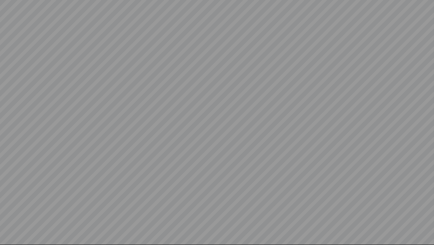
click at [8, 224] on video at bounding box center [217, 122] width 434 height 245
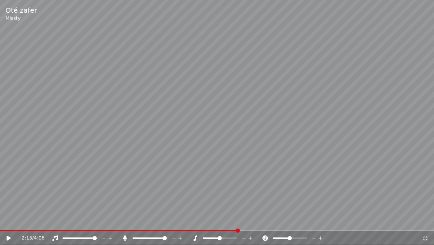
click at [7, 224] on icon at bounding box center [8, 237] width 4 height 5
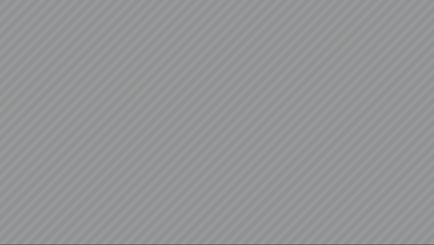
click at [7, 224] on video at bounding box center [217, 122] width 434 height 245
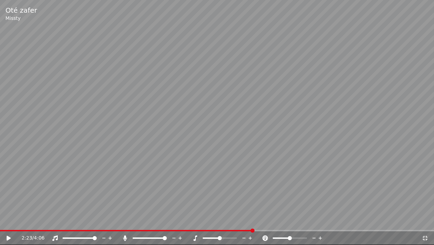
click at [7, 224] on icon at bounding box center [8, 237] width 4 height 5
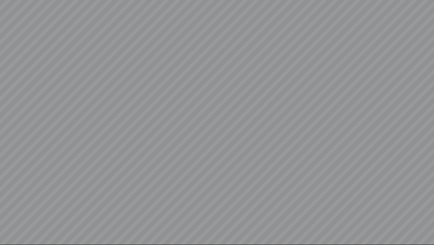
click at [7, 224] on video at bounding box center [217, 122] width 434 height 245
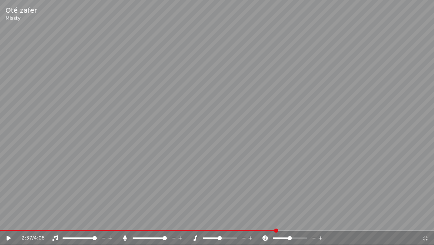
click at [7, 224] on icon at bounding box center [8, 237] width 4 height 5
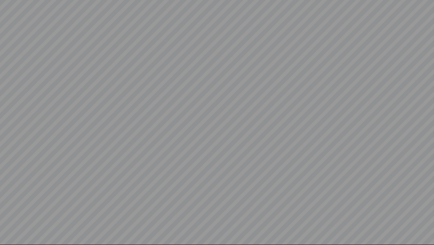
click at [7, 224] on video at bounding box center [217, 122] width 434 height 245
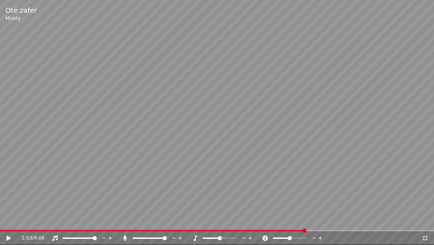
click at [7, 224] on icon at bounding box center [8, 237] width 4 height 5
click at [9, 224] on icon at bounding box center [8, 238] width 3 height 4
click at [391, 224] on span at bounding box center [390, 230] width 4 height 4
click at [9, 224] on icon at bounding box center [8, 237] width 4 height 5
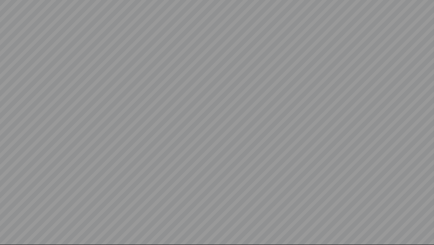
click at [9, 224] on video at bounding box center [217, 122] width 434 height 245
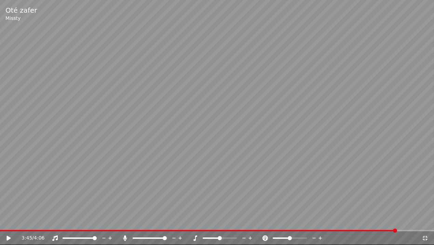
click at [425, 224] on icon at bounding box center [425, 237] width 7 height 5
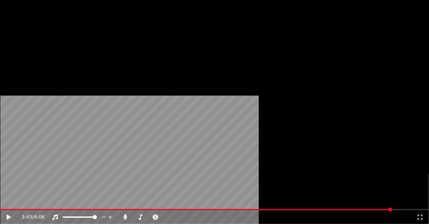
click at [28, 57] on button "Éditer" at bounding box center [21, 53] width 28 height 10
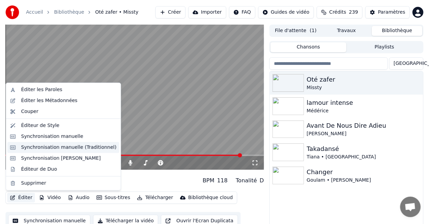
click at [41, 150] on div "Synchronisation manuelle (Traditionnel)" at bounding box center [68, 147] width 95 height 7
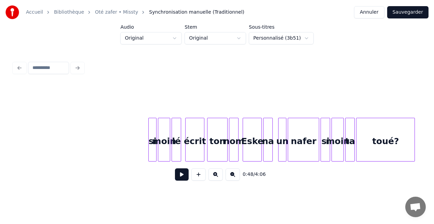
scroll to position [0, 4872]
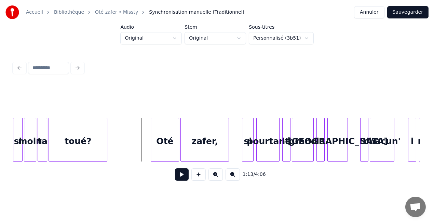
click at [244, 136] on div "si" at bounding box center [248, 141] width 11 height 47
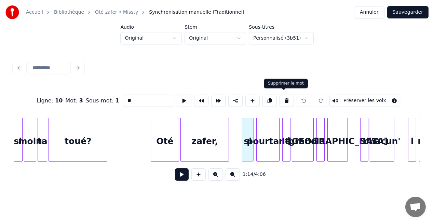
click at [287, 97] on button at bounding box center [287, 101] width 14 height 12
type input "******"
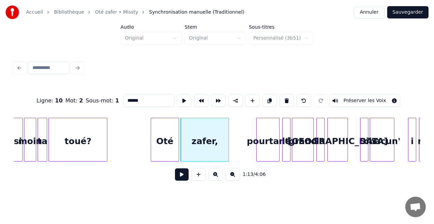
click at [216, 141] on div "zafer," at bounding box center [205, 141] width 48 height 47
click at [185, 177] on button at bounding box center [182, 175] width 14 height 12
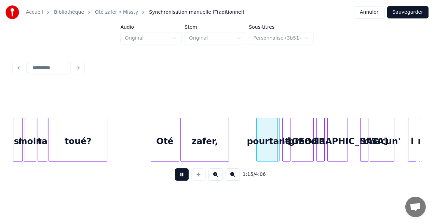
click at [185, 177] on button at bounding box center [182, 175] width 14 height 12
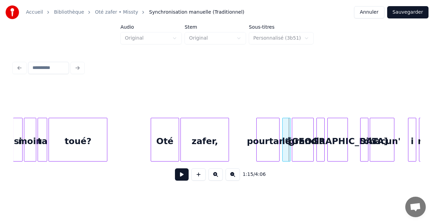
click at [186, 179] on button at bounding box center [182, 175] width 14 height 12
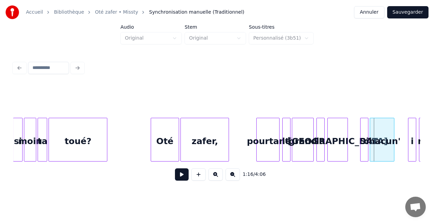
click at [276, 148] on div "pourtant" at bounding box center [268, 141] width 23 height 47
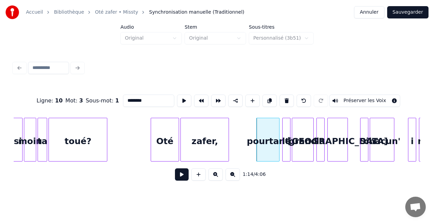
click at [129, 100] on input "********" at bounding box center [148, 101] width 51 height 12
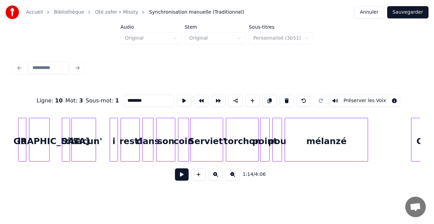
scroll to position [0, 5180]
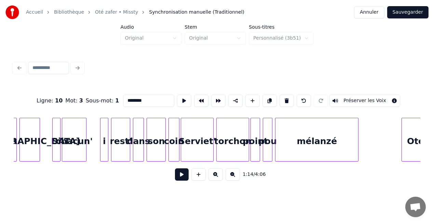
type input "********"
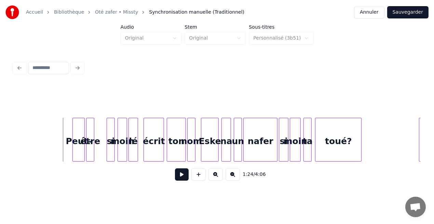
scroll to position [0, 5797]
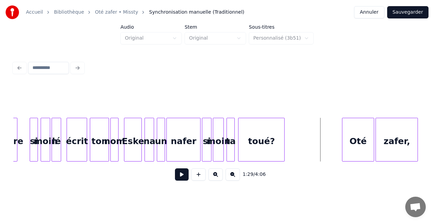
click at [183, 179] on button at bounding box center [182, 175] width 14 height 12
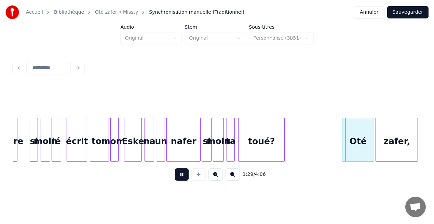
click at [183, 179] on button at bounding box center [182, 175] width 14 height 12
click at [352, 137] on div "Oté" at bounding box center [359, 141] width 32 height 47
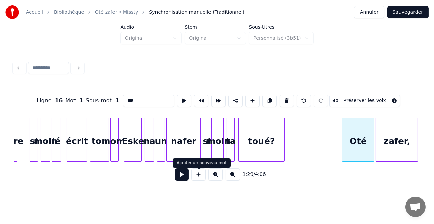
click at [186, 175] on button at bounding box center [182, 175] width 14 height 12
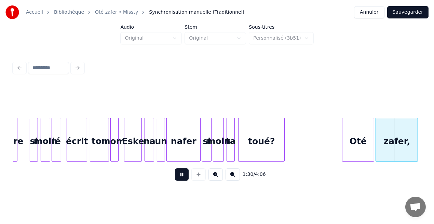
click at [186, 175] on button at bounding box center [182, 175] width 14 height 12
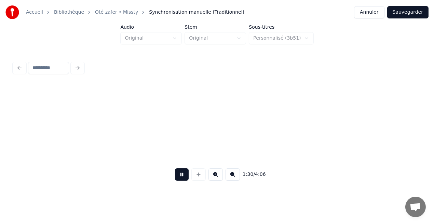
scroll to position [0, 6204]
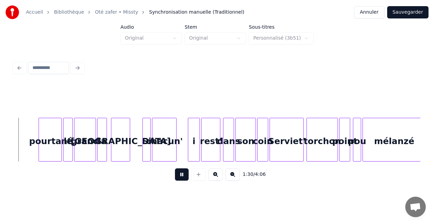
click at [186, 175] on button at bounding box center [182, 175] width 14 height 12
click at [52, 144] on div "pourtant" at bounding box center [50, 141] width 23 height 47
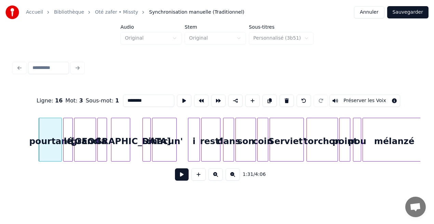
click at [129, 97] on input "********" at bounding box center [148, 101] width 51 height 12
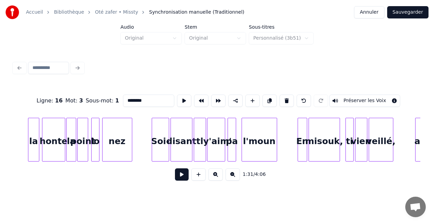
scroll to position [0, 8525]
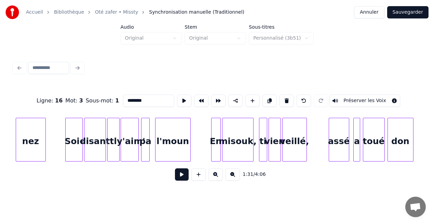
click at [130, 147] on div "'y'aim'" at bounding box center [129, 141] width 17 height 47
click at [117, 127] on div at bounding box center [118, 139] width 2 height 43
click at [131, 131] on div "'y'aim'" at bounding box center [129, 141] width 17 height 47
click at [128, 98] on input "*******" at bounding box center [148, 101] width 51 height 12
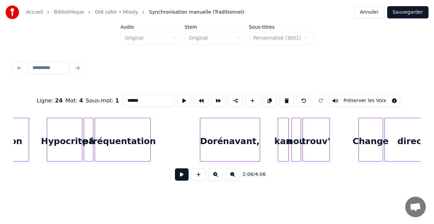
scroll to position [0, 9324]
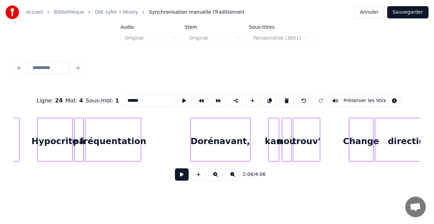
type input "******"
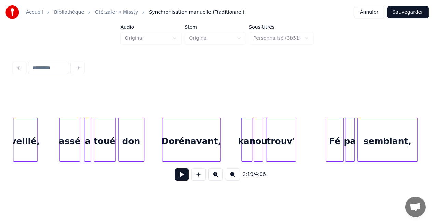
scroll to position [0, 8775]
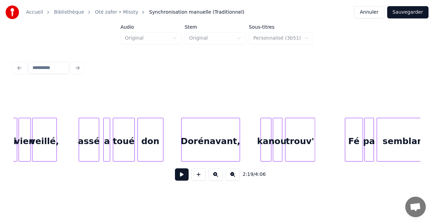
click at [182, 178] on button at bounding box center [182, 175] width 14 height 12
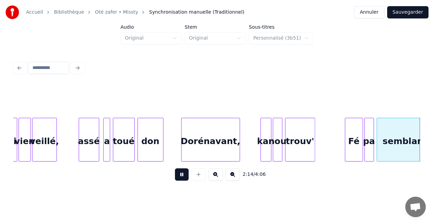
scroll to position [0, 9183]
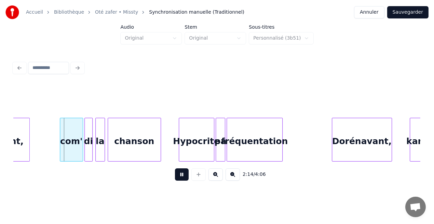
click at [182, 178] on button at bounding box center [182, 175] width 14 height 12
click at [73, 153] on div "com'" at bounding box center [71, 141] width 23 height 47
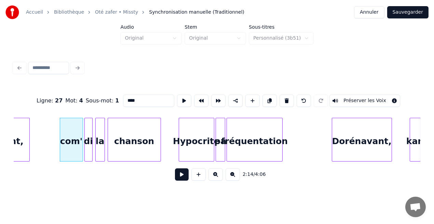
click at [127, 99] on input "****" at bounding box center [148, 101] width 51 height 12
type input "****"
click at [186, 175] on button at bounding box center [182, 175] width 14 height 12
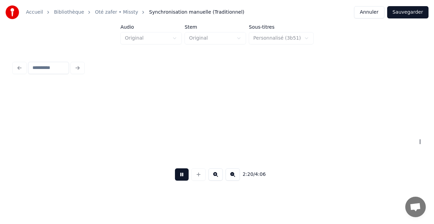
scroll to position [0, 9590]
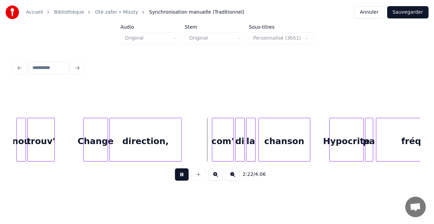
click at [186, 175] on button at bounding box center [182, 175] width 14 height 12
click at [223, 141] on div "com'" at bounding box center [222, 141] width 21 height 47
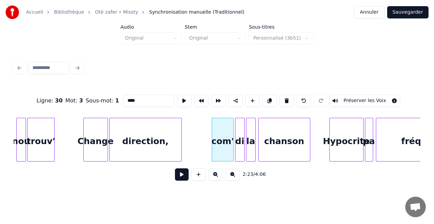
click at [128, 97] on input "****" at bounding box center [148, 101] width 51 height 12
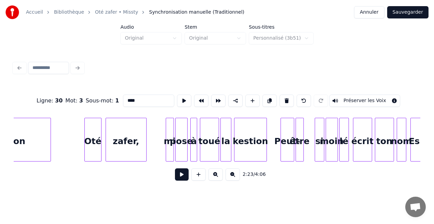
scroll to position [0, 10043]
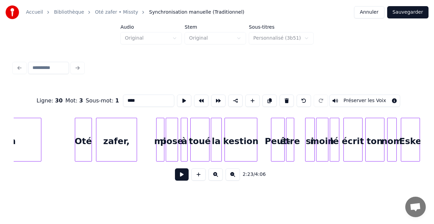
type input "****"
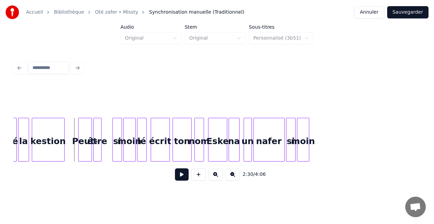
scroll to position [0, 10255]
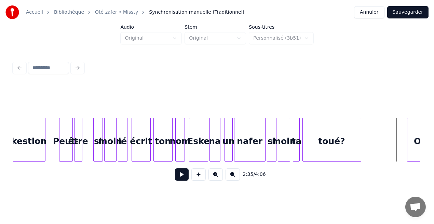
click at [182, 177] on button at bounding box center [182, 175] width 14 height 12
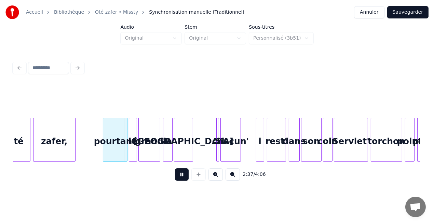
click at [182, 177] on button at bounding box center [182, 175] width 14 height 12
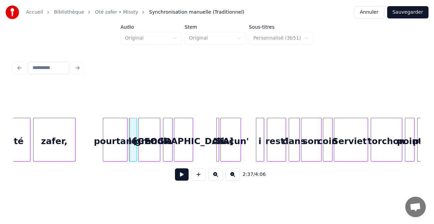
click at [182, 177] on button at bounding box center [182, 175] width 14 height 12
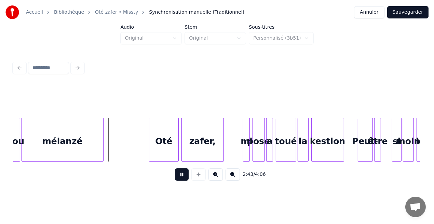
click at [182, 177] on button at bounding box center [182, 175] width 14 height 12
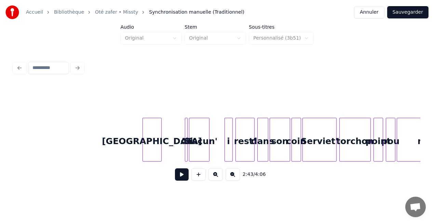
scroll to position [0, 10646]
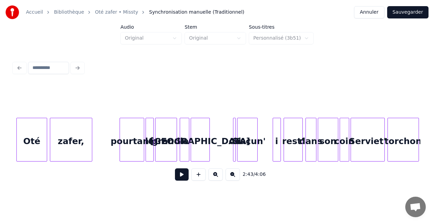
click at [130, 143] on div "pourtant" at bounding box center [132, 141] width 24 height 47
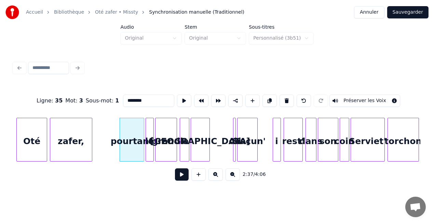
click at [129, 100] on input "********" at bounding box center [148, 101] width 51 height 12
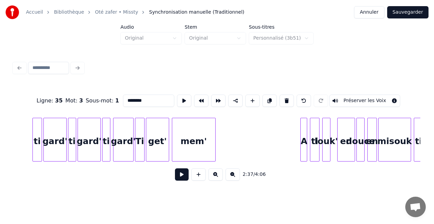
scroll to position [0, 12389]
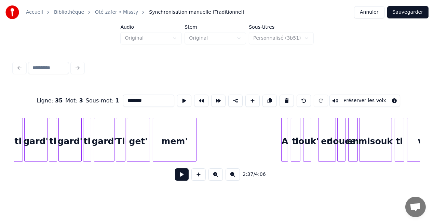
type input "********"
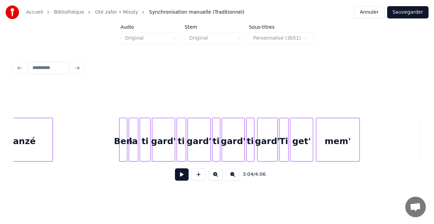
scroll to position [0, 12119]
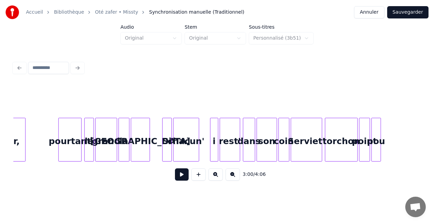
scroll to position [0, 11782]
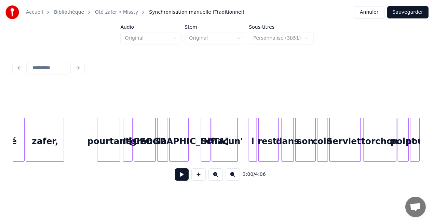
click at [111, 150] on div "pourtant" at bounding box center [108, 141] width 23 height 47
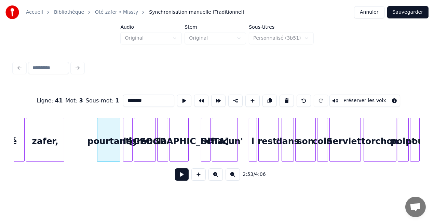
click at [129, 100] on input "********" at bounding box center [148, 101] width 51 height 12
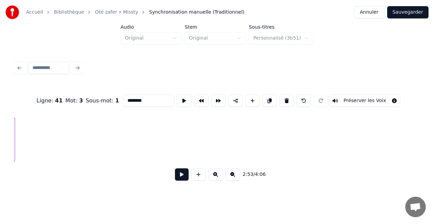
scroll to position [0, 15197]
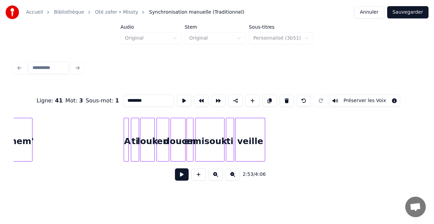
click at [255, 153] on div "veille" at bounding box center [250, 141] width 29 height 47
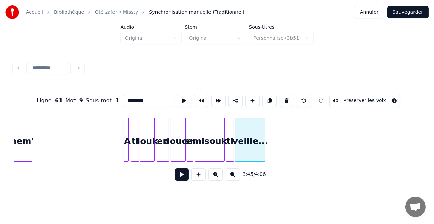
type input "*********"
click at [405, 15] on button "Sauvegarder" at bounding box center [408, 12] width 41 height 12
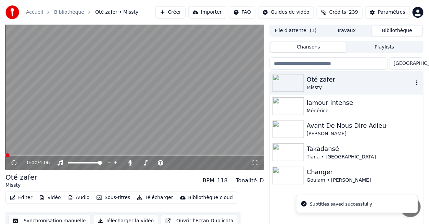
click at [311, 89] on div "Missty" at bounding box center [360, 87] width 107 height 7
click at [257, 162] on icon at bounding box center [254, 162] width 7 height 5
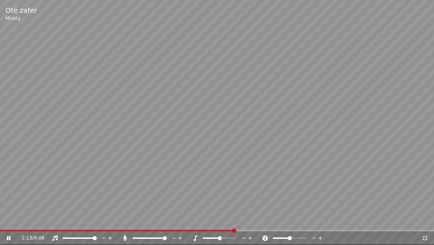
click at [57, 224] on video at bounding box center [217, 122] width 434 height 245
click at [232, 224] on span at bounding box center [233, 230] width 4 height 4
click at [225, 224] on span at bounding box center [225, 230] width 4 height 4
click at [219, 224] on span at bounding box center [219, 230] width 4 height 4
click at [9, 224] on icon at bounding box center [8, 237] width 4 height 5
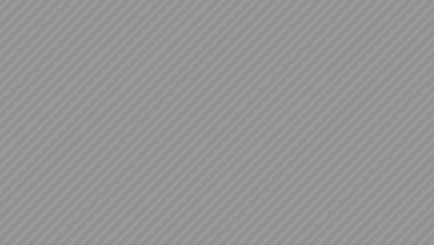
click at [9, 224] on video at bounding box center [217, 122] width 434 height 245
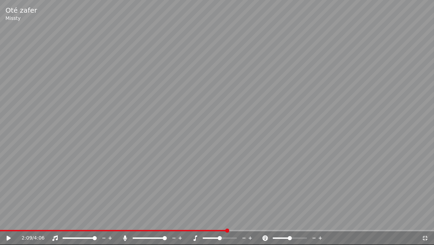
click at [9, 224] on icon at bounding box center [8, 237] width 4 height 5
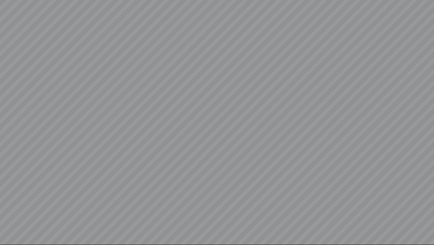
click at [9, 224] on video at bounding box center [217, 122] width 434 height 245
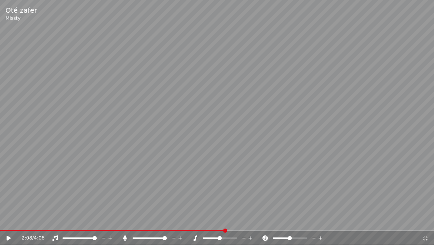
click at [226, 224] on span at bounding box center [225, 230] width 4 height 4
click at [6, 224] on icon at bounding box center [13, 237] width 16 height 5
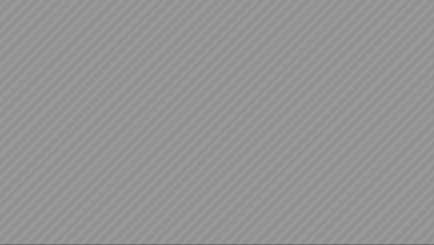
click at [6, 224] on video at bounding box center [217, 122] width 434 height 245
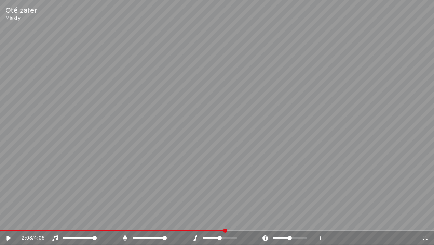
click at [225, 224] on span at bounding box center [225, 230] width 4 height 4
click at [9, 224] on icon at bounding box center [8, 237] width 4 height 5
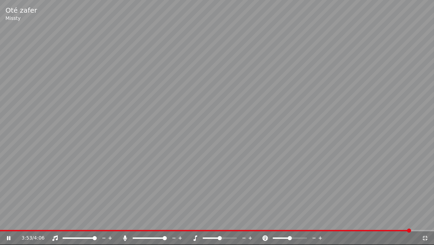
click at [426, 224] on icon at bounding box center [425, 237] width 5 height 5
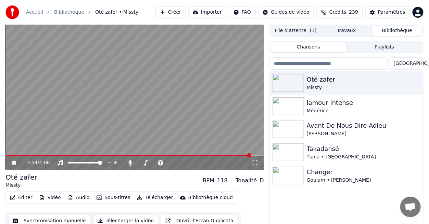
click at [15, 162] on icon at bounding box center [13, 163] width 3 height 4
click at [9, 156] on div "3:54 / 4:06" at bounding box center [134, 163] width 258 height 14
click at [9, 155] on span at bounding box center [6, 155] width 3 height 1
click at [13, 162] on icon at bounding box center [14, 163] width 4 height 5
click at [44, 154] on video at bounding box center [134, 97] width 258 height 145
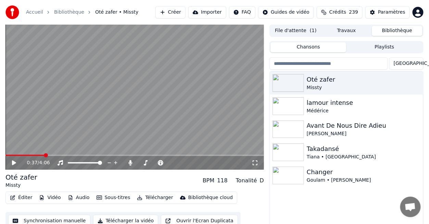
click at [44, 155] on span at bounding box center [24, 155] width 39 height 1
click at [12, 163] on icon at bounding box center [14, 163] width 4 height 5
click at [12, 163] on icon at bounding box center [13, 163] width 3 height 4
click at [12, 163] on icon at bounding box center [14, 163] width 4 height 5
click at [12, 163] on icon at bounding box center [13, 163] width 3 height 4
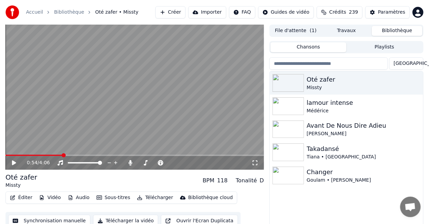
click at [12, 163] on icon at bounding box center [14, 163] width 4 height 5
click at [12, 163] on icon at bounding box center [13, 163] width 3 height 4
click at [22, 201] on button "Éditer" at bounding box center [21, 198] width 28 height 10
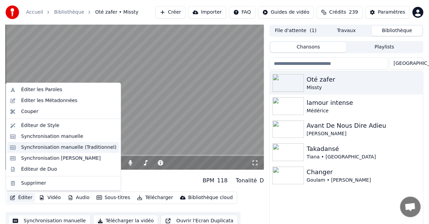
click at [34, 151] on div "Synchronisation manuelle (Traditionnel)" at bounding box center [64, 147] width 112 height 11
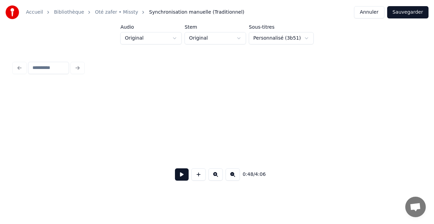
scroll to position [0, 3322]
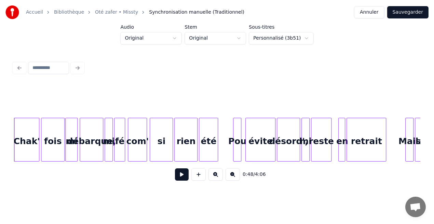
click at [108, 152] on div "mi" at bounding box center [109, 141] width 8 height 47
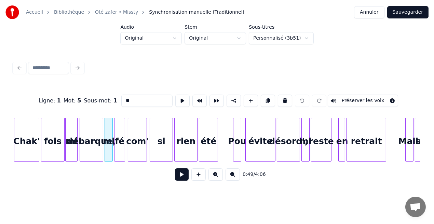
click at [99, 153] on div "débarque," at bounding box center [91, 141] width 23 height 47
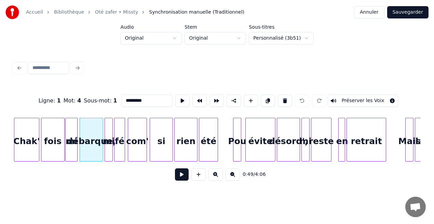
click at [147, 98] on input "*********" at bounding box center [146, 101] width 51 height 12
click at [286, 154] on div "désord'," at bounding box center [288, 141] width 23 height 47
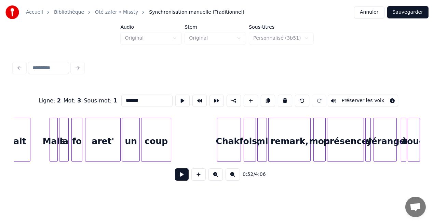
scroll to position [0, 3688]
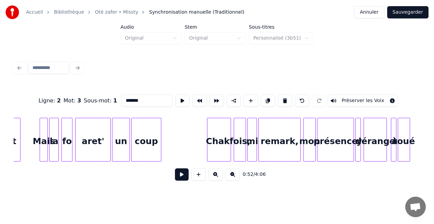
click at [235, 148] on div at bounding box center [235, 139] width 2 height 43
click at [268, 144] on div "remark," at bounding box center [280, 141] width 42 height 47
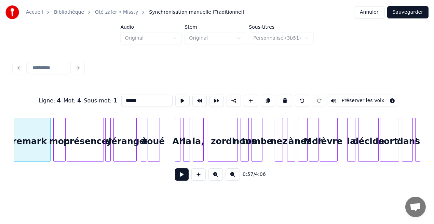
scroll to position [0, 3948]
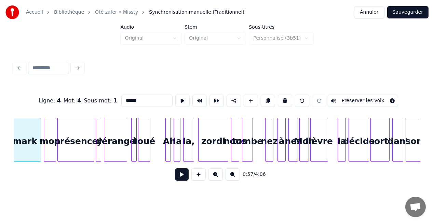
click at [187, 148] on div "la," at bounding box center [189, 141] width 10 height 47
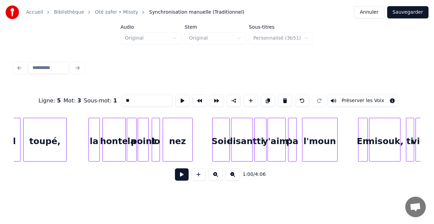
scroll to position [0, 8465]
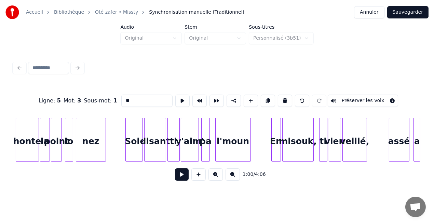
click at [289, 146] on div "misouk," at bounding box center [298, 141] width 31 height 47
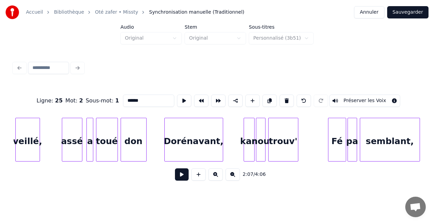
scroll to position [0, 8830]
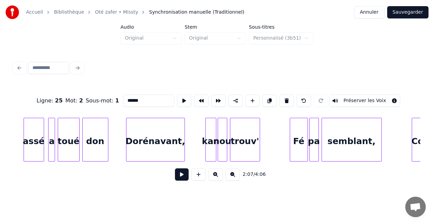
type input "******"
click at [402, 10] on button "Sauvegarder" at bounding box center [408, 12] width 41 height 12
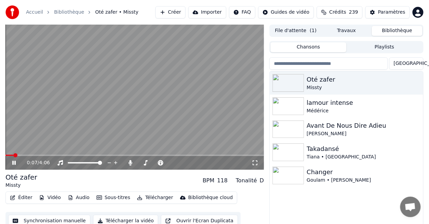
click at [255, 160] on icon at bounding box center [254, 162] width 7 height 5
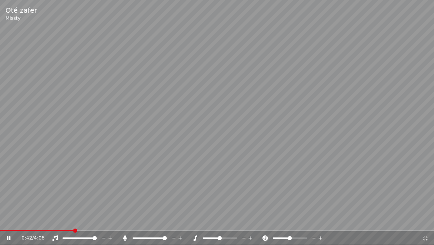
click at [75, 224] on span at bounding box center [75, 230] width 4 height 4
click at [10, 224] on icon at bounding box center [8, 238] width 3 height 4
click at [63, 224] on span at bounding box center [65, 230] width 4 height 4
click at [9, 224] on icon at bounding box center [8, 237] width 4 height 5
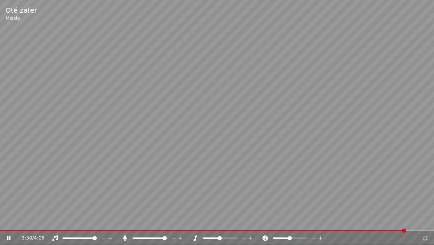
click at [423, 224] on icon at bounding box center [425, 237] width 7 height 5
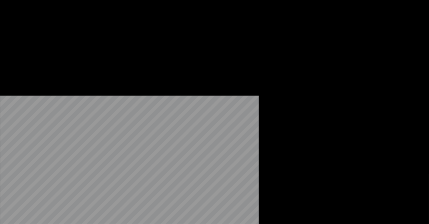
click at [26, 57] on button "Éditer" at bounding box center [21, 53] width 28 height 10
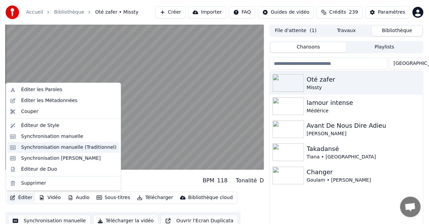
click at [49, 149] on div "Synchronisation manuelle (Traditionnel)" at bounding box center [68, 147] width 95 height 7
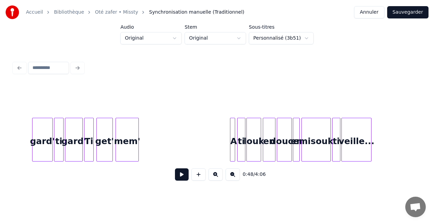
scroll to position [0, 15138]
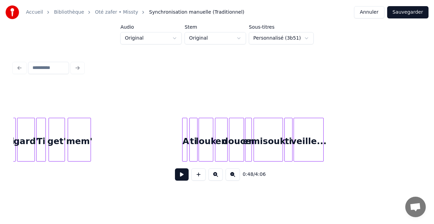
click at [279, 156] on div "misouk" at bounding box center [268, 141] width 29 height 47
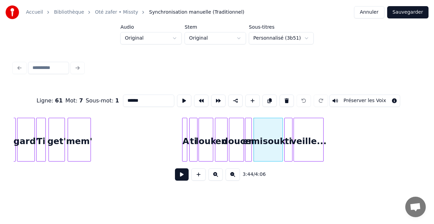
click at [185, 175] on button at bounding box center [182, 175] width 14 height 12
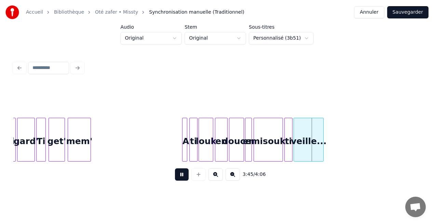
click at [185, 175] on button at bounding box center [182, 175] width 14 height 12
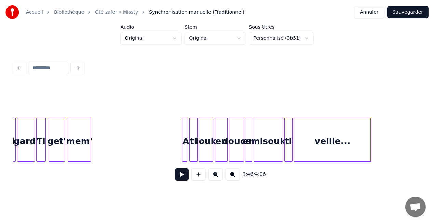
click at [370, 149] on div at bounding box center [370, 139] width 2 height 43
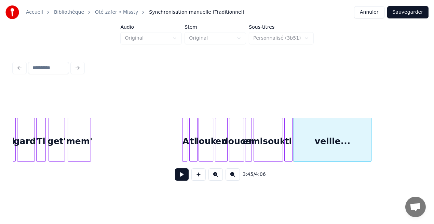
click at [179, 178] on button at bounding box center [182, 175] width 14 height 12
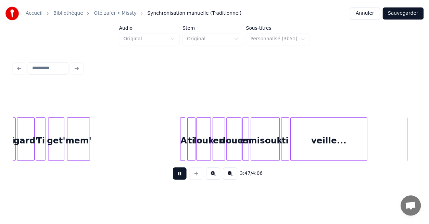
scroll to position [0, 15546]
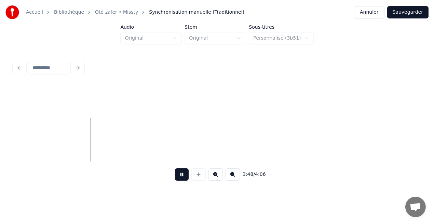
click at [404, 13] on button "Sauvegarder" at bounding box center [408, 12] width 41 height 12
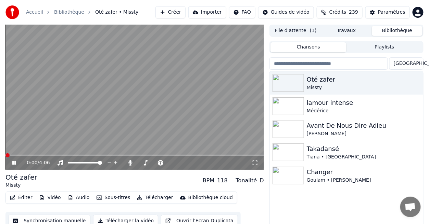
click at [227, 156] on span at bounding box center [134, 155] width 258 height 1
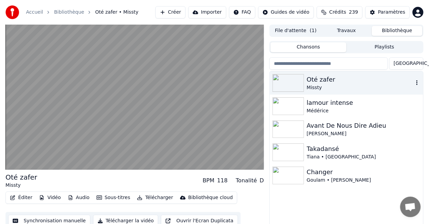
click at [363, 91] on div "Missty" at bounding box center [360, 87] width 107 height 7
click at [415, 83] on icon "button" at bounding box center [416, 82] width 7 height 5
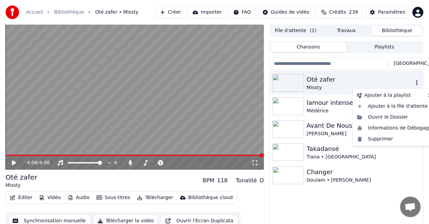
click at [393, 82] on div "Oté zafer" at bounding box center [360, 80] width 107 height 10
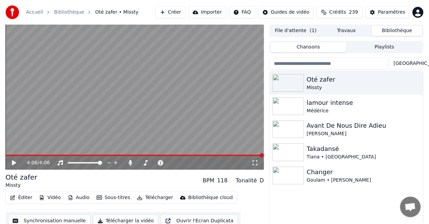
click at [153, 198] on button "Télécharger" at bounding box center [154, 198] width 41 height 10
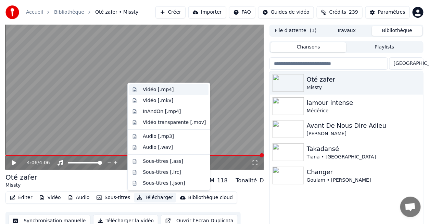
click at [157, 89] on div "Vidéo [.mp4]" at bounding box center [158, 90] width 31 height 7
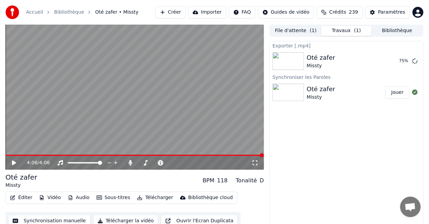
click at [310, 198] on div "Exporter [.mp4] Oté zafer Missty 75 % Synchroniser les Paroles Oté zafer Missty…" at bounding box center [346, 136] width 154 height 191
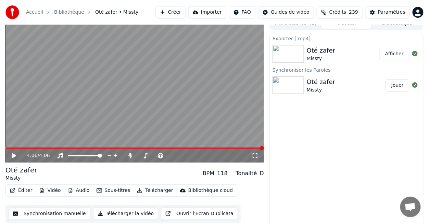
click at [401, 51] on button "Afficher" at bounding box center [394, 54] width 30 height 12
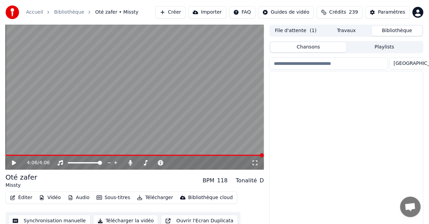
click at [397, 34] on button "Bibliothèque" at bounding box center [397, 31] width 51 height 10
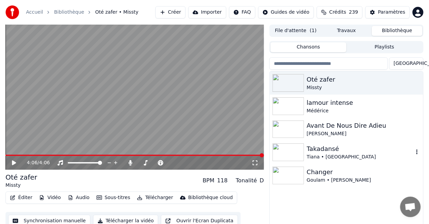
click at [322, 152] on div "Takadansé" at bounding box center [360, 149] width 107 height 10
